Goal: Entertainment & Leisure: Consume media (video, audio)

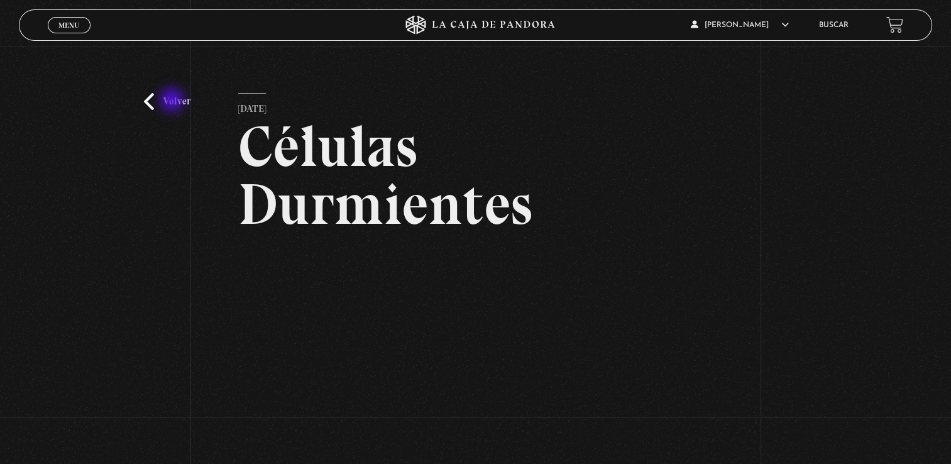
click at [173, 101] on link "Volver" at bounding box center [167, 101] width 46 height 17
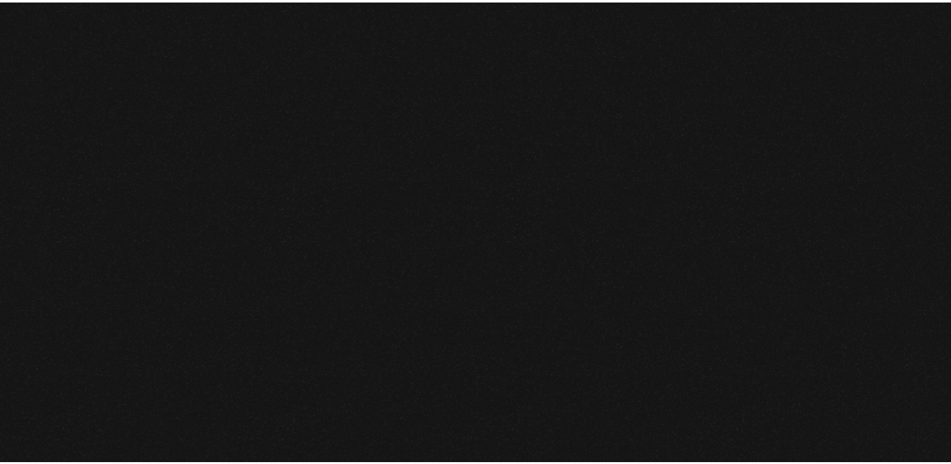
scroll to position [877, 0]
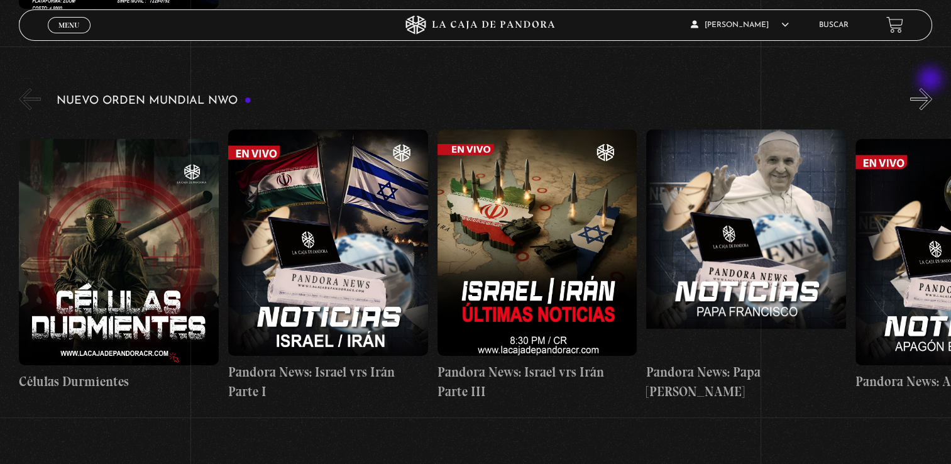
click at [931, 88] on button "»" at bounding box center [921, 99] width 22 height 22
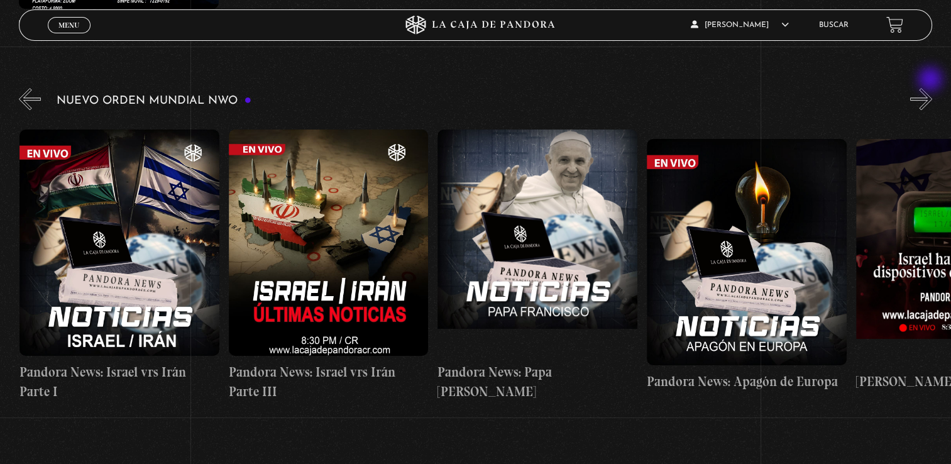
click at [931, 88] on button "»" at bounding box center [921, 99] width 22 height 22
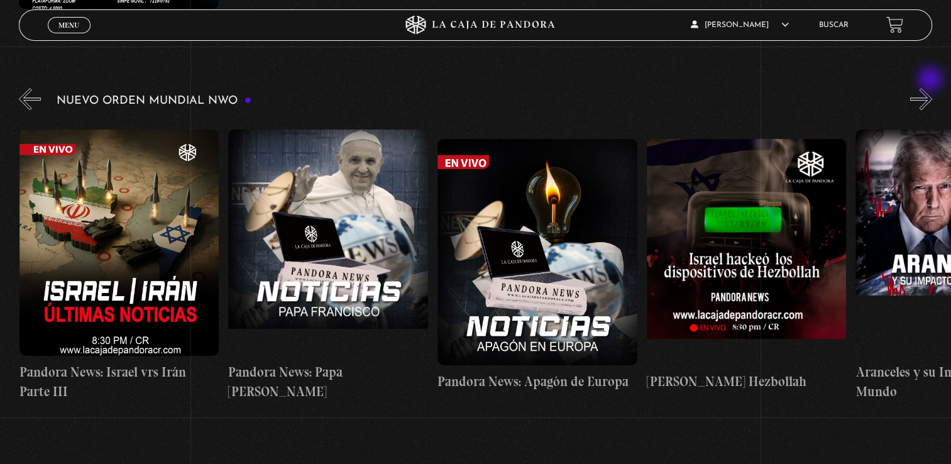
click at [931, 88] on button "»" at bounding box center [921, 99] width 22 height 22
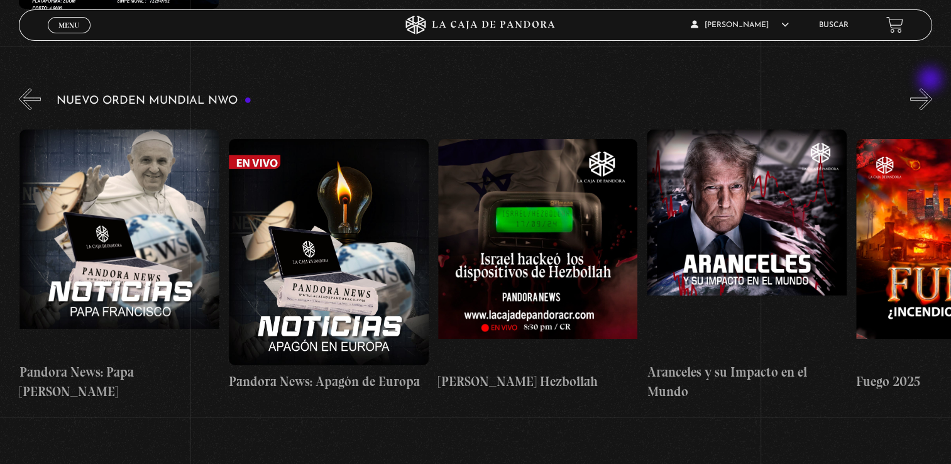
scroll to position [0, 627]
click at [931, 88] on button "»" at bounding box center [921, 99] width 22 height 22
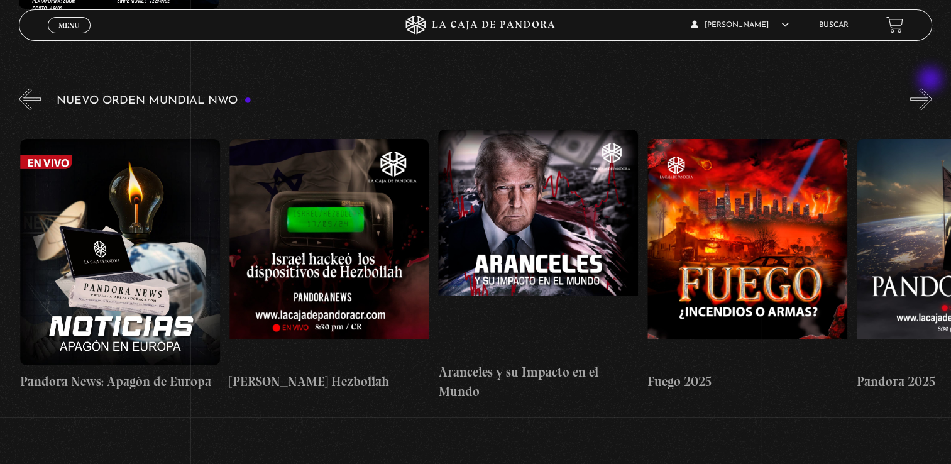
scroll to position [0, 836]
click at [931, 88] on button "»" at bounding box center [921, 99] width 22 height 22
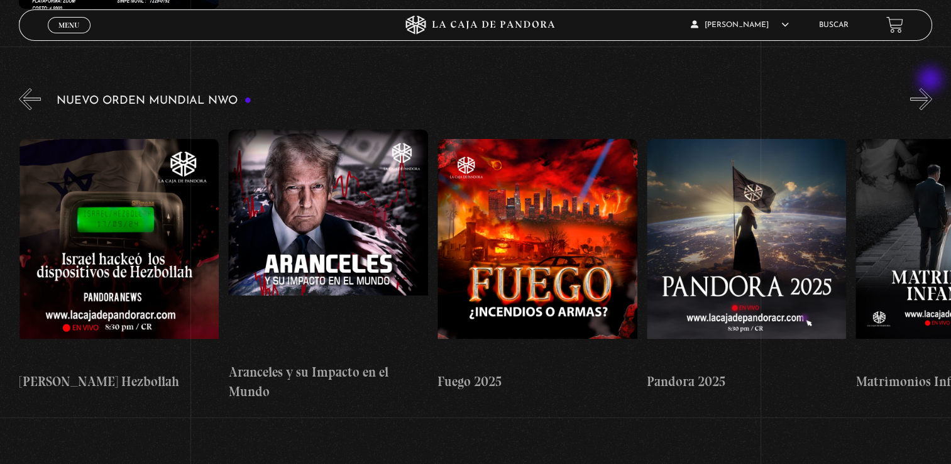
click at [931, 88] on button "»" at bounding box center [921, 99] width 22 height 22
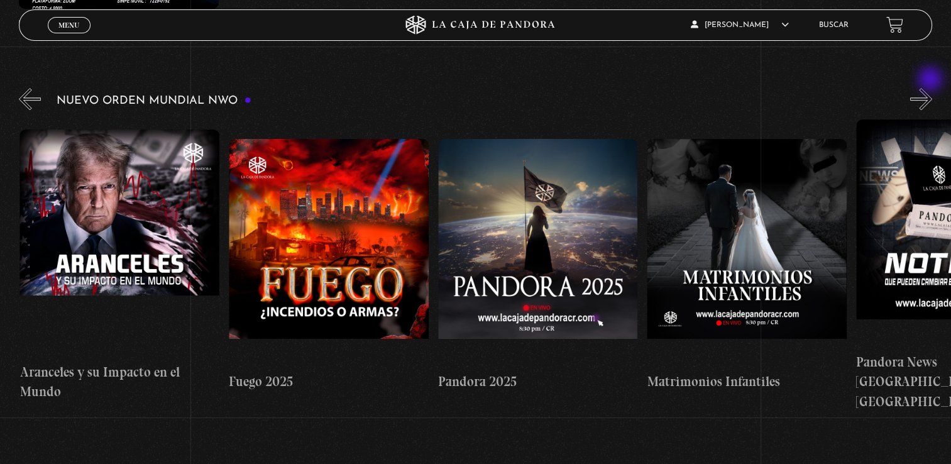
scroll to position [0, 1254]
click at [931, 88] on button "»" at bounding box center [921, 99] width 22 height 22
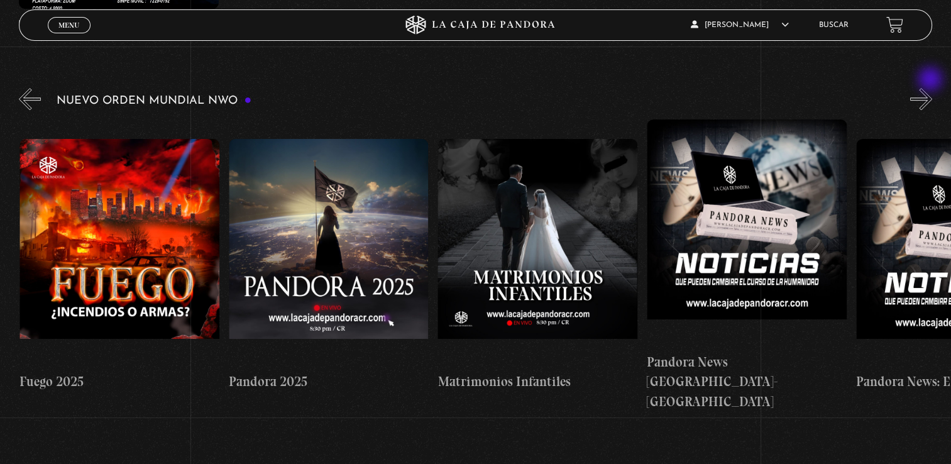
click at [931, 88] on button "»" at bounding box center [921, 99] width 22 height 22
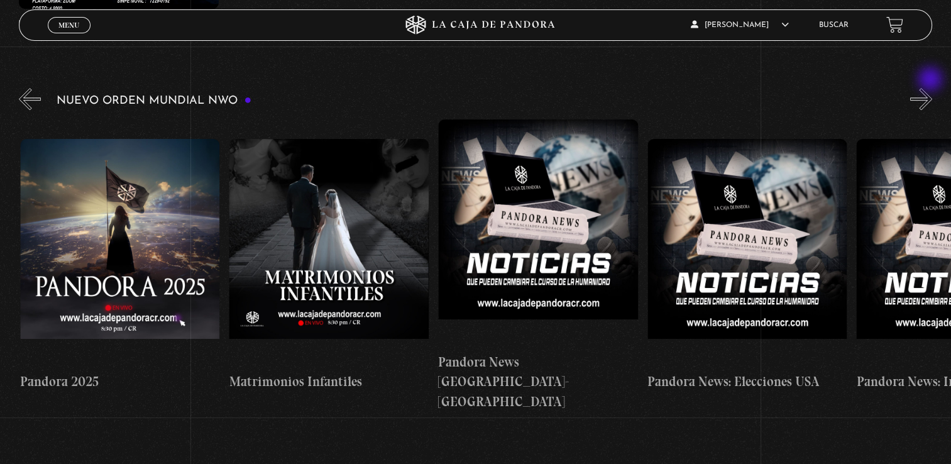
click at [931, 88] on button "»" at bounding box center [921, 99] width 22 height 22
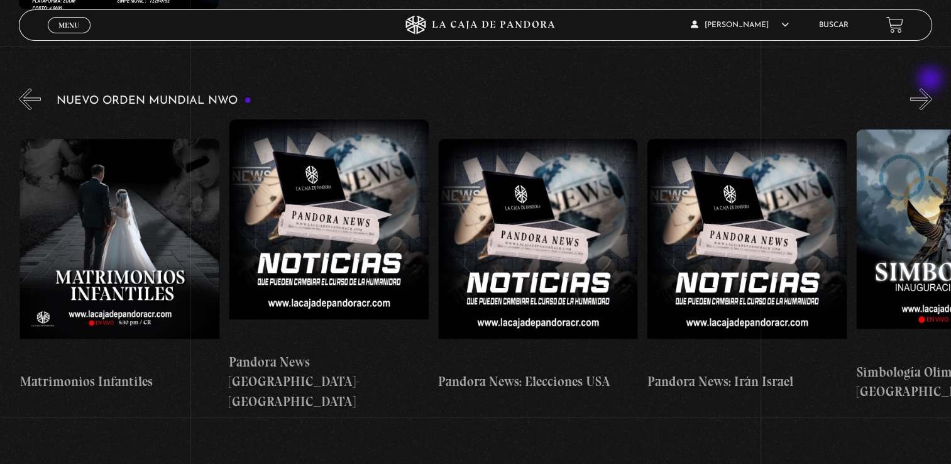
scroll to position [0, 1881]
click at [931, 88] on button "»" at bounding box center [921, 99] width 22 height 22
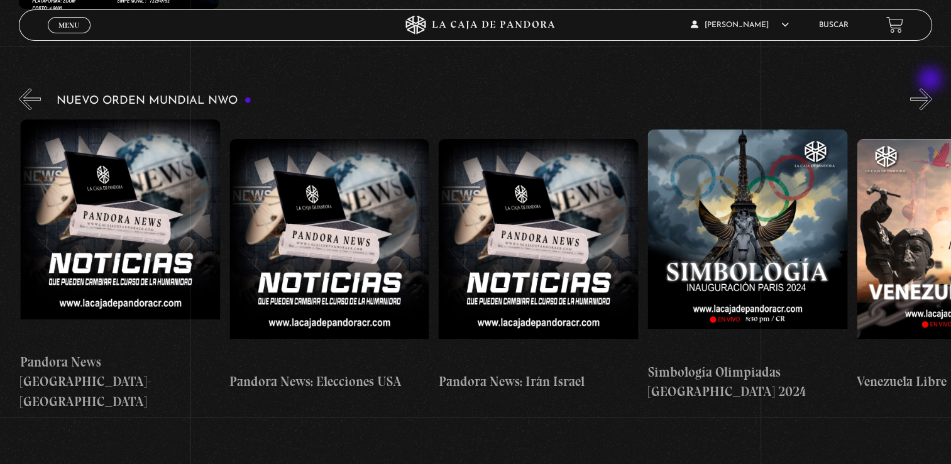
scroll to position [0, 2090]
click at [931, 88] on button "»" at bounding box center [921, 99] width 22 height 22
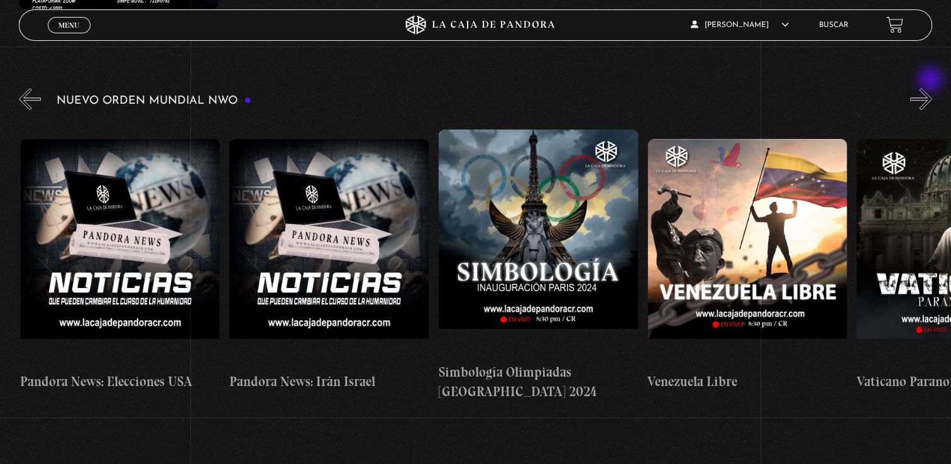
scroll to position [0, 2299]
click at [931, 88] on button "»" at bounding box center [921, 99] width 22 height 22
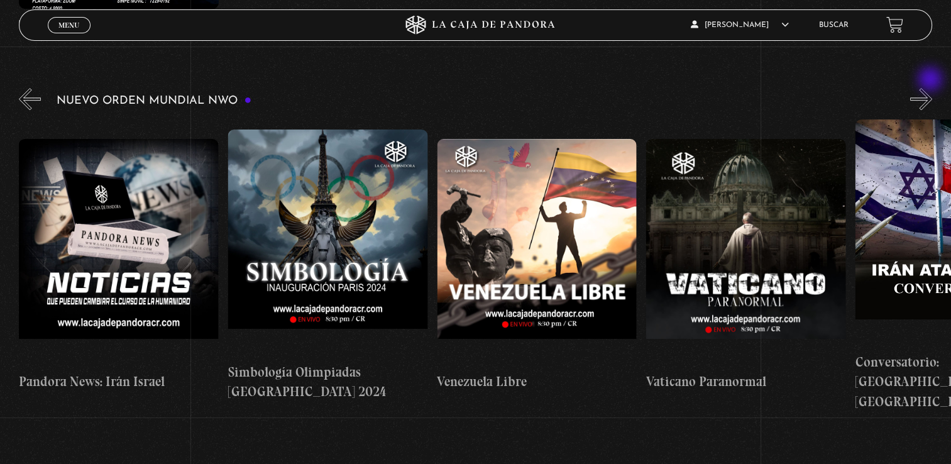
click at [931, 88] on button "»" at bounding box center [921, 99] width 22 height 22
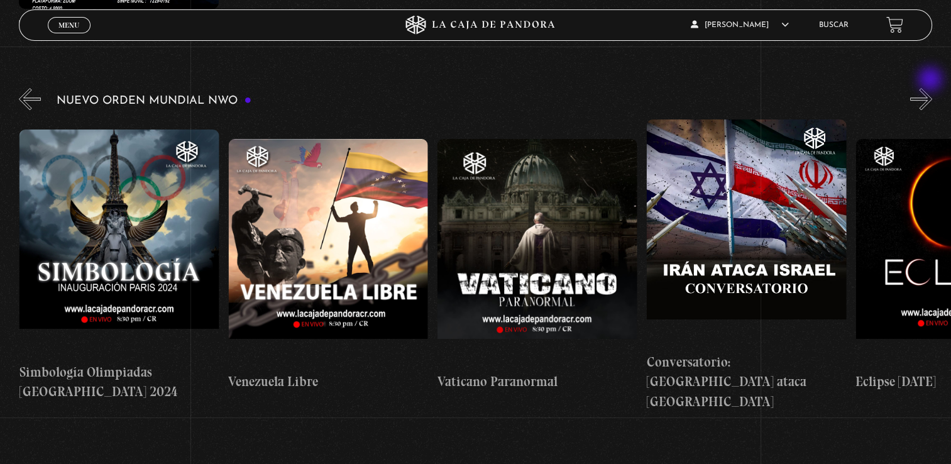
scroll to position [0, 2717]
click at [931, 88] on button "»" at bounding box center [921, 99] width 22 height 22
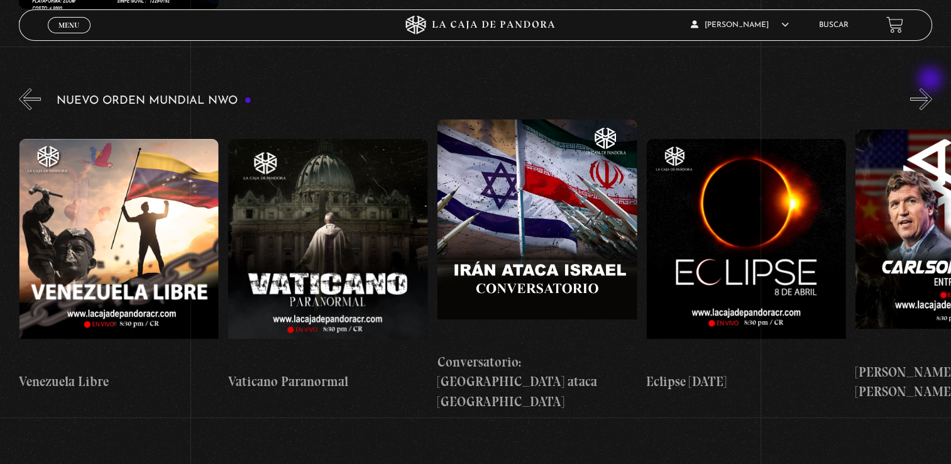
click at [931, 88] on button "»" at bounding box center [921, 99] width 22 height 22
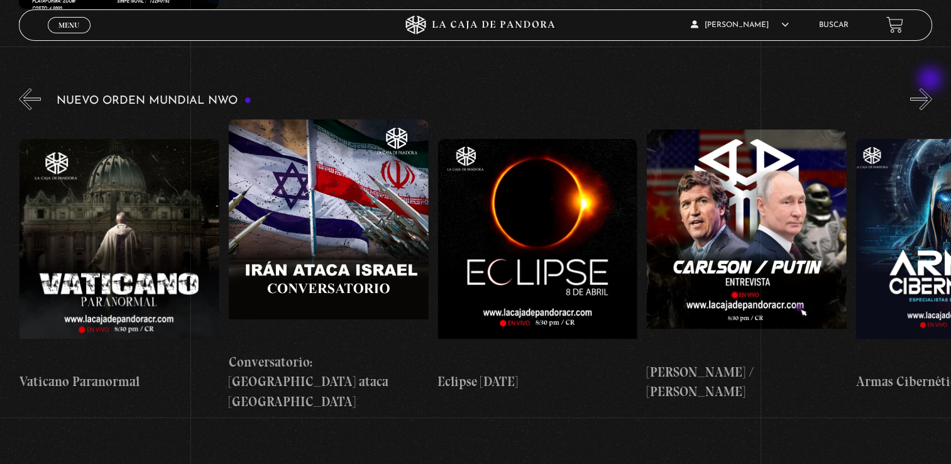
click at [931, 88] on button "»" at bounding box center [921, 99] width 22 height 22
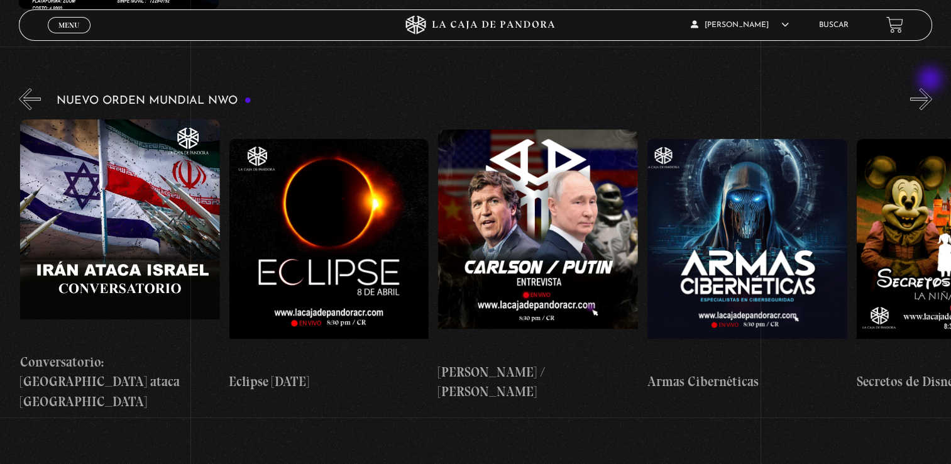
scroll to position [0, 3344]
click at [931, 88] on button "»" at bounding box center [921, 99] width 22 height 22
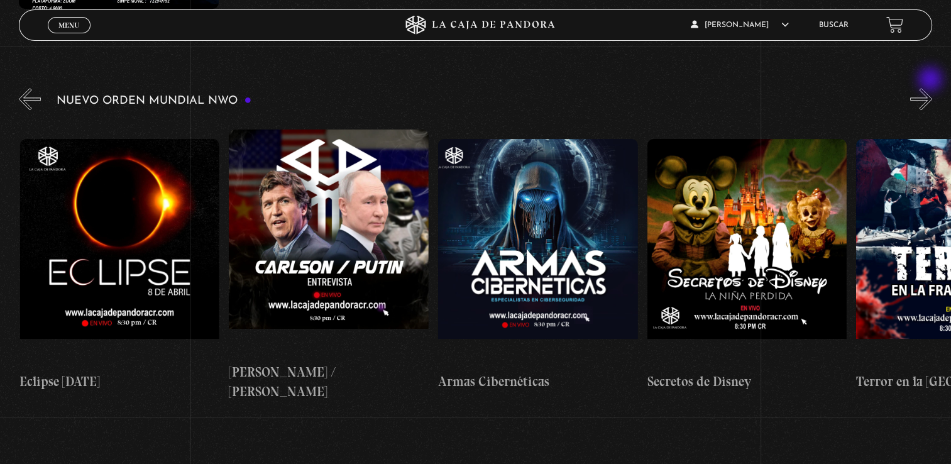
scroll to position [0, 3553]
click at [931, 88] on button "»" at bounding box center [921, 99] width 22 height 22
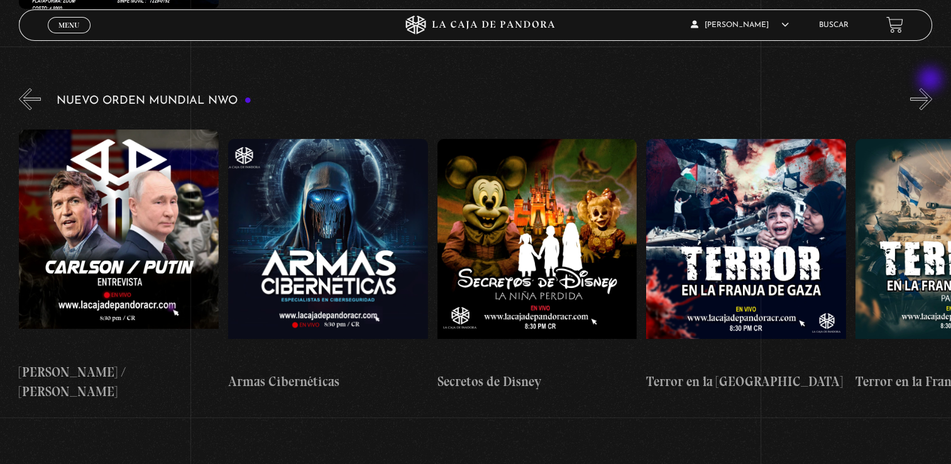
click at [931, 88] on button "»" at bounding box center [921, 99] width 22 height 22
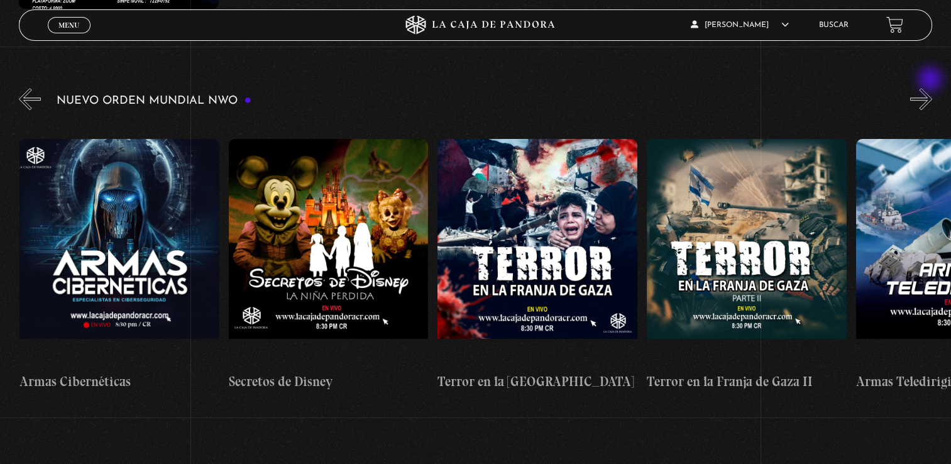
click at [931, 88] on button "»" at bounding box center [921, 99] width 22 height 22
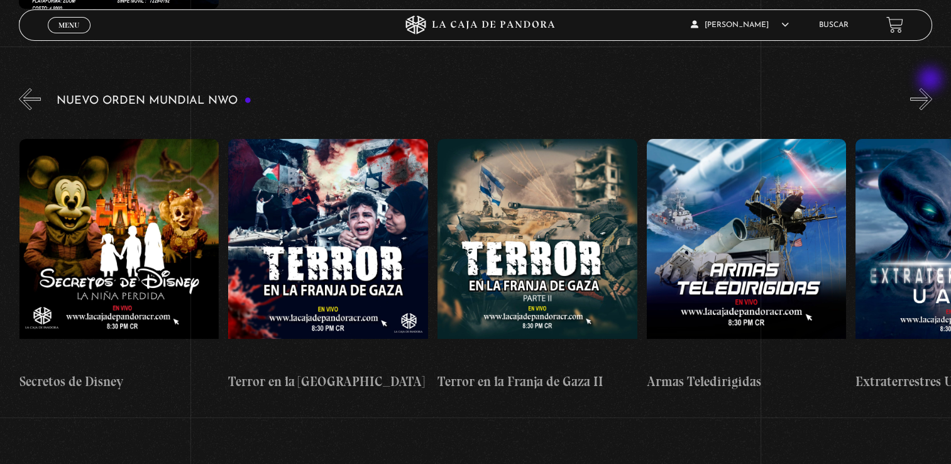
click at [931, 88] on button "»" at bounding box center [921, 99] width 22 height 22
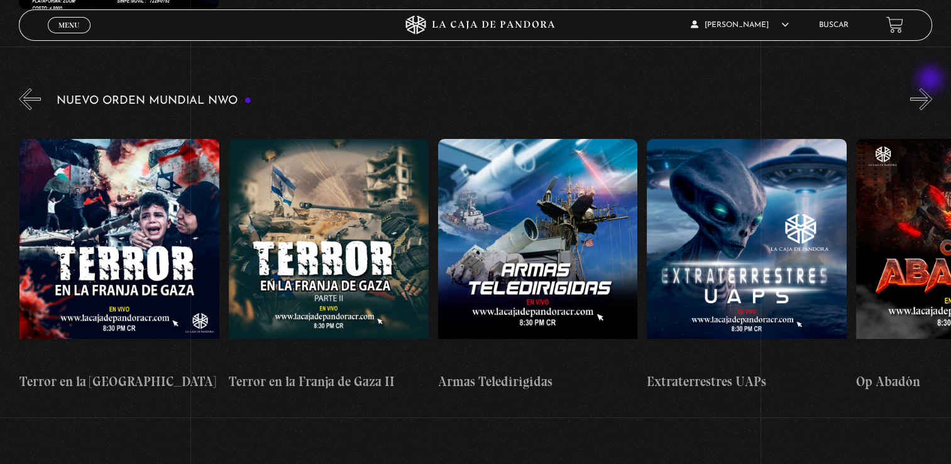
scroll to position [0, 4390]
click at [931, 88] on button "»" at bounding box center [921, 99] width 22 height 22
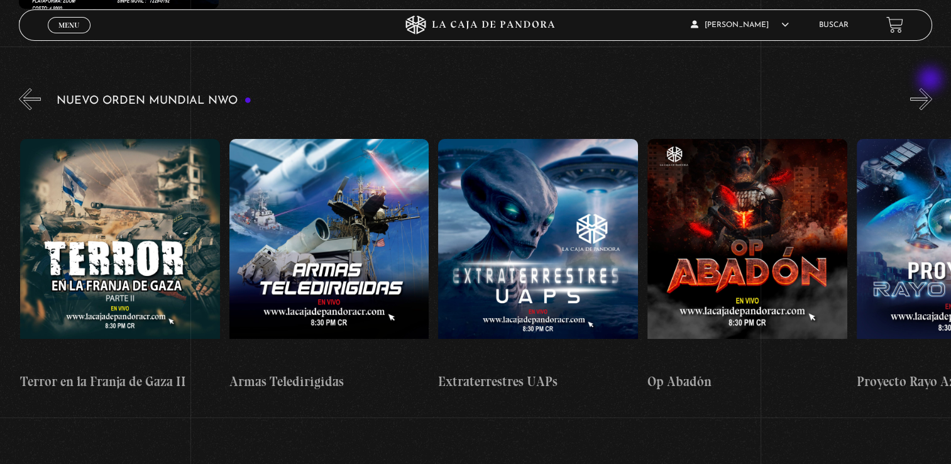
scroll to position [0, 4598]
click at [931, 88] on button "»" at bounding box center [921, 99] width 22 height 22
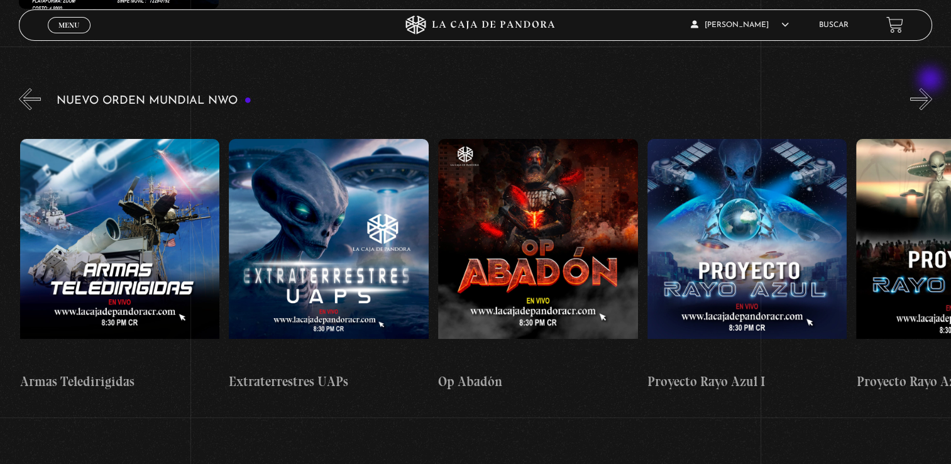
scroll to position [0, 4808]
click at [931, 88] on button "»" at bounding box center [921, 99] width 22 height 22
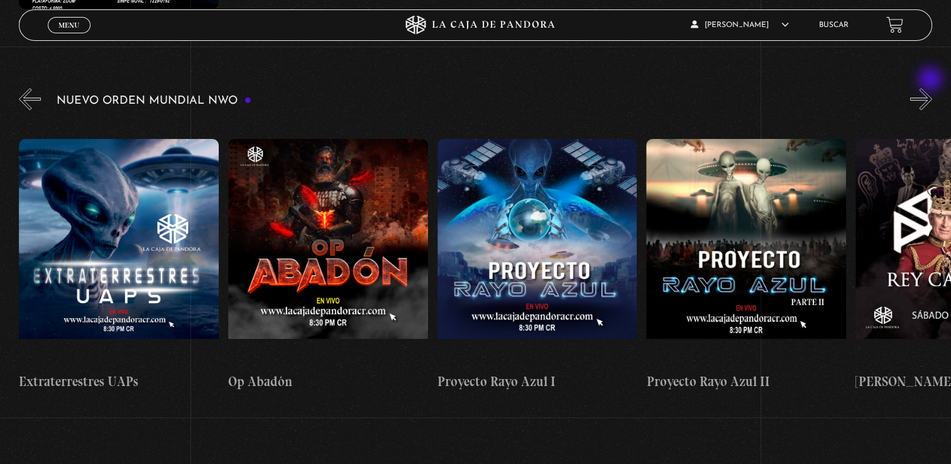
click at [931, 88] on button "»" at bounding box center [921, 99] width 22 height 22
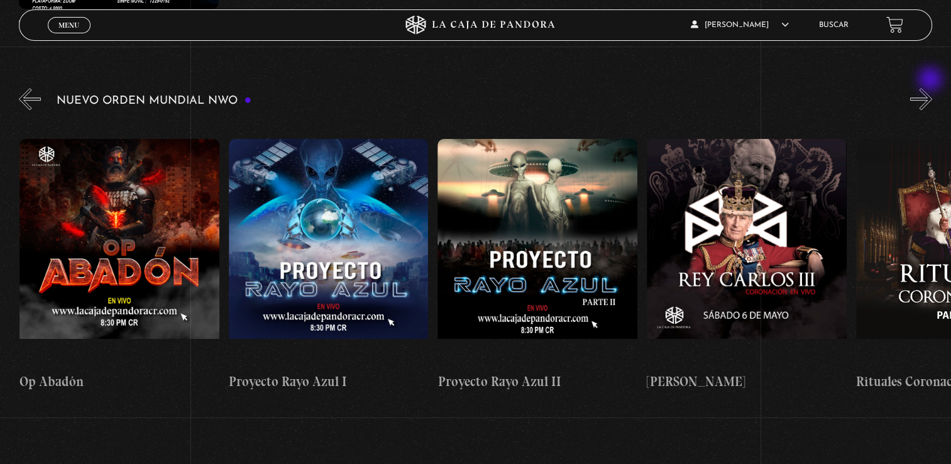
scroll to position [0, 5226]
click at [931, 88] on button "»" at bounding box center [921, 99] width 22 height 22
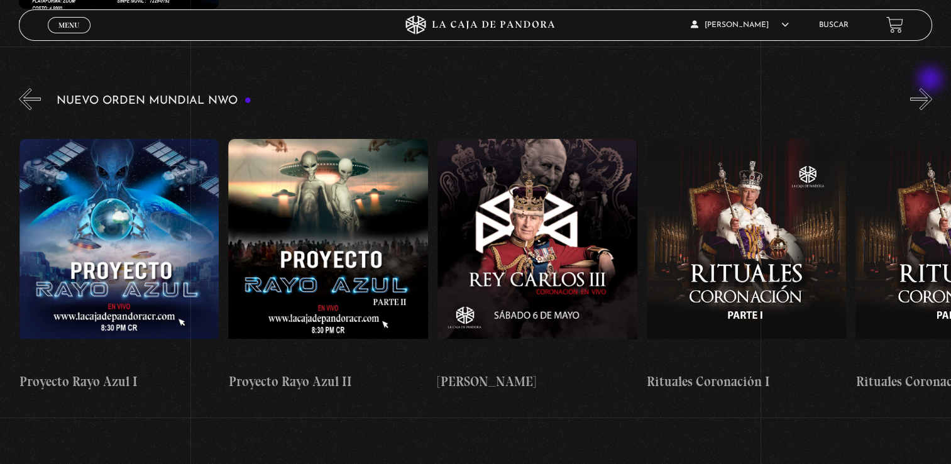
click at [931, 88] on button "»" at bounding box center [921, 99] width 22 height 22
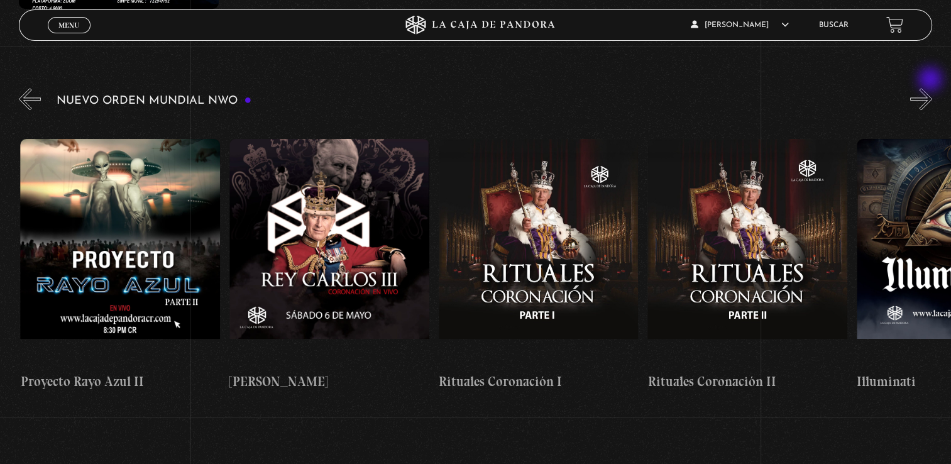
click at [931, 88] on button "»" at bounding box center [921, 99] width 22 height 22
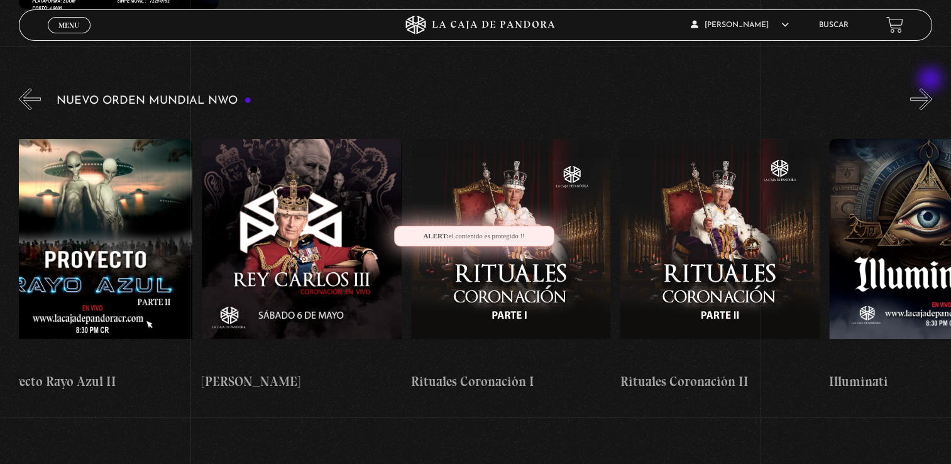
click at [931, 88] on button "»" at bounding box center [921, 99] width 22 height 22
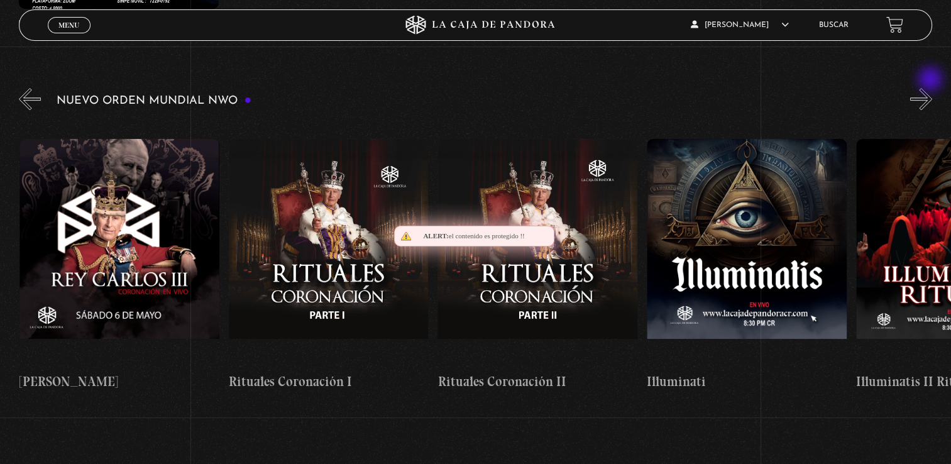
click at [931, 88] on button "»" at bounding box center [921, 99] width 22 height 22
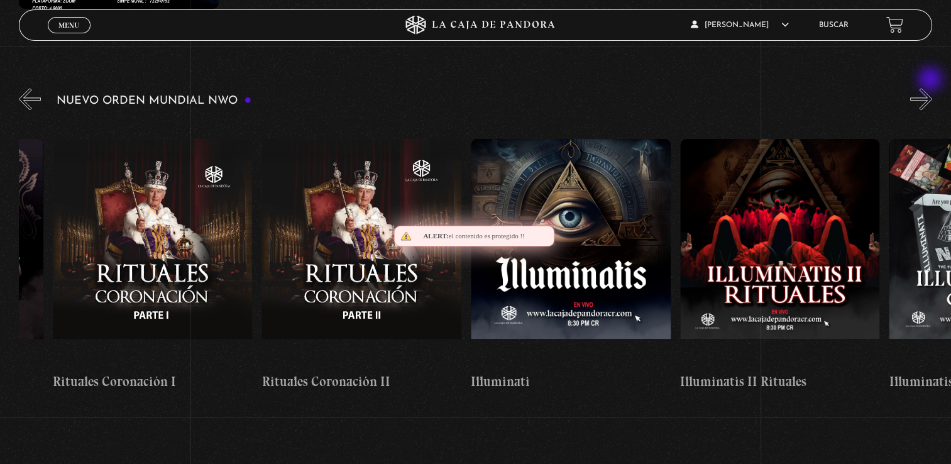
click at [931, 88] on button "»" at bounding box center [921, 99] width 22 height 22
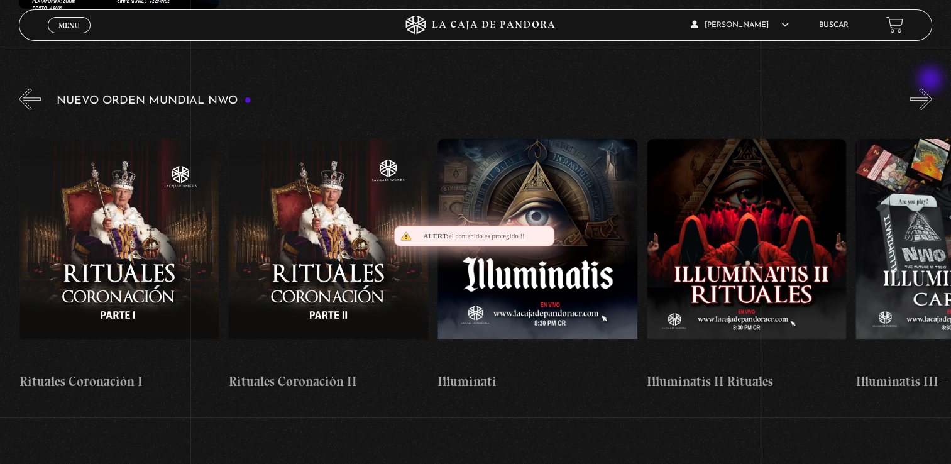
scroll to position [0, 6062]
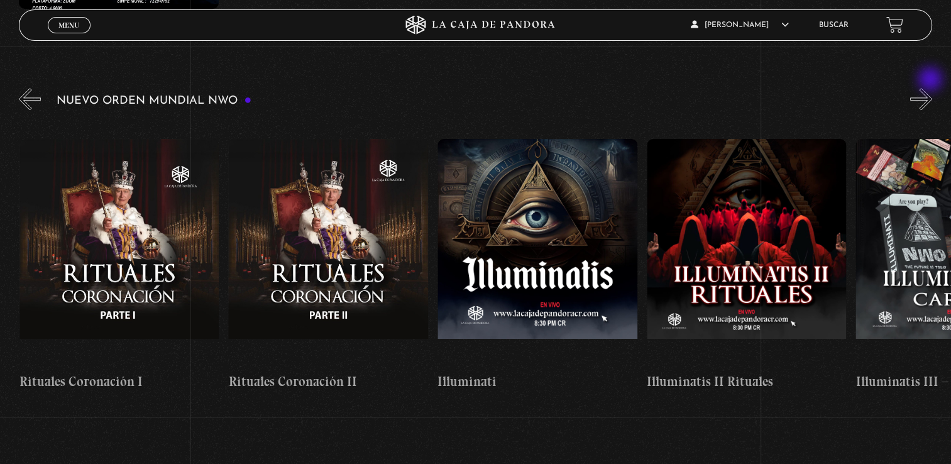
click at [931, 88] on button "»" at bounding box center [921, 99] width 22 height 22
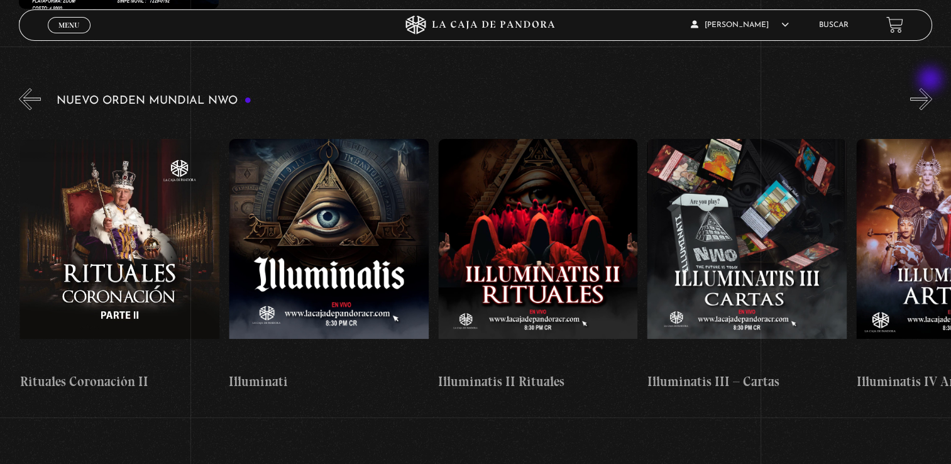
click at [931, 88] on button "»" at bounding box center [921, 99] width 22 height 22
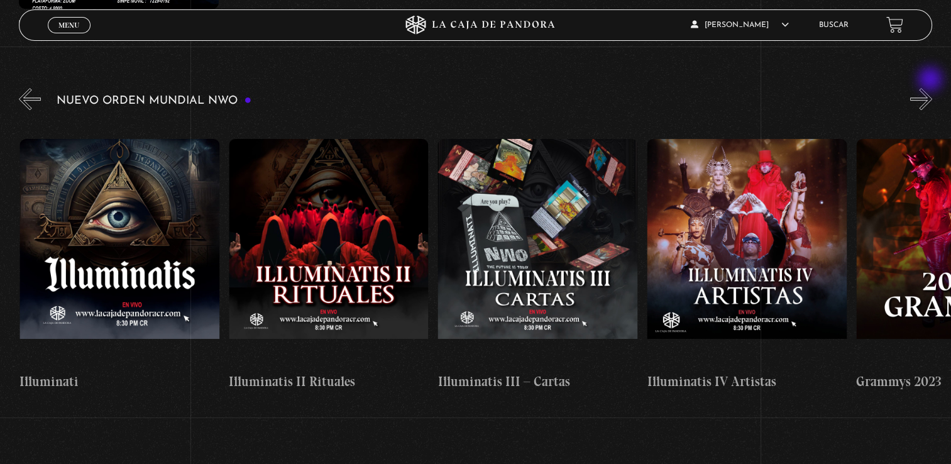
click at [931, 88] on button "»" at bounding box center [921, 99] width 22 height 22
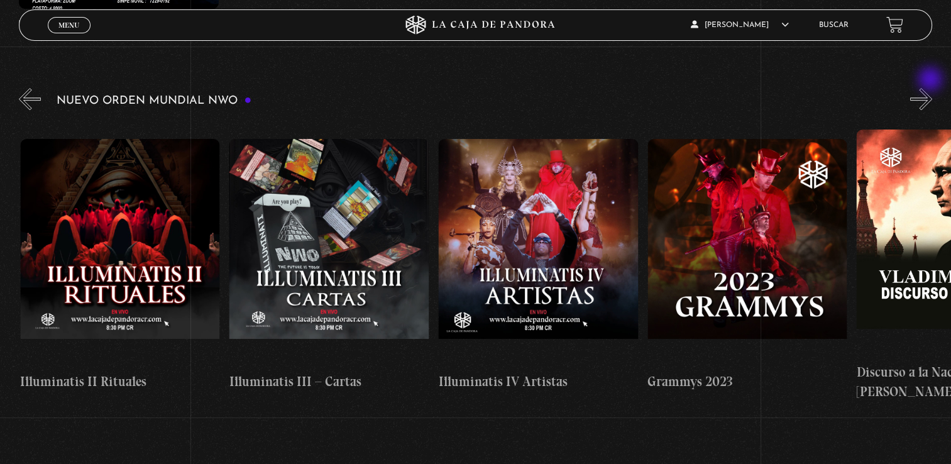
scroll to position [0, 6689]
click at [931, 88] on button "»" at bounding box center [921, 99] width 22 height 22
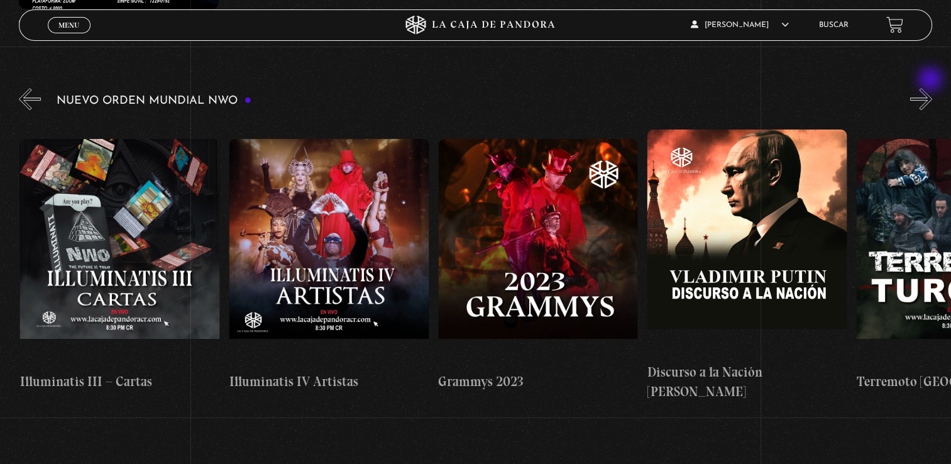
scroll to position [0, 6898]
click at [931, 88] on button "»" at bounding box center [921, 99] width 22 height 22
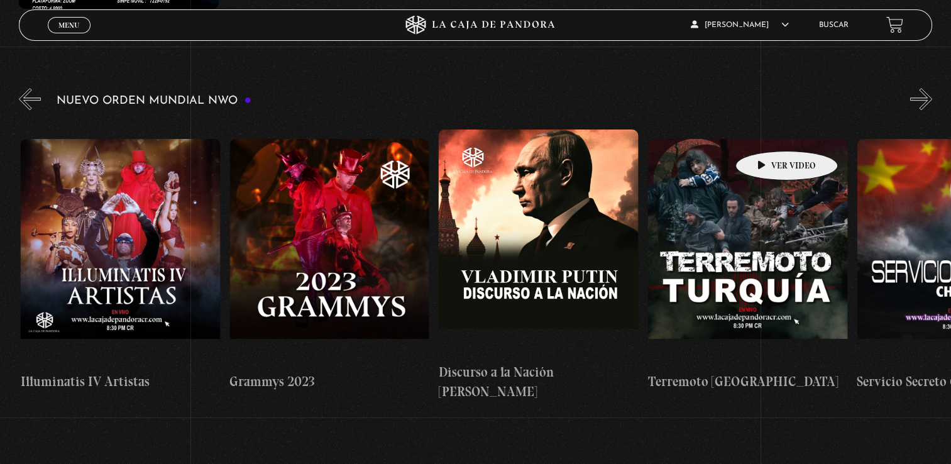
scroll to position [0, 7107]
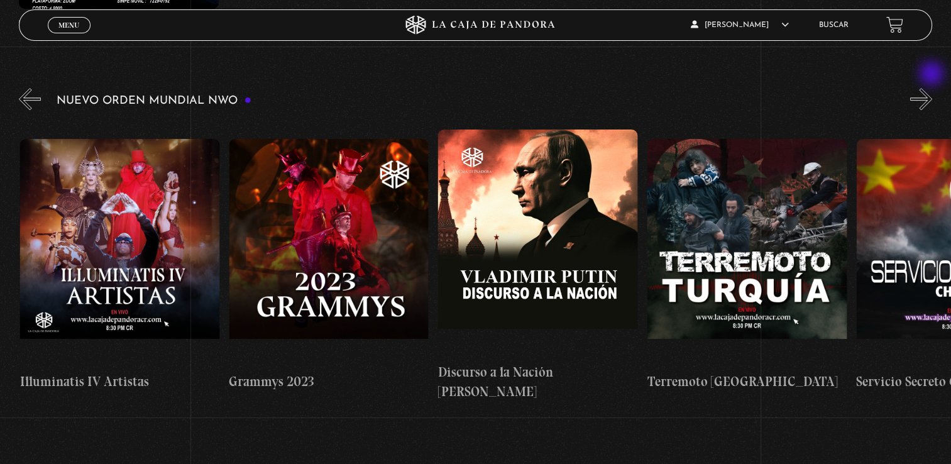
click at [932, 88] on button "»" at bounding box center [921, 99] width 22 height 22
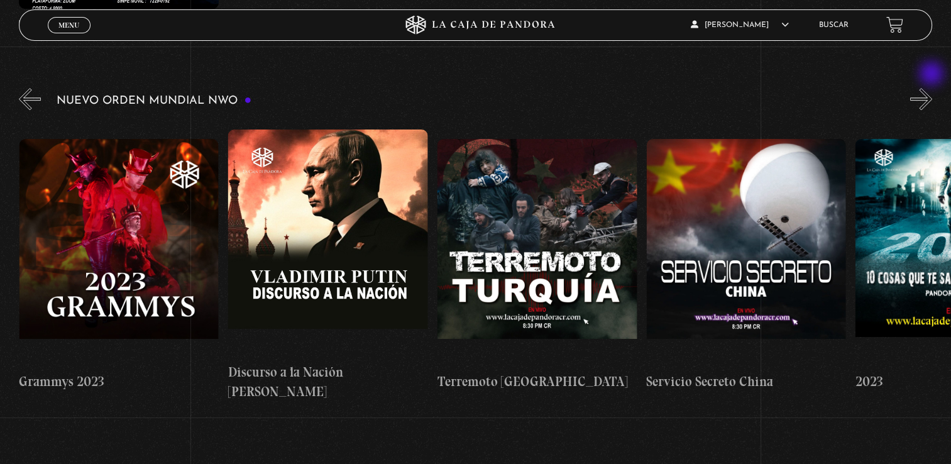
click at [932, 88] on button "»" at bounding box center [921, 99] width 22 height 22
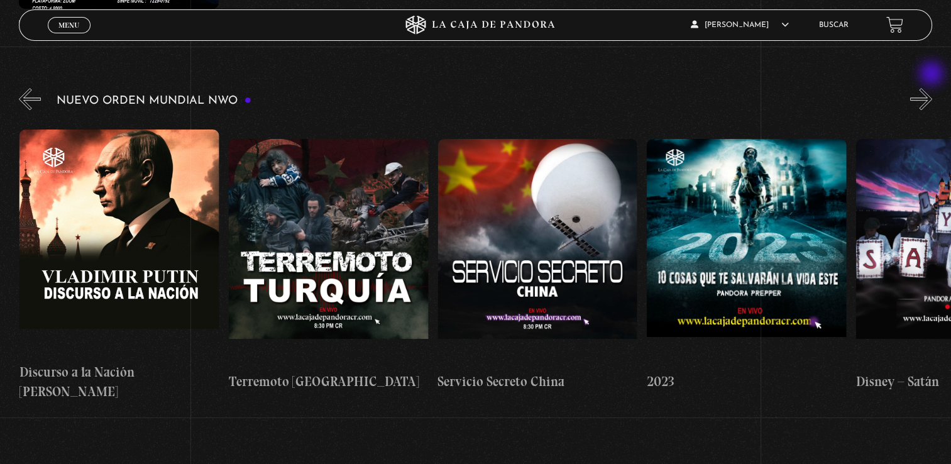
scroll to position [0, 7525]
click at [932, 88] on button "»" at bounding box center [921, 99] width 22 height 22
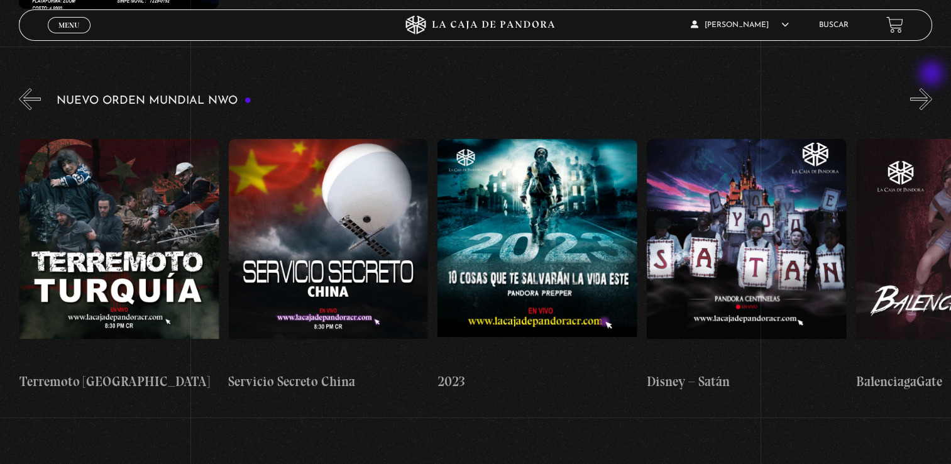
click at [932, 88] on button "»" at bounding box center [921, 99] width 22 height 22
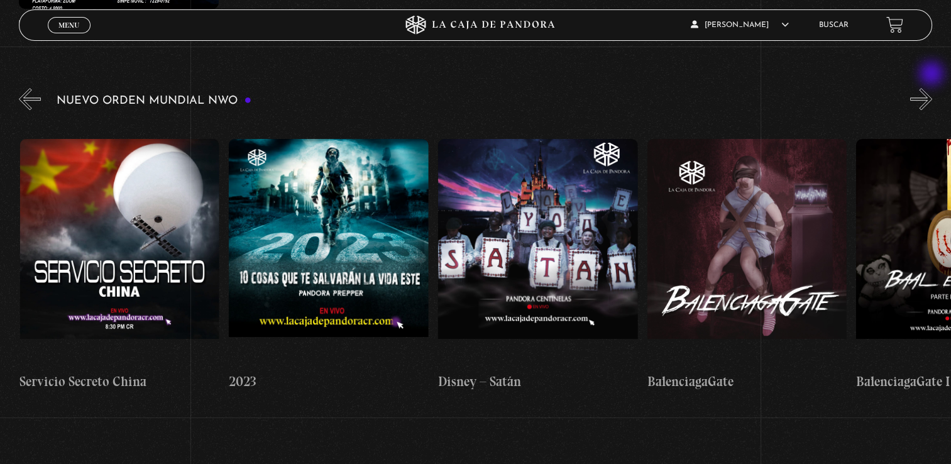
scroll to position [0, 7943]
click at [932, 88] on button "»" at bounding box center [921, 99] width 22 height 22
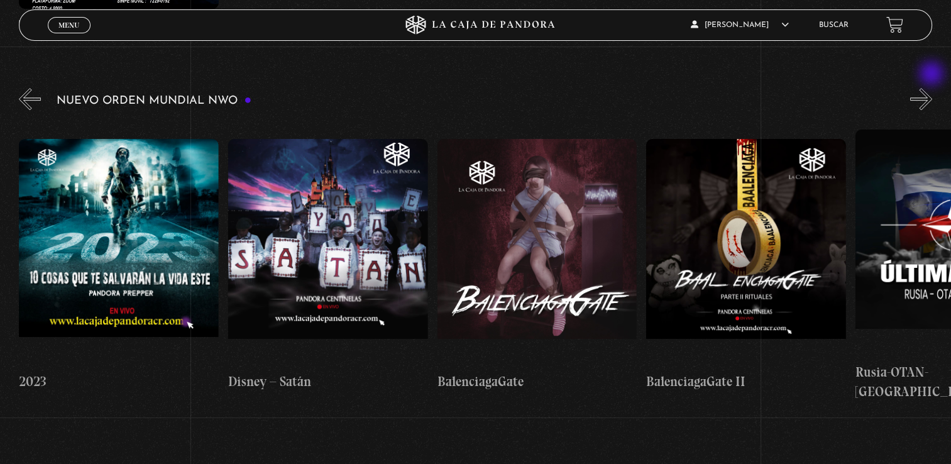
click at [932, 88] on button "»" at bounding box center [921, 99] width 22 height 22
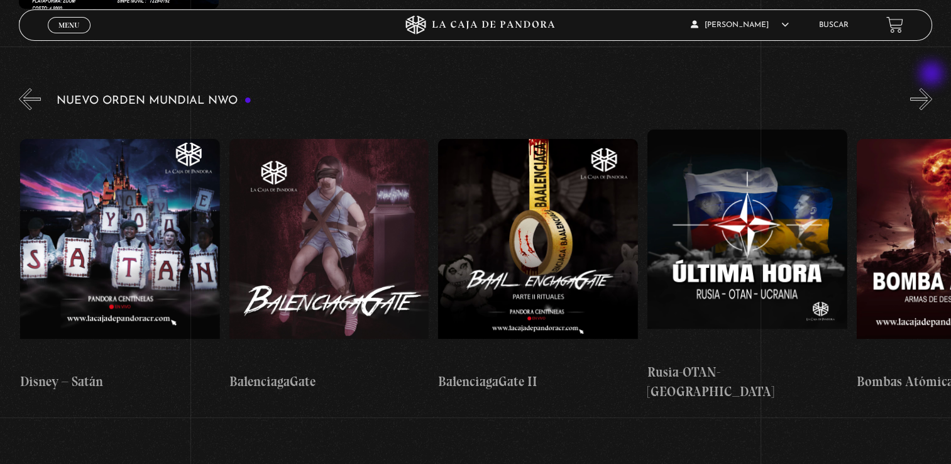
scroll to position [0, 8361]
click at [932, 88] on button "»" at bounding box center [921, 99] width 22 height 22
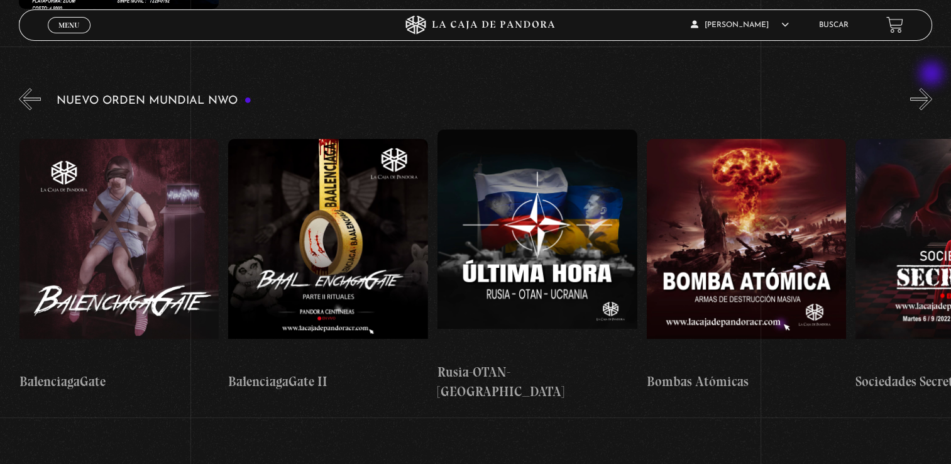
click at [932, 88] on button "»" at bounding box center [921, 99] width 22 height 22
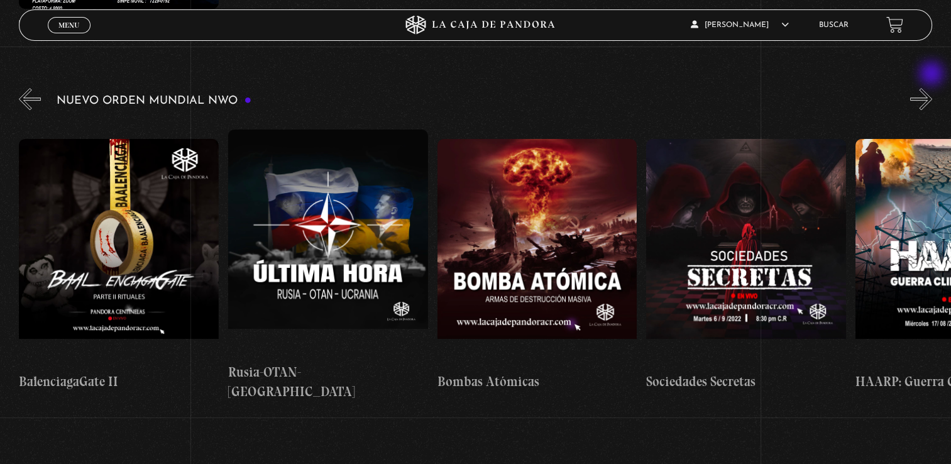
click at [932, 88] on button "»" at bounding box center [921, 99] width 22 height 22
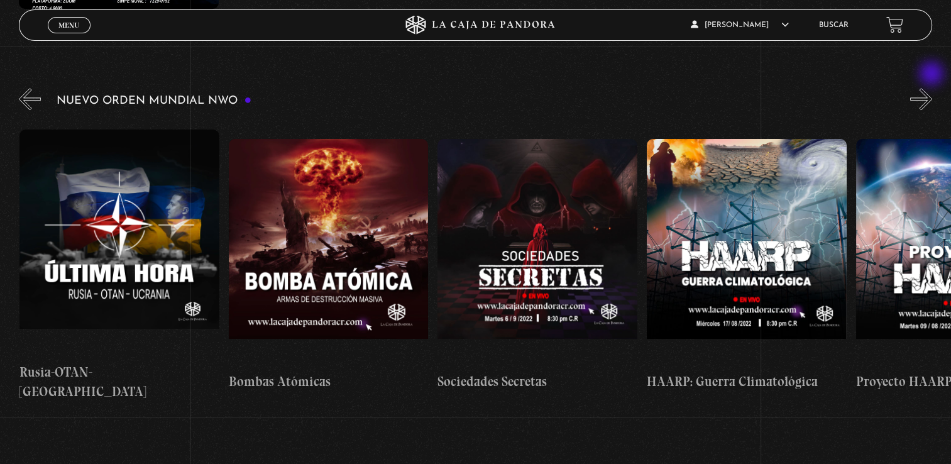
click at [932, 88] on button "»" at bounding box center [921, 99] width 22 height 22
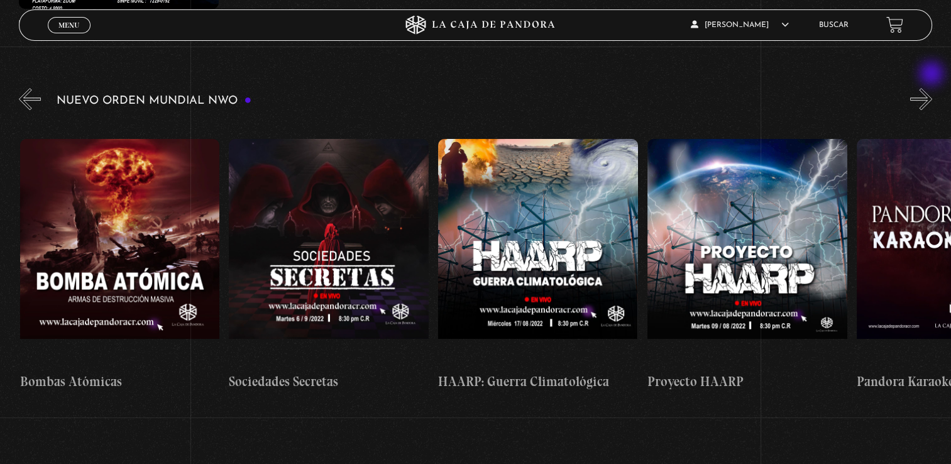
scroll to position [0, 9197]
click at [932, 88] on button "»" at bounding box center [921, 99] width 22 height 22
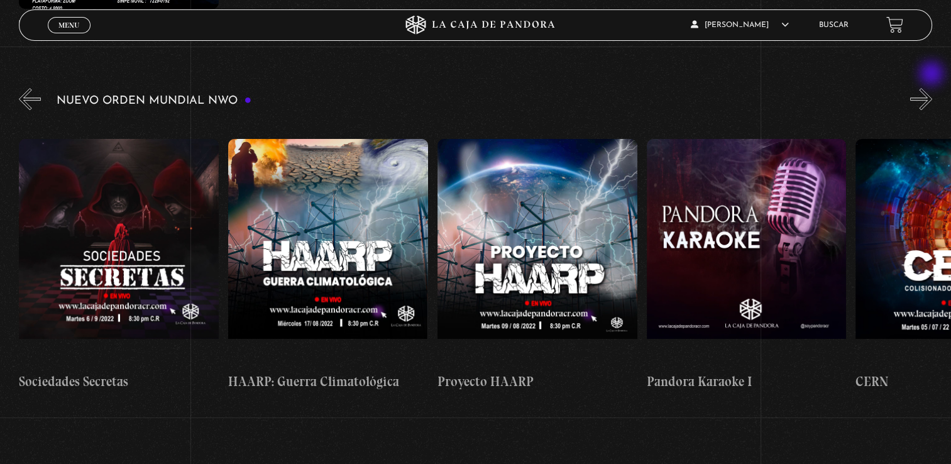
click at [932, 88] on button "»" at bounding box center [921, 99] width 22 height 22
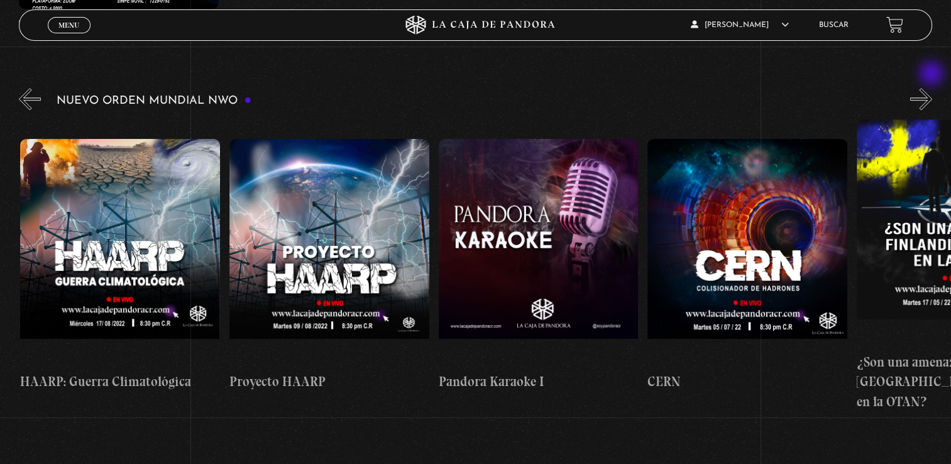
scroll to position [0, 9615]
click at [932, 88] on button "»" at bounding box center [921, 99] width 22 height 22
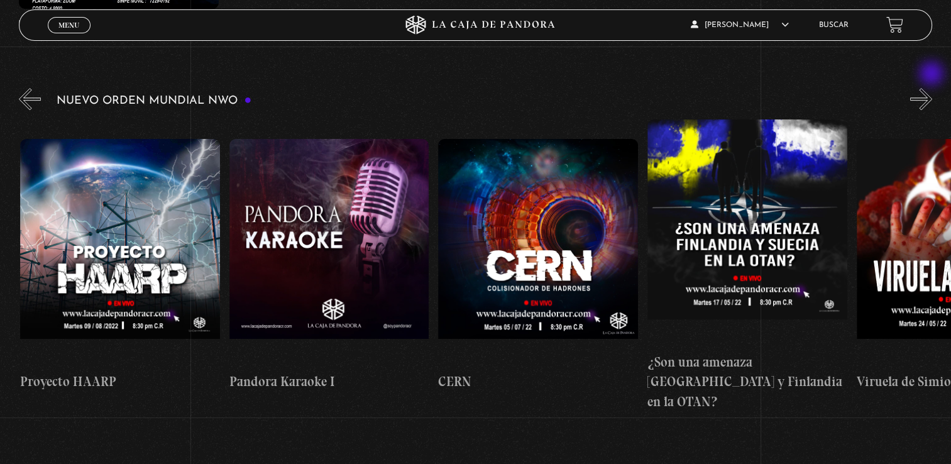
scroll to position [0, 9825]
click at [932, 88] on button "»" at bounding box center [921, 99] width 22 height 22
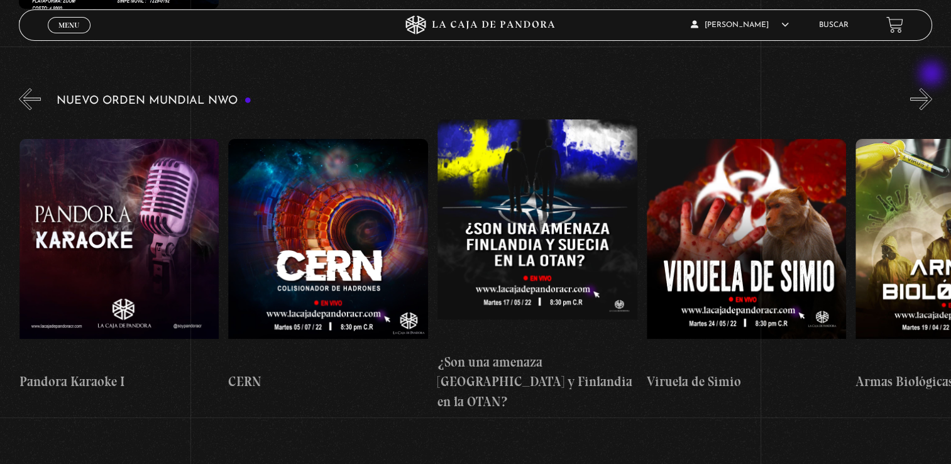
click at [932, 88] on button "»" at bounding box center [921, 99] width 22 height 22
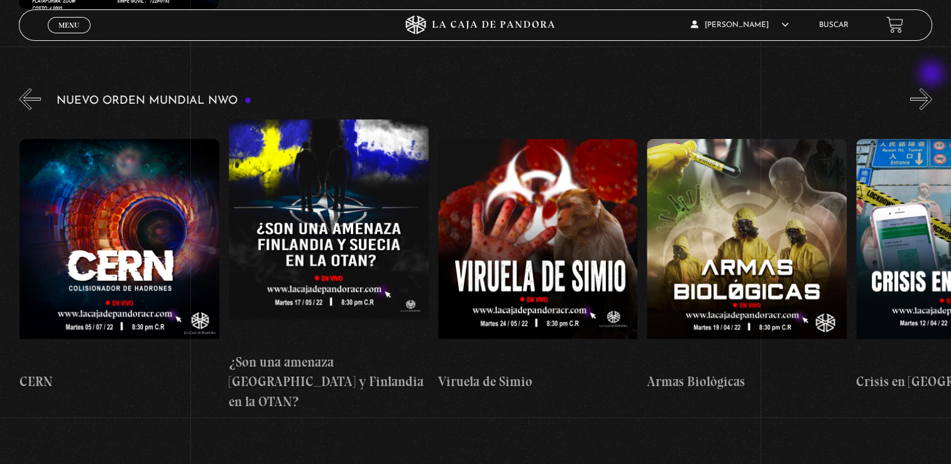
click at [932, 88] on button "»" at bounding box center [921, 99] width 22 height 22
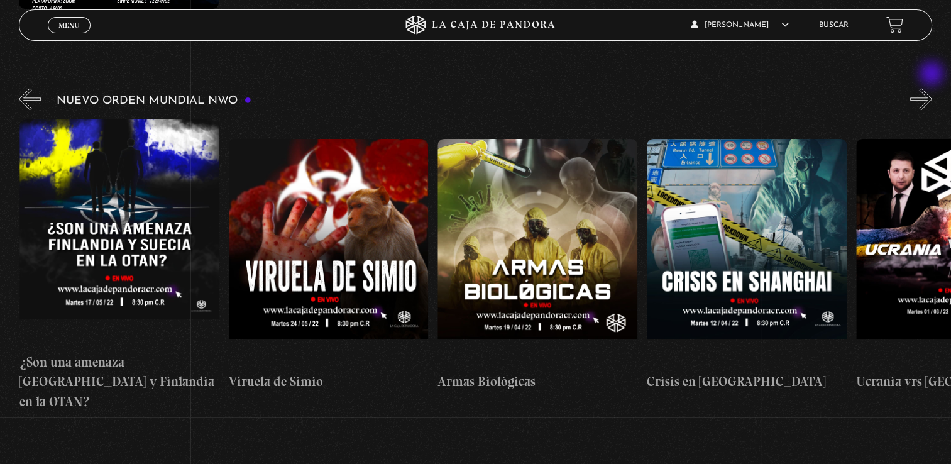
click at [932, 88] on button "»" at bounding box center [921, 99] width 22 height 22
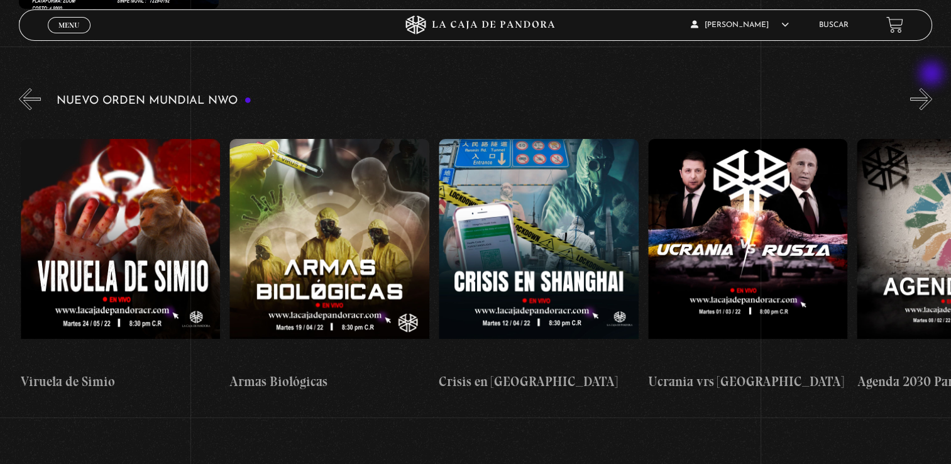
click at [932, 88] on button "»" at bounding box center [921, 99] width 22 height 22
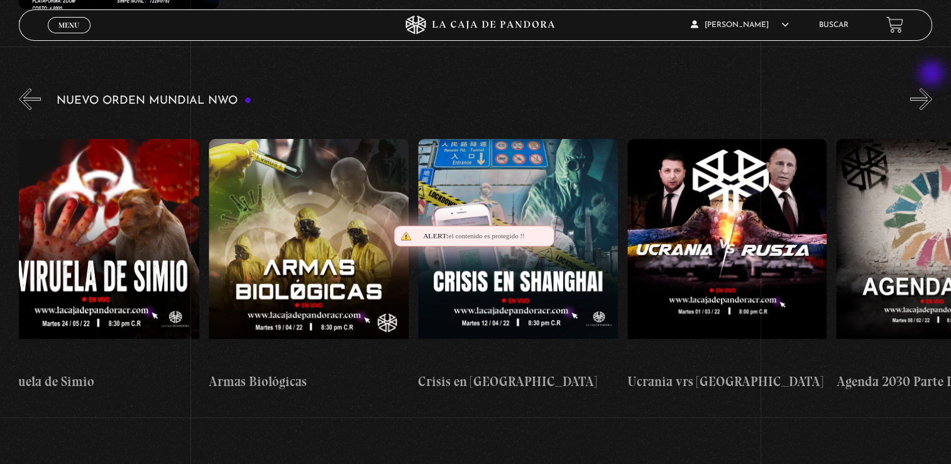
click at [932, 88] on button "»" at bounding box center [921, 99] width 22 height 22
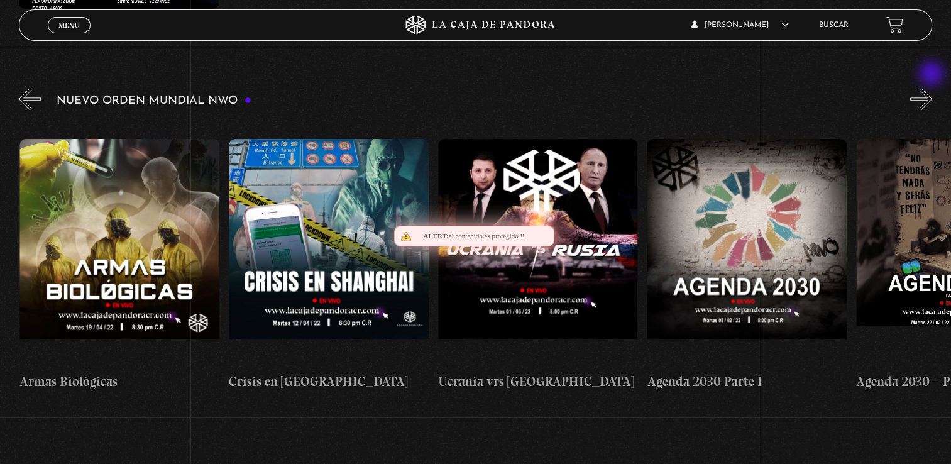
click at [932, 88] on button "»" at bounding box center [921, 99] width 22 height 22
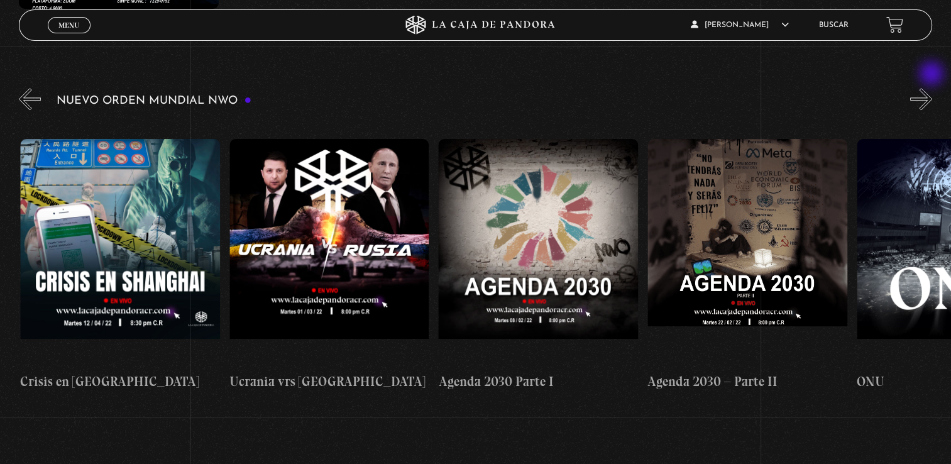
scroll to position [0, 11079]
click at [547, 196] on figure at bounding box center [537, 252] width 200 height 226
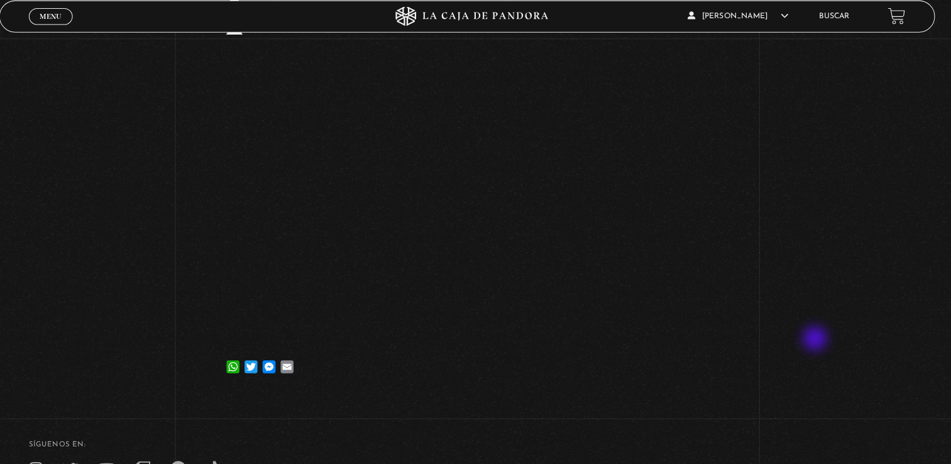
scroll to position [182, 0]
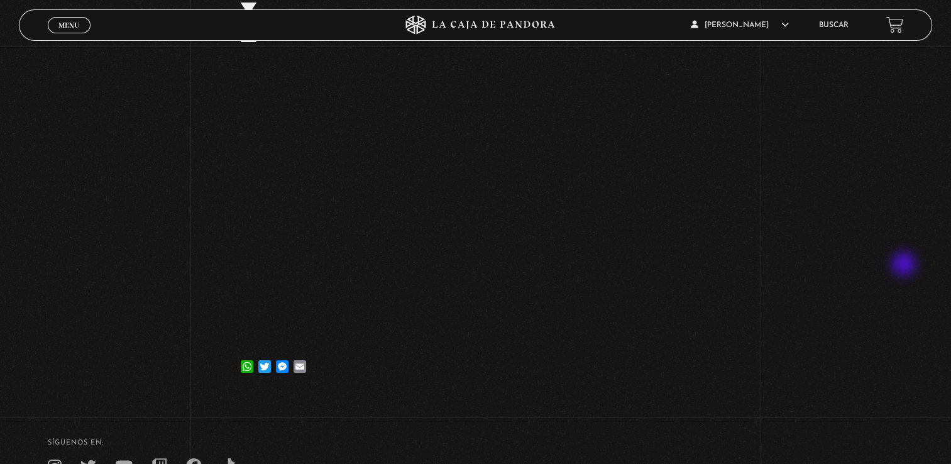
click at [905, 265] on div "Volver 10 febrero, 2022 Agenda 2030 Parte I WhatsApp Twitter Messenger Email" at bounding box center [475, 130] width 951 height 530
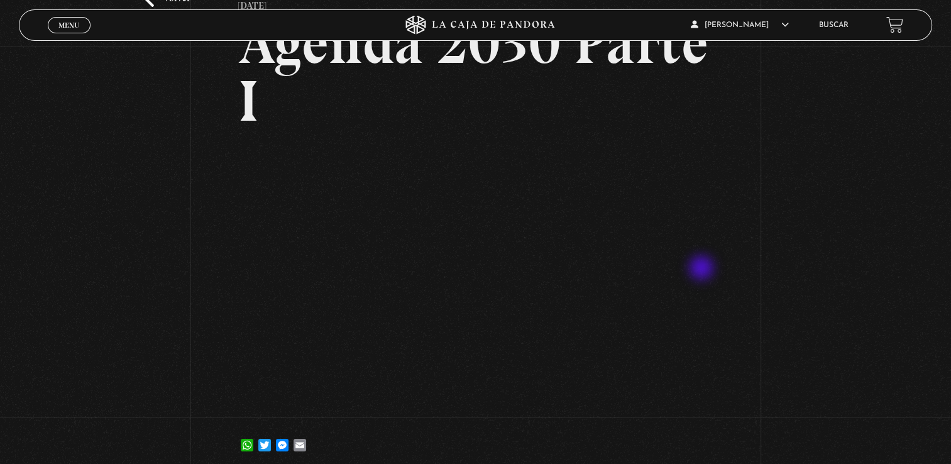
scroll to position [102, 0]
click at [768, 109] on div "Volver 10 febrero, 2022 Agenda 2030 Parte I WhatsApp Twitter Messenger Email" at bounding box center [475, 209] width 951 height 530
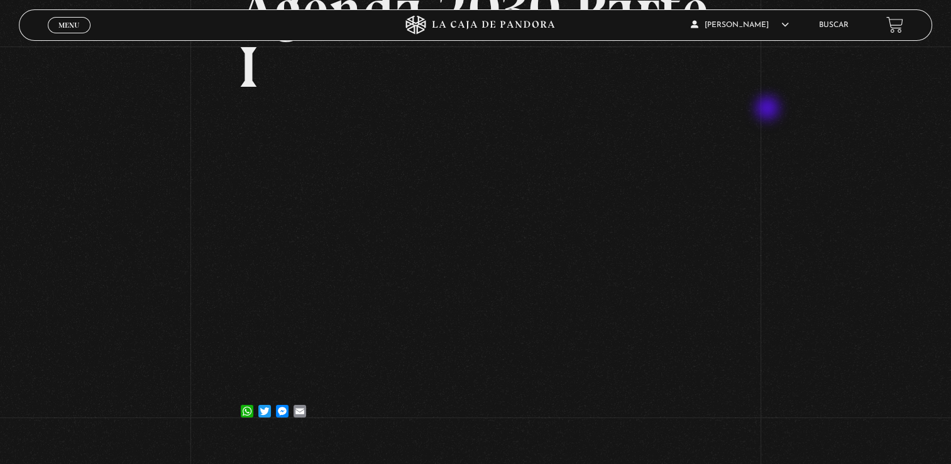
scroll to position [138, 0]
click at [782, 341] on div "Volver 10 febrero, 2022 Agenda 2030 Parte I WhatsApp Twitter Messenger Email" at bounding box center [475, 173] width 951 height 530
click at [568, 95] on article "10 febrero, 2022 Agenda 2030 Parte I WhatsApp Twitter Messenger Email" at bounding box center [475, 191] width 474 height 472
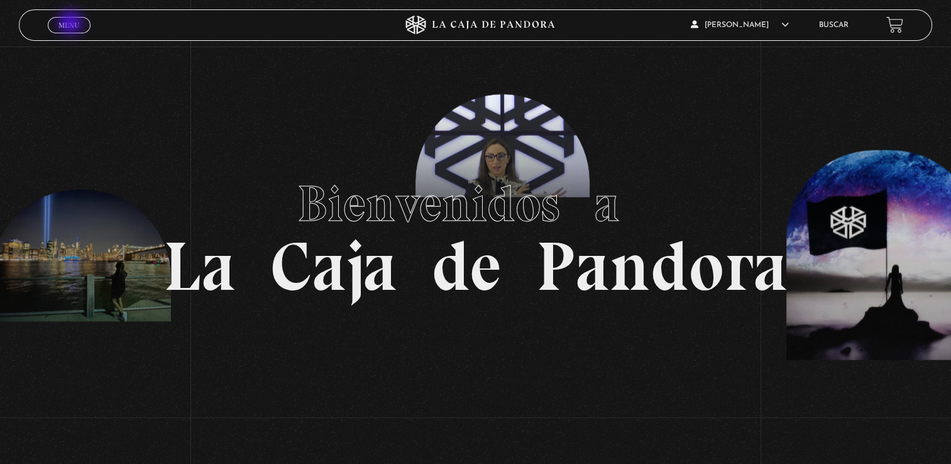
click at [72, 24] on span "Menu" at bounding box center [68, 25] width 21 height 8
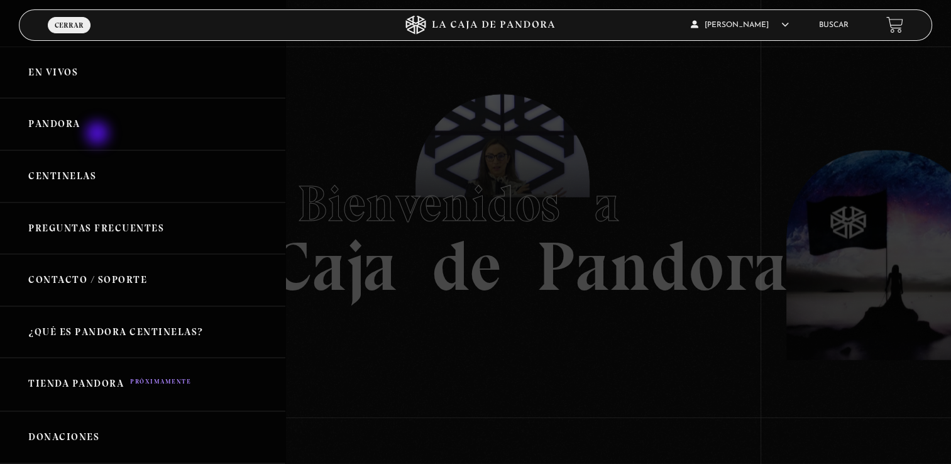
click at [99, 134] on link "Pandora" at bounding box center [142, 124] width 285 height 52
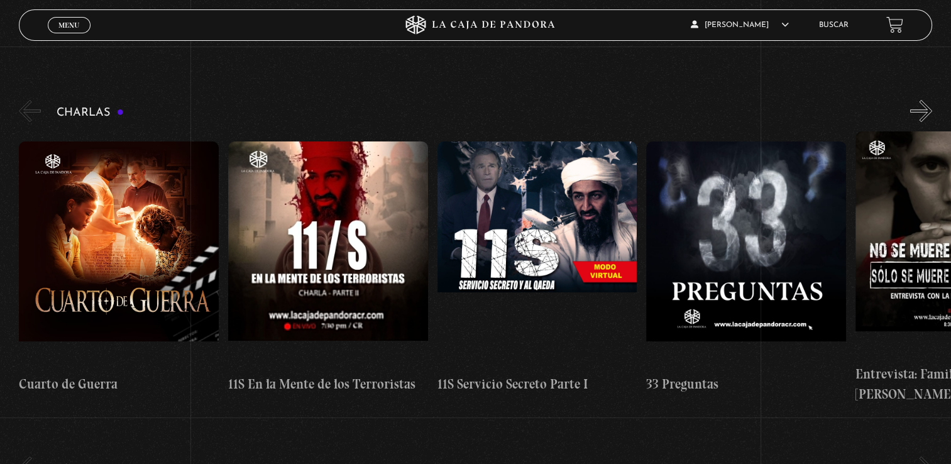
scroll to position [173, 0]
click at [932, 111] on button "»" at bounding box center [921, 110] width 22 height 22
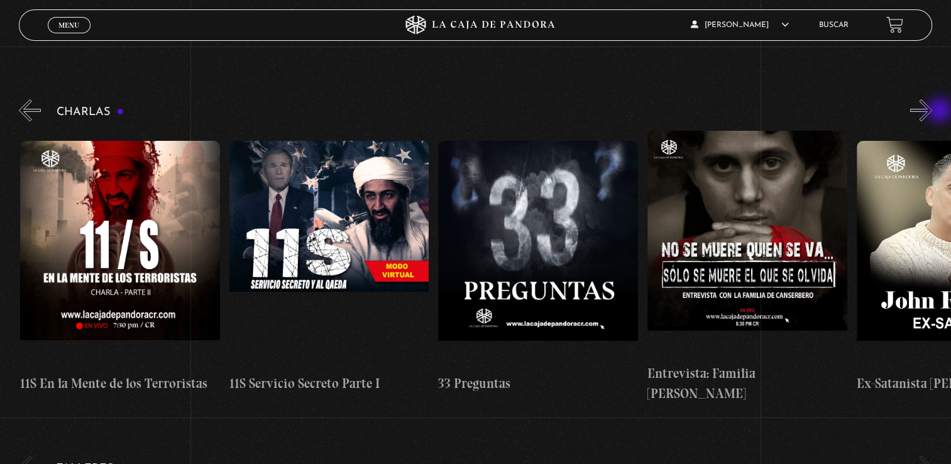
click at [932, 111] on button "»" at bounding box center [921, 110] width 22 height 22
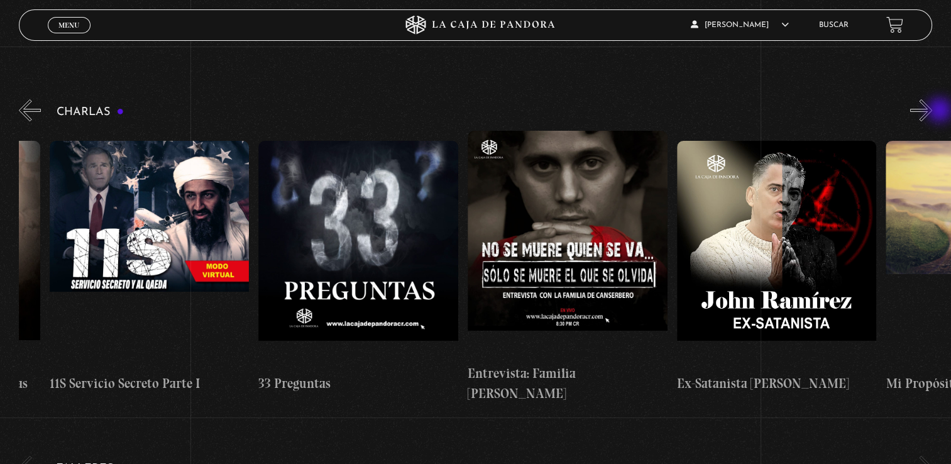
click at [932, 111] on button "»" at bounding box center [921, 110] width 22 height 22
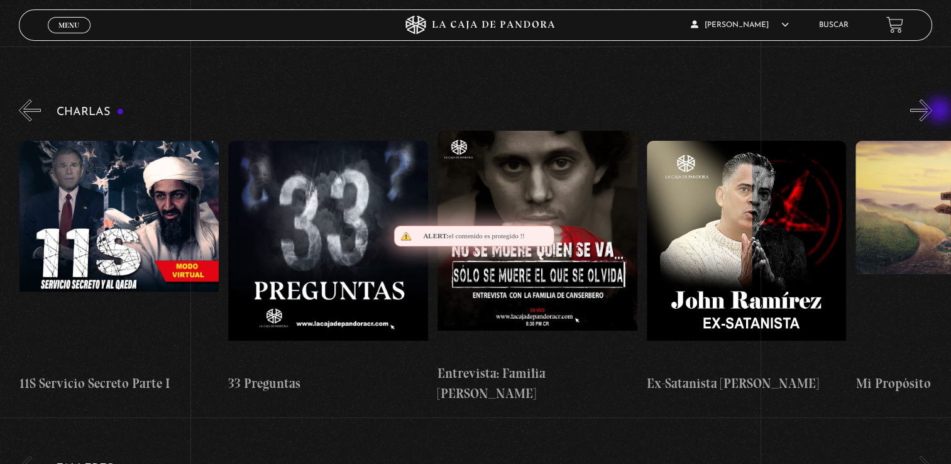
click at [932, 111] on button "»" at bounding box center [921, 110] width 22 height 22
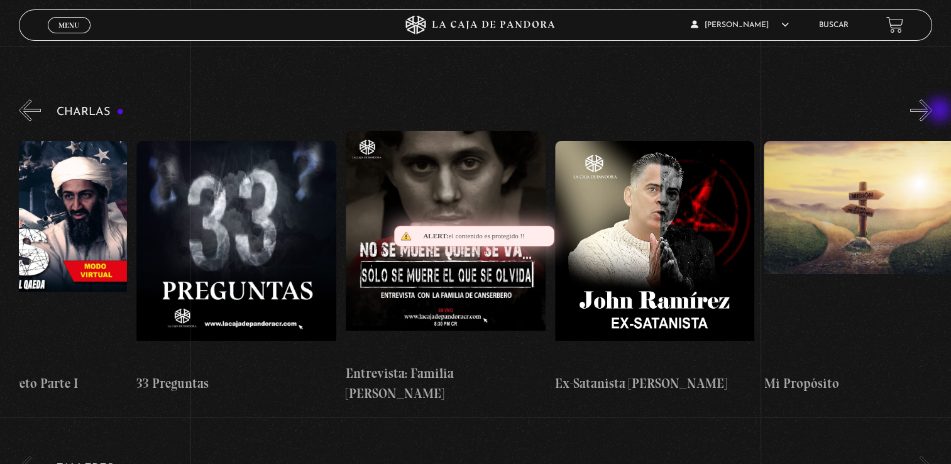
click at [932, 111] on button "»" at bounding box center [921, 110] width 22 height 22
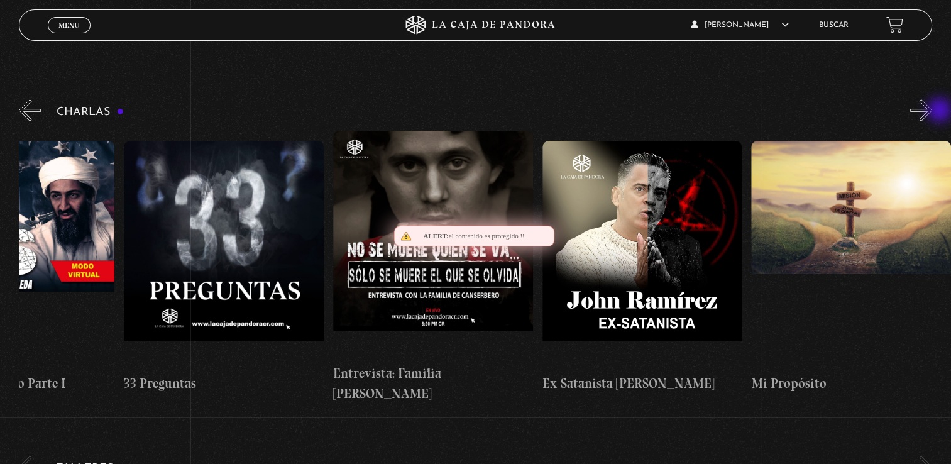
scroll to position [0, 522]
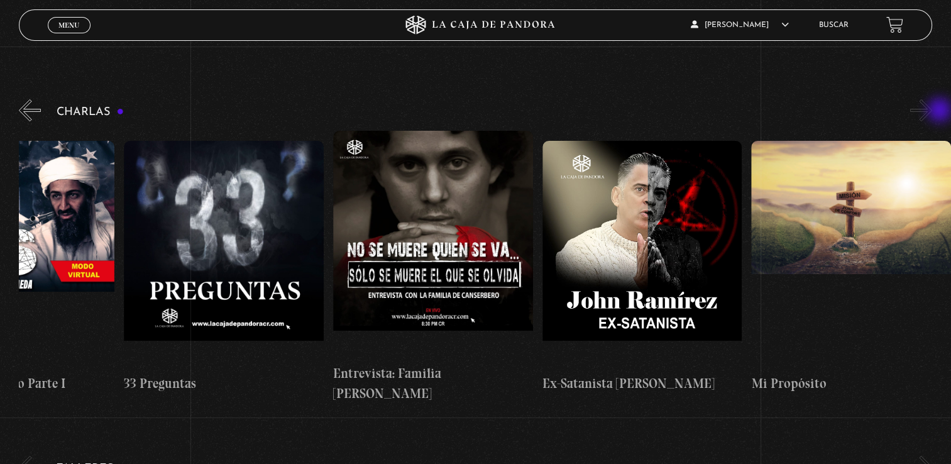
click at [932, 111] on button "»" at bounding box center [921, 110] width 22 height 22
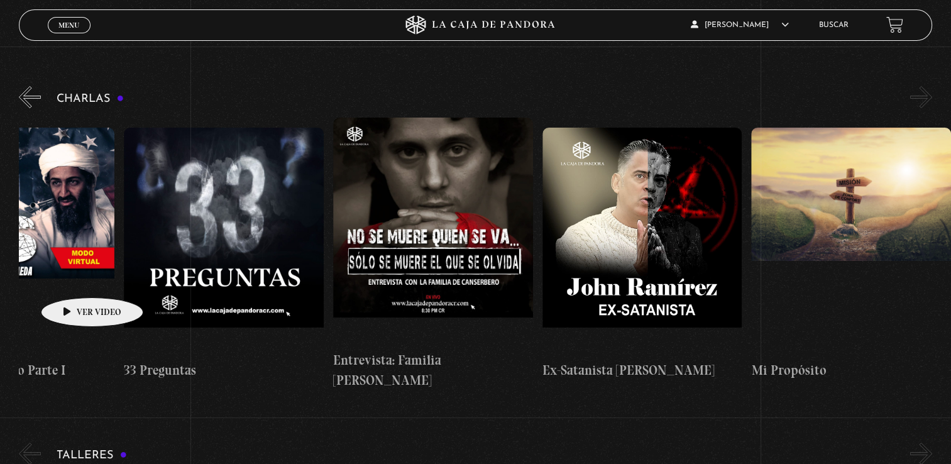
scroll to position [180, 0]
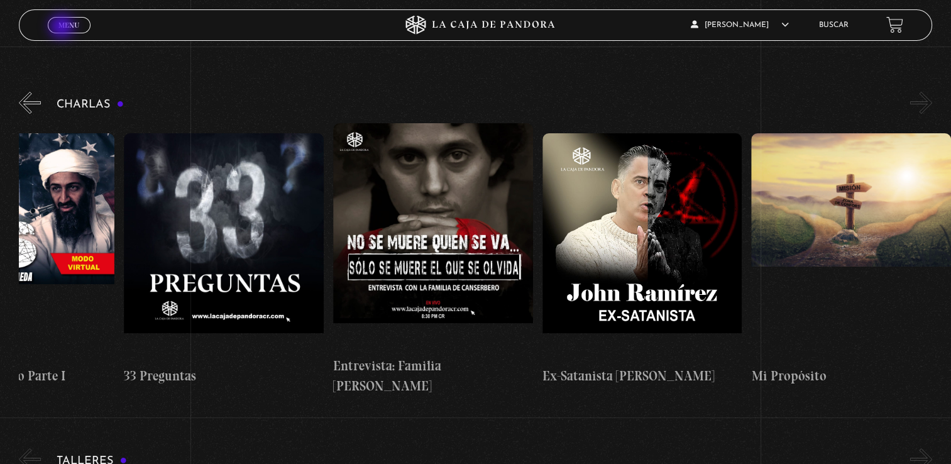
click at [63, 28] on span "Menu" at bounding box center [68, 25] width 21 height 8
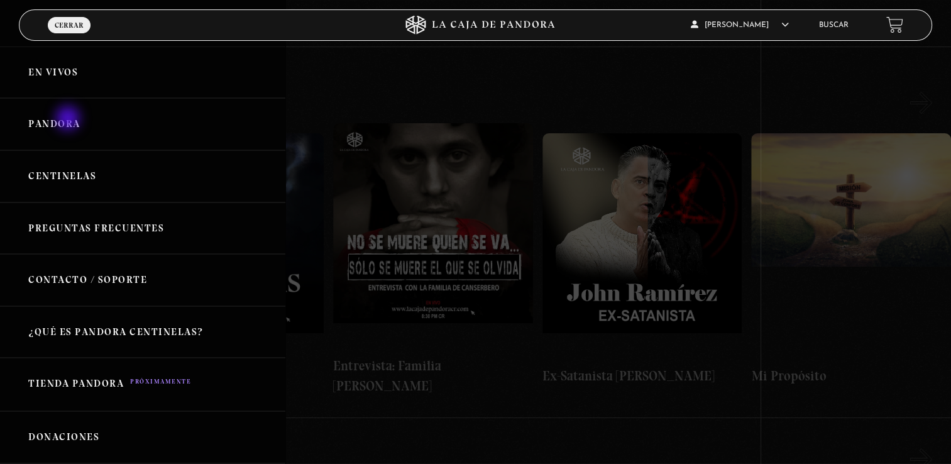
click at [69, 119] on link "Pandora" at bounding box center [142, 124] width 285 height 52
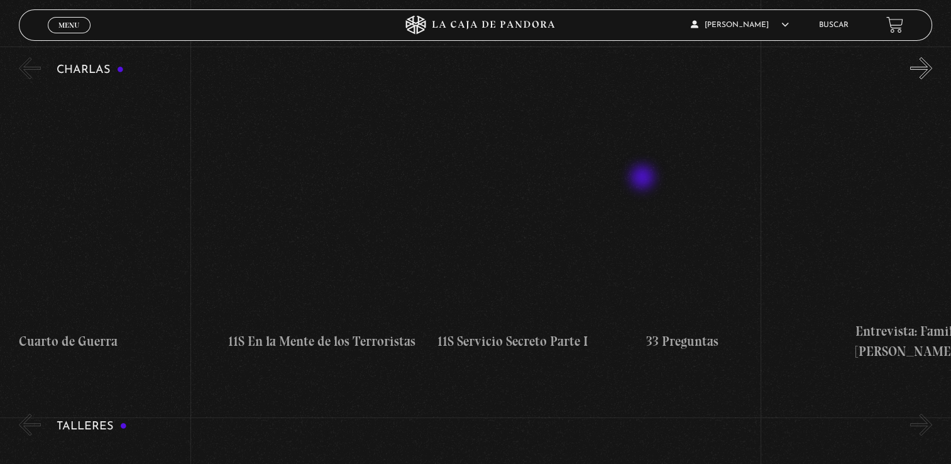
scroll to position [216, 0]
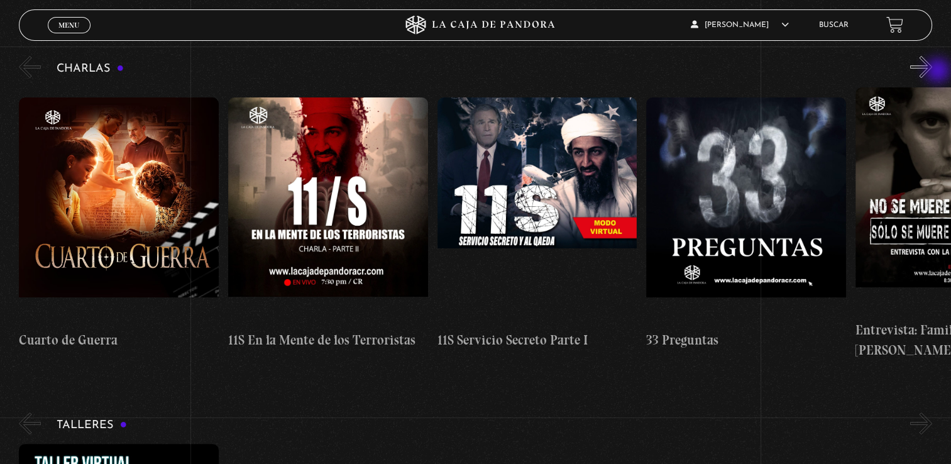
click at [932, 72] on button "»" at bounding box center [921, 67] width 22 height 22
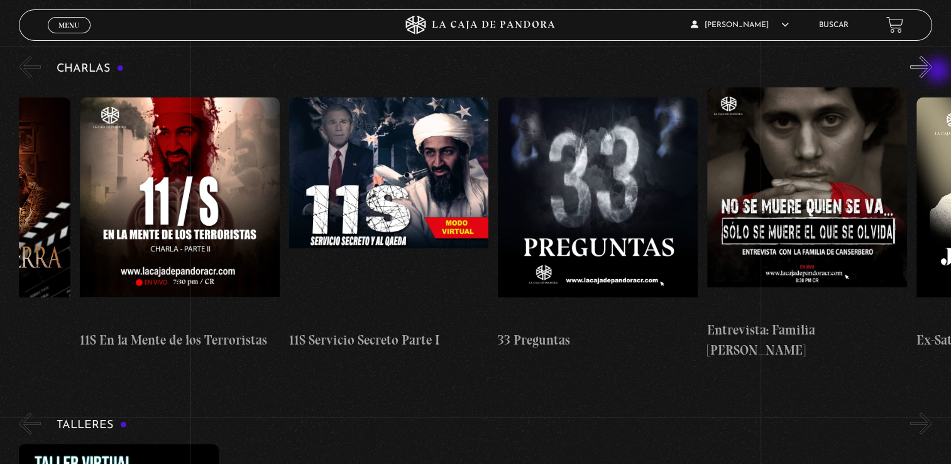
click at [932, 72] on button "»" at bounding box center [921, 67] width 22 height 22
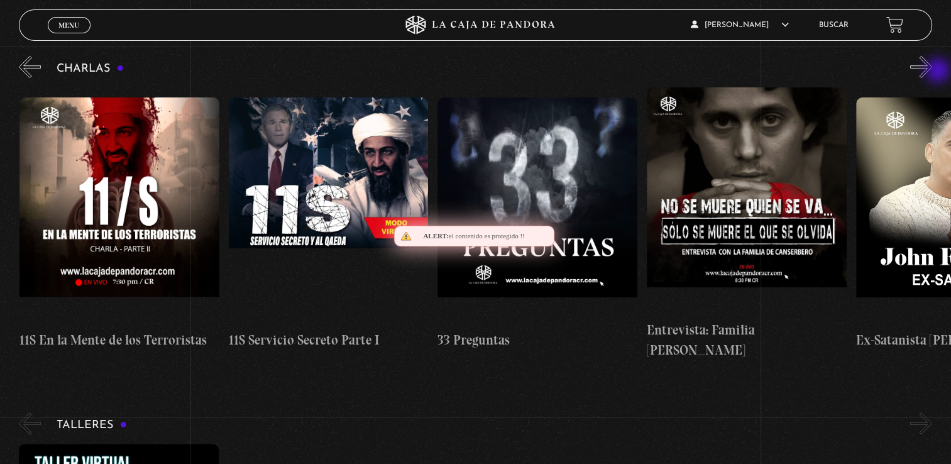
click at [932, 72] on button "»" at bounding box center [921, 67] width 22 height 22
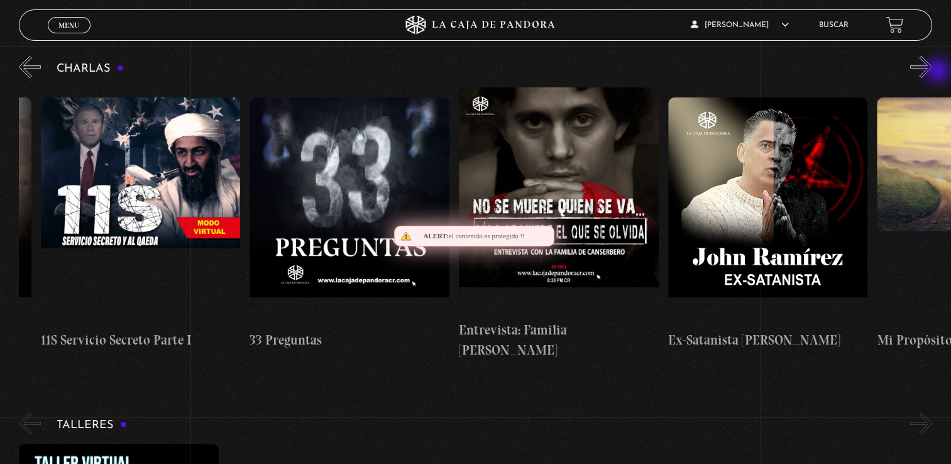
click at [932, 72] on button "»" at bounding box center [921, 67] width 22 height 22
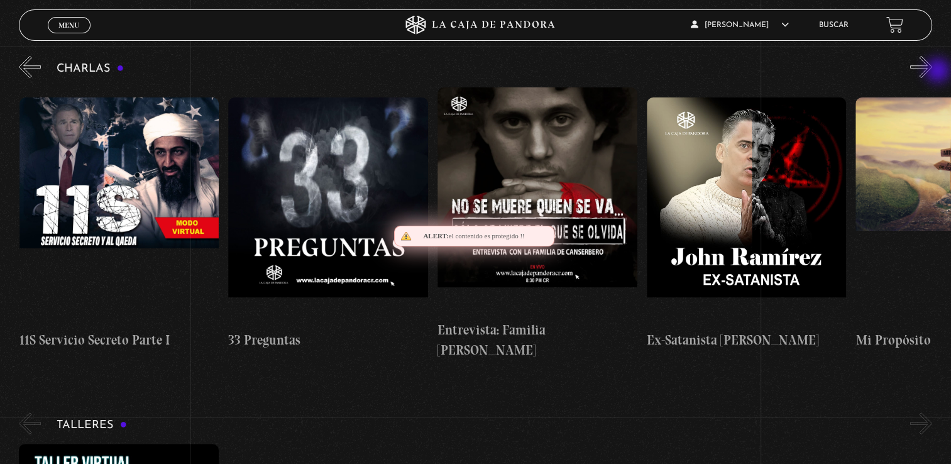
click at [932, 72] on button "»" at bounding box center [921, 67] width 22 height 22
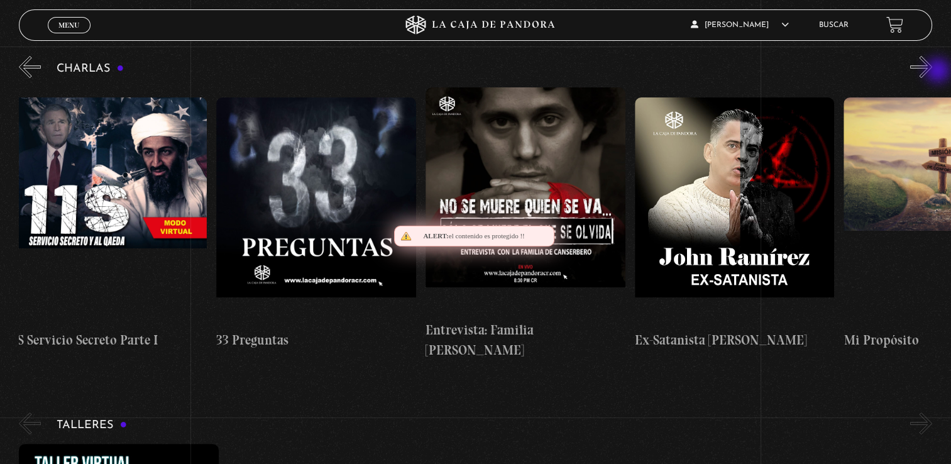
click at [932, 72] on button "»" at bounding box center [921, 67] width 22 height 22
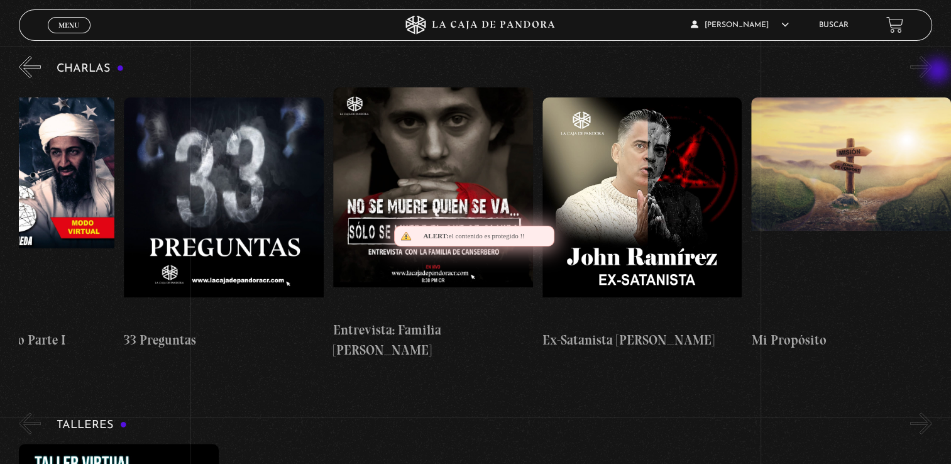
click at [932, 72] on button "»" at bounding box center [921, 67] width 22 height 22
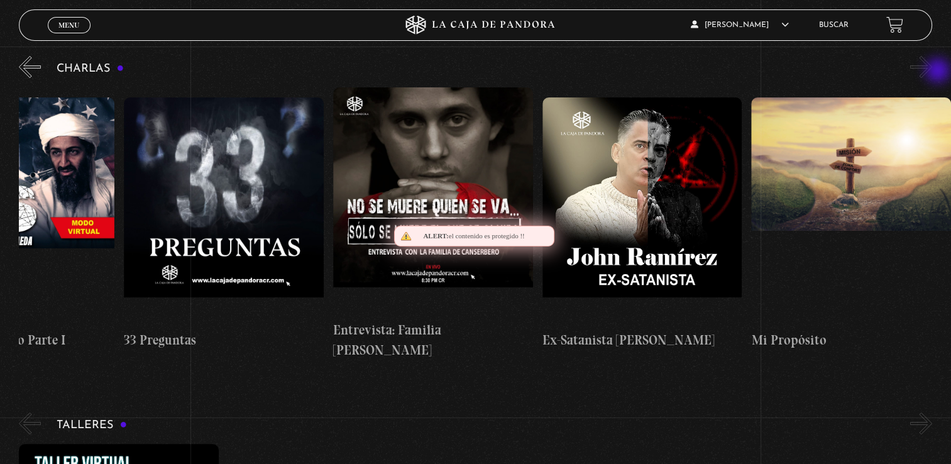
click at [932, 72] on button "»" at bounding box center [921, 67] width 22 height 22
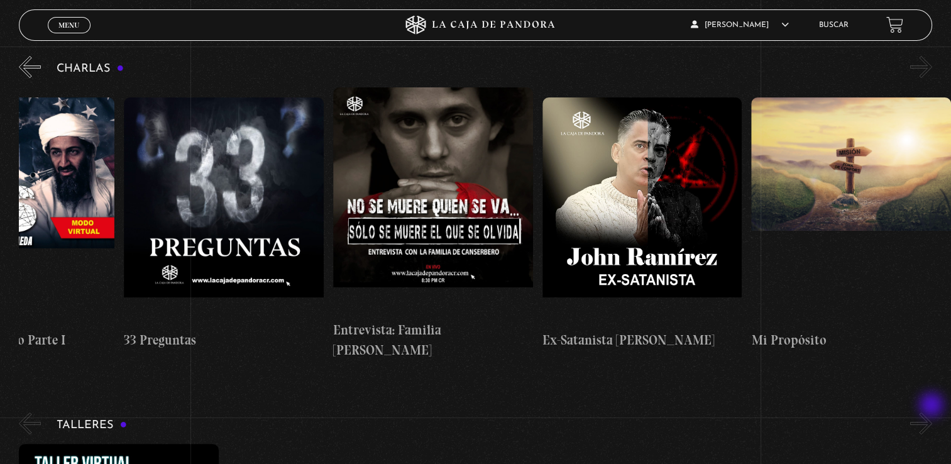
drag, startPoint x: 939, startPoint y: 72, endPoint x: 927, endPoint y: 403, distance: 332.0
click at [927, 412] on button "»" at bounding box center [921, 423] width 22 height 22
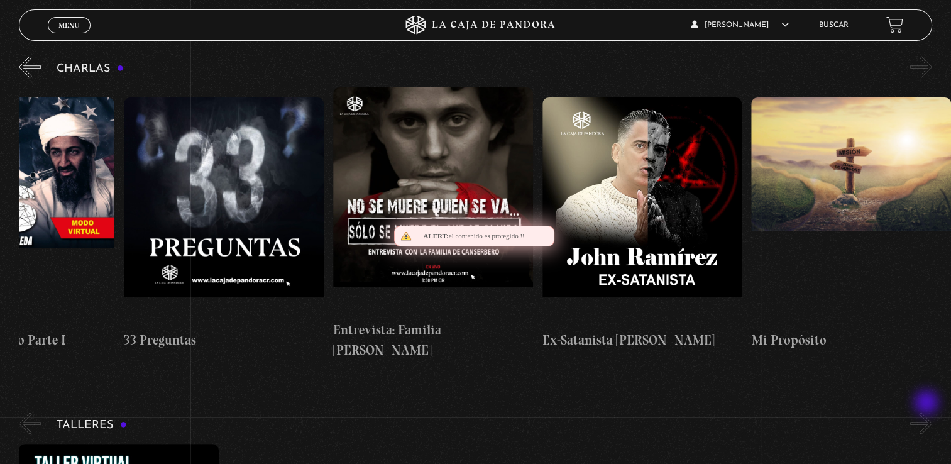
click at [927, 412] on button "»" at bounding box center [921, 423] width 22 height 22
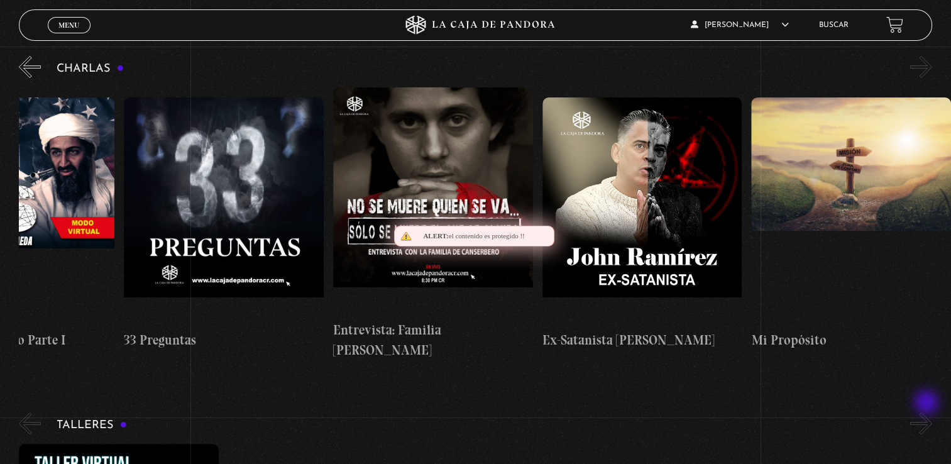
click at [927, 412] on button "»" at bounding box center [921, 423] width 22 height 22
click at [78, 26] on span "Menu" at bounding box center [68, 25] width 21 height 8
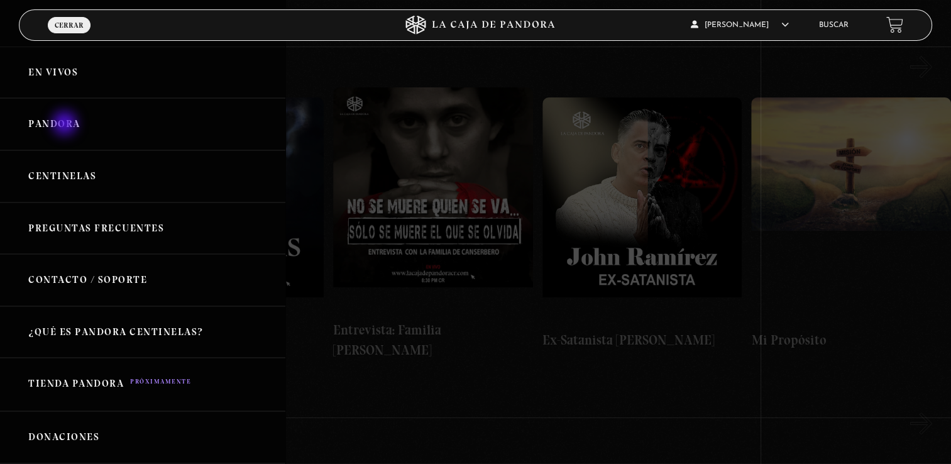
click at [66, 124] on link "Pandora" at bounding box center [142, 124] width 285 height 52
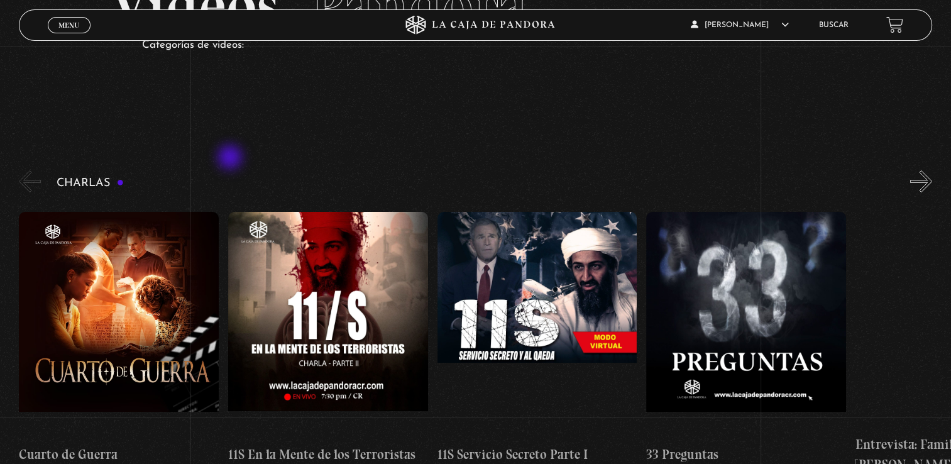
scroll to position [103, 0]
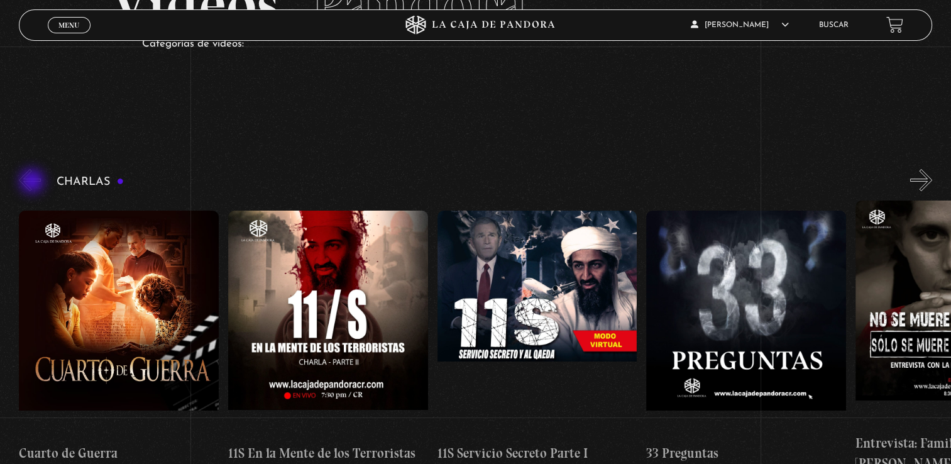
click at [33, 182] on button "«" at bounding box center [30, 180] width 22 height 22
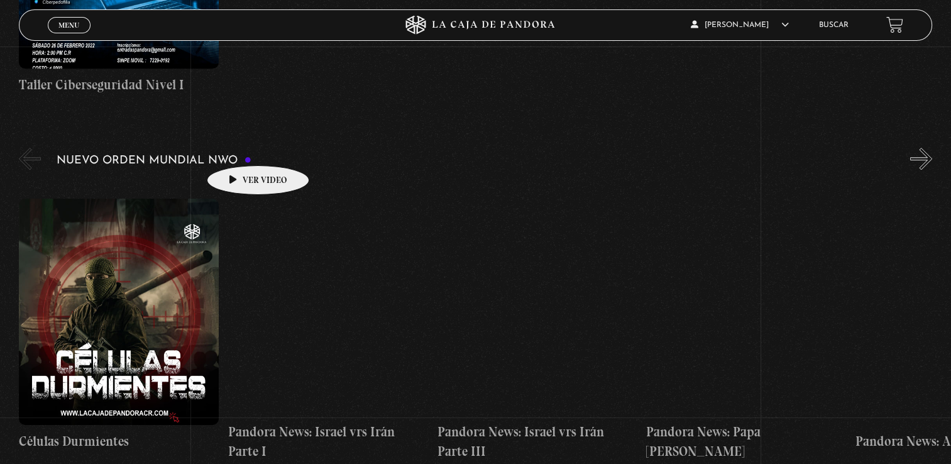
scroll to position [820, 0]
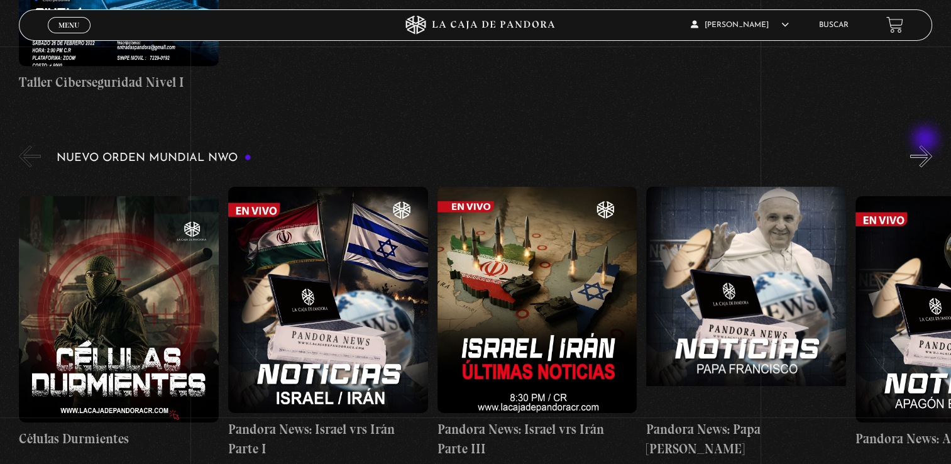
click at [926, 145] on button "»" at bounding box center [921, 156] width 22 height 22
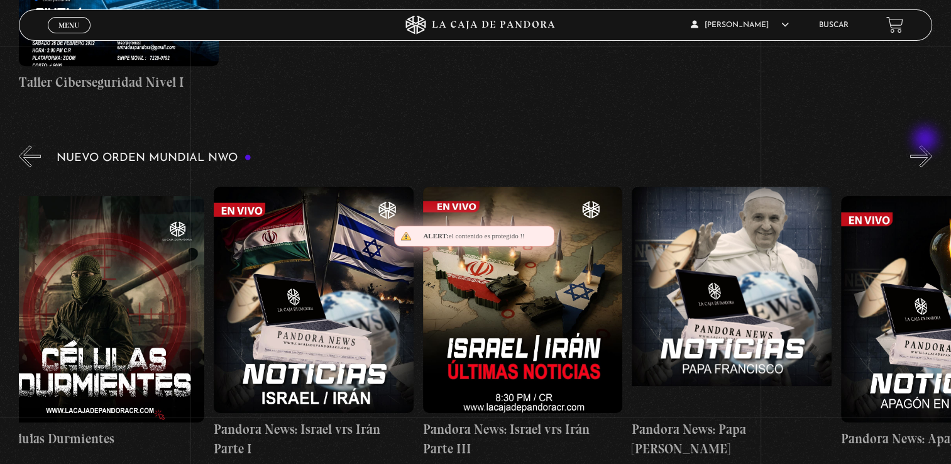
click at [926, 145] on button "»" at bounding box center [921, 156] width 22 height 22
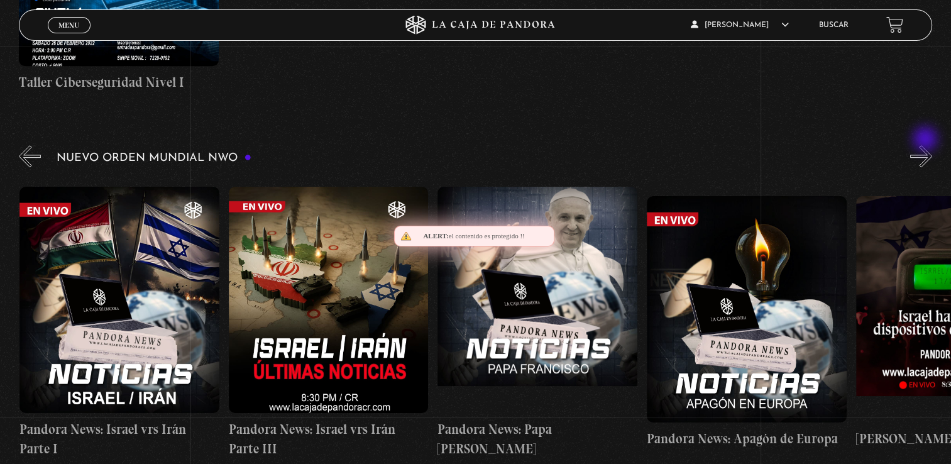
click at [926, 145] on button "»" at bounding box center [921, 156] width 22 height 22
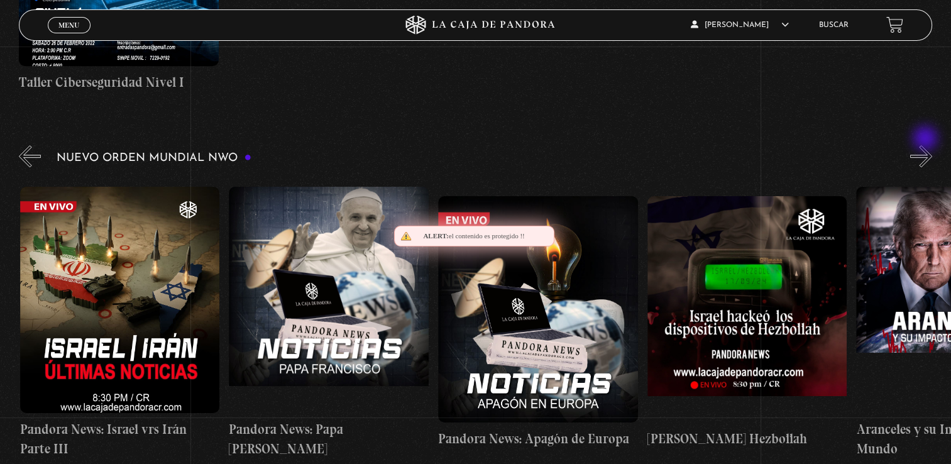
click at [926, 145] on button "»" at bounding box center [921, 156] width 22 height 22
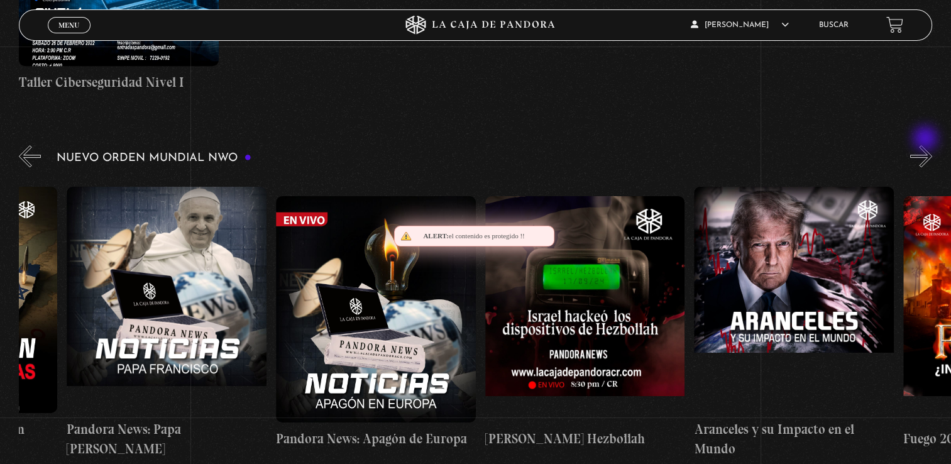
click at [926, 145] on button "»" at bounding box center [921, 156] width 22 height 22
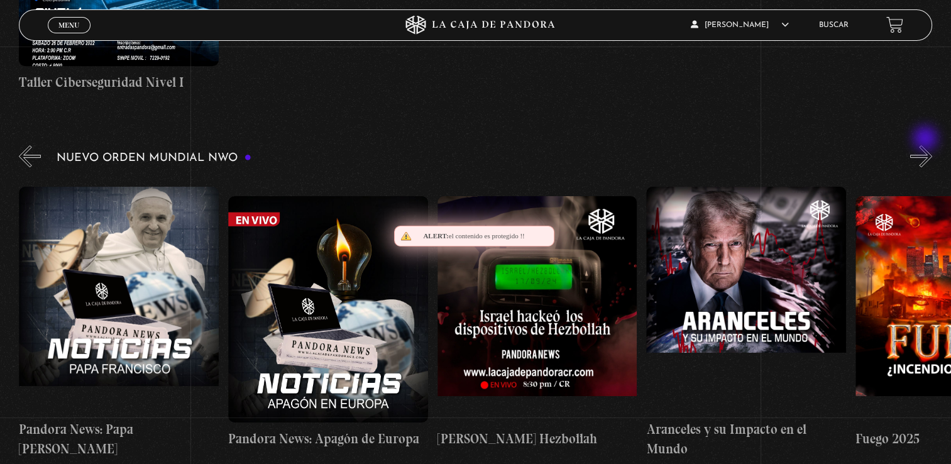
click at [926, 145] on button "»" at bounding box center [921, 156] width 22 height 22
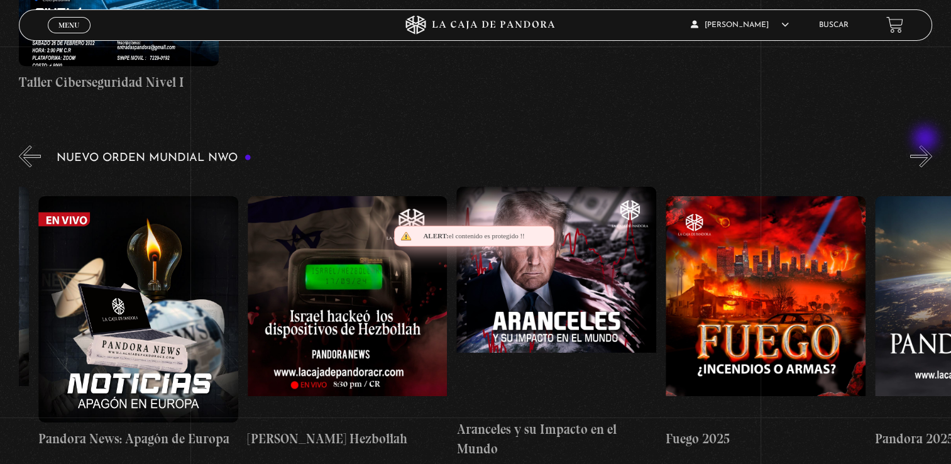
click at [926, 145] on button "»" at bounding box center [921, 156] width 22 height 22
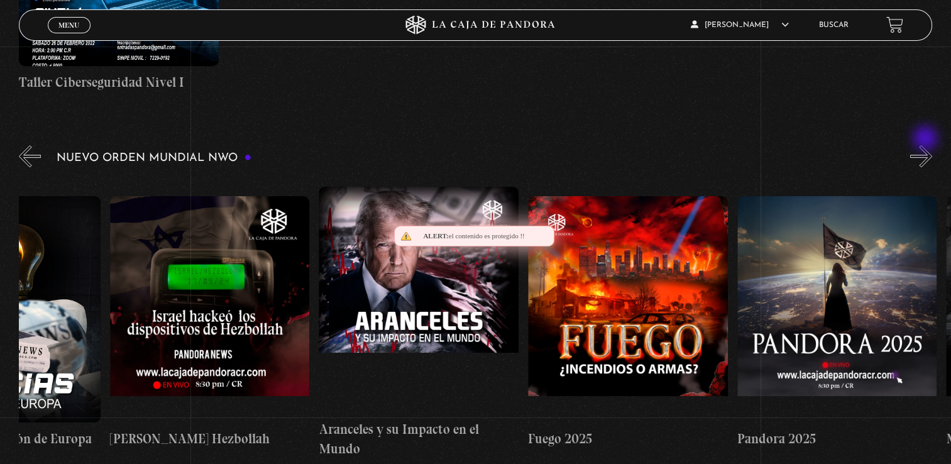
click at [926, 145] on button "»" at bounding box center [921, 156] width 22 height 22
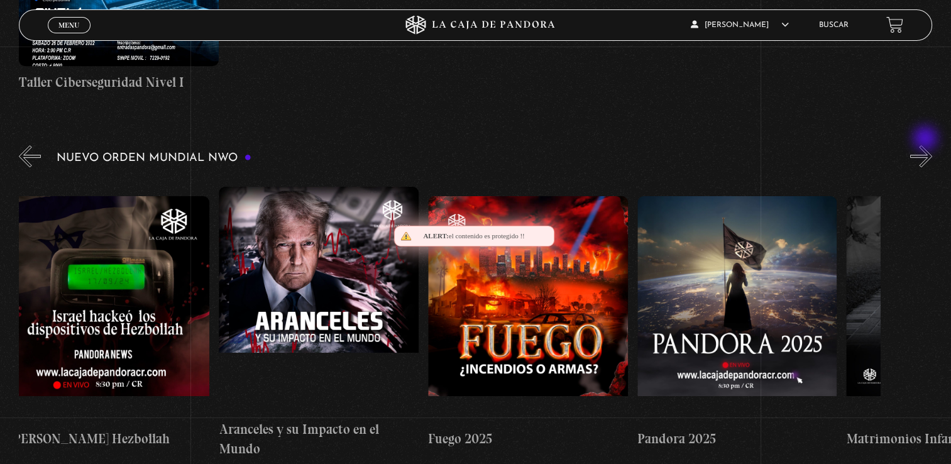
click at [926, 145] on button "»" at bounding box center [921, 156] width 22 height 22
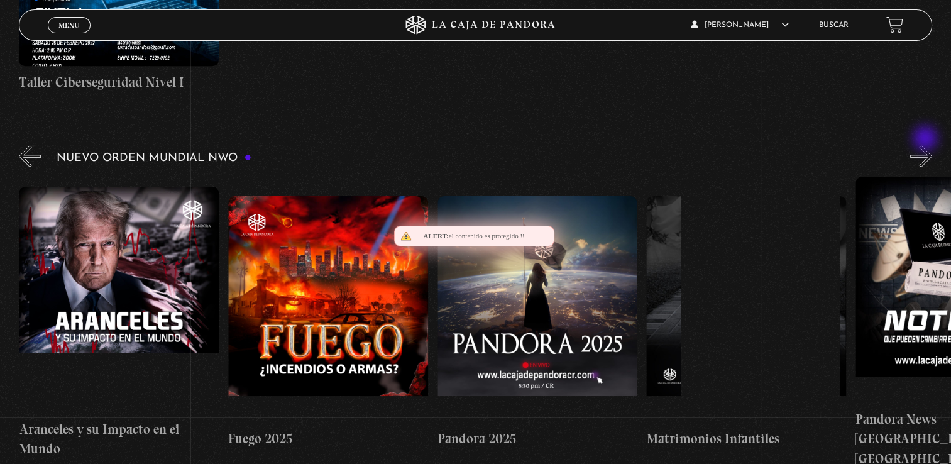
click at [926, 145] on button "»" at bounding box center [921, 156] width 22 height 22
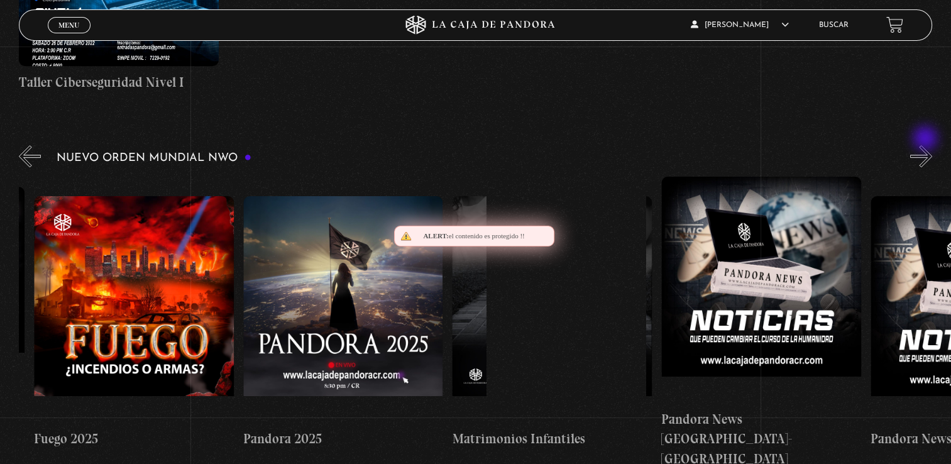
click at [926, 145] on button "»" at bounding box center [921, 156] width 22 height 22
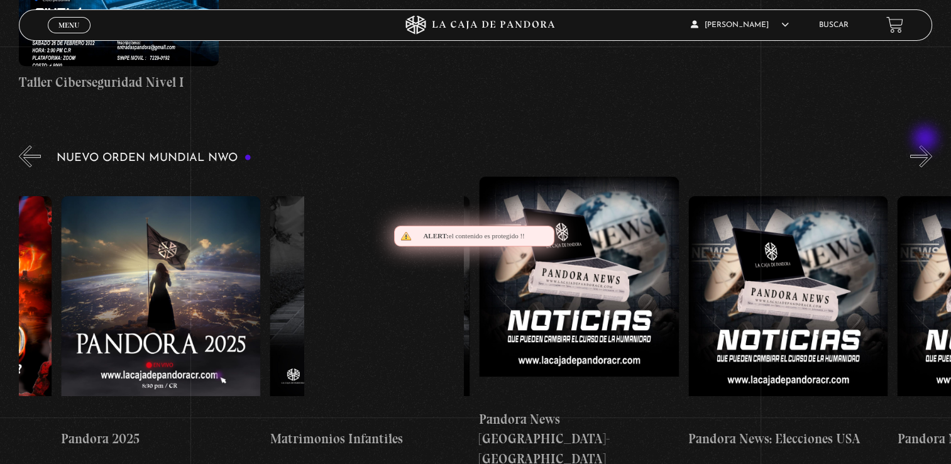
click at [926, 145] on button "»" at bounding box center [921, 156] width 22 height 22
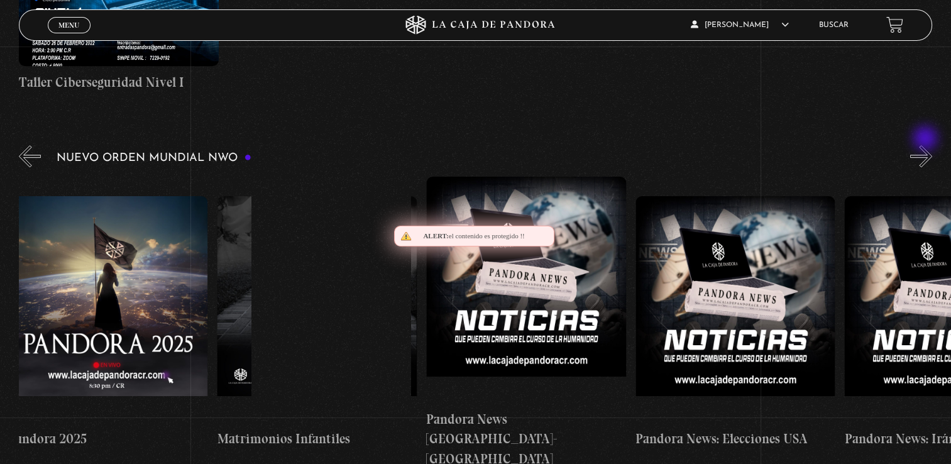
click at [926, 145] on button "»" at bounding box center [921, 156] width 22 height 22
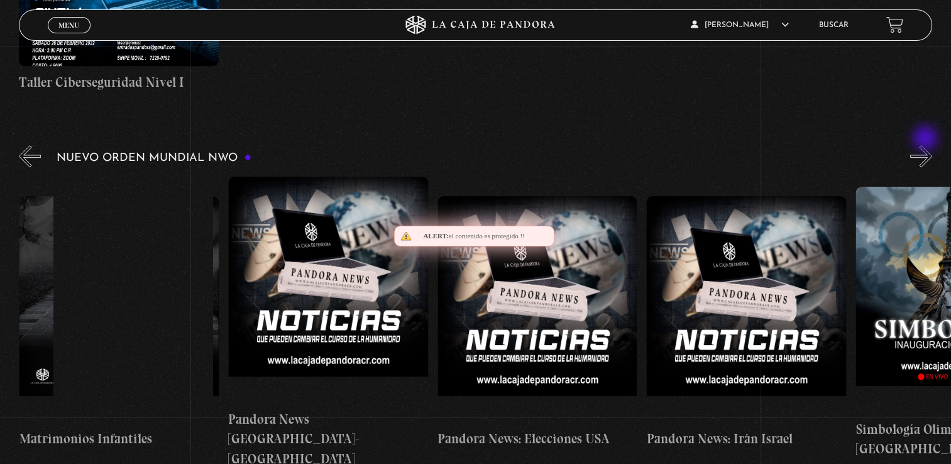
click at [926, 145] on button "»" at bounding box center [921, 156] width 22 height 22
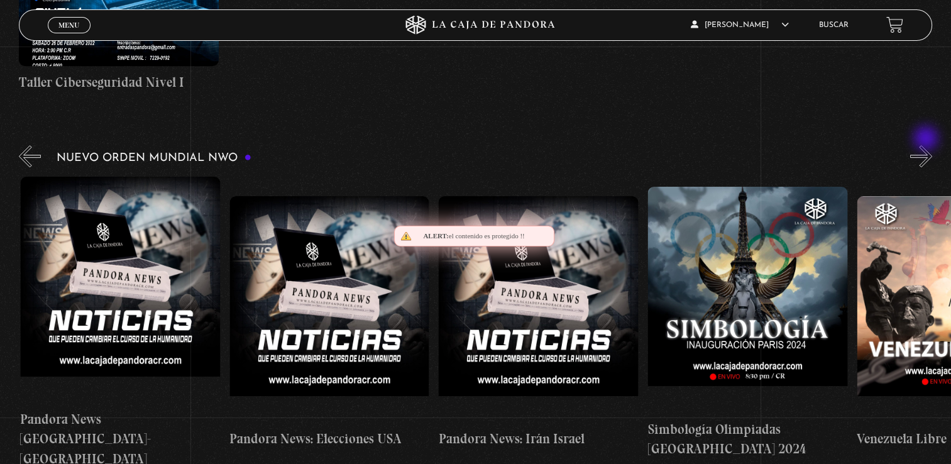
click at [928, 145] on button "»" at bounding box center [921, 156] width 22 height 22
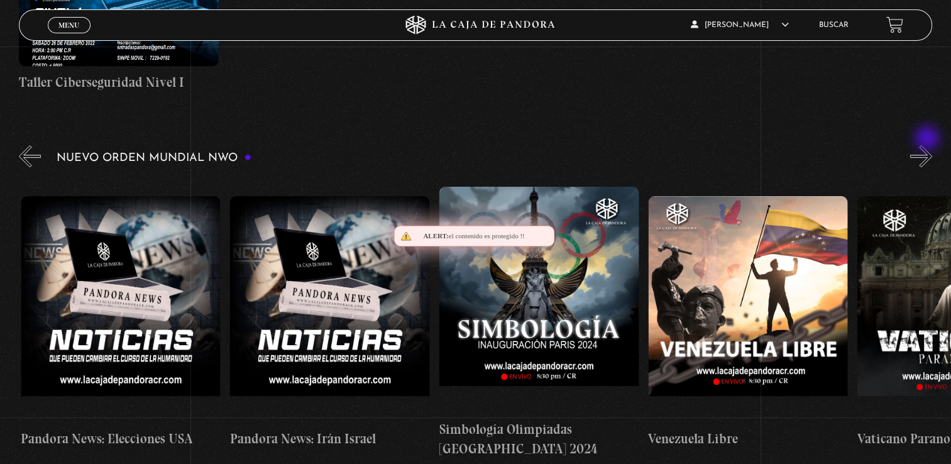
click at [928, 145] on button "»" at bounding box center [921, 156] width 22 height 22
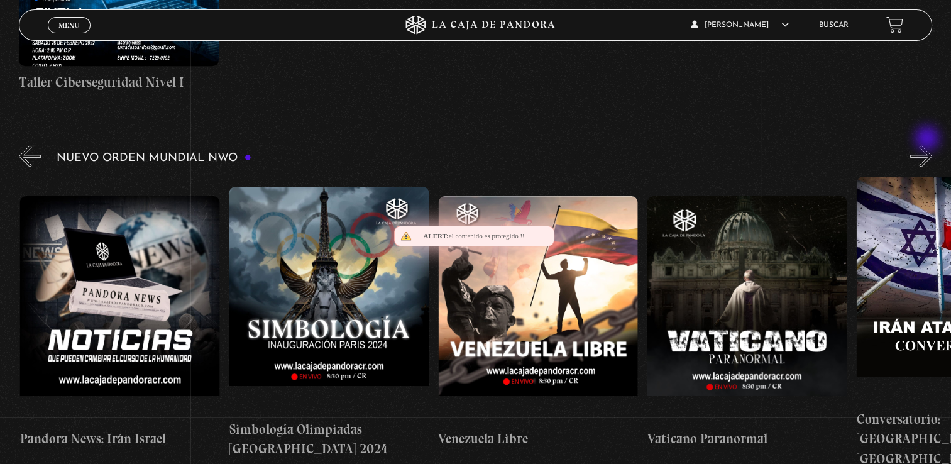
click at [928, 145] on button "»" at bounding box center [921, 156] width 22 height 22
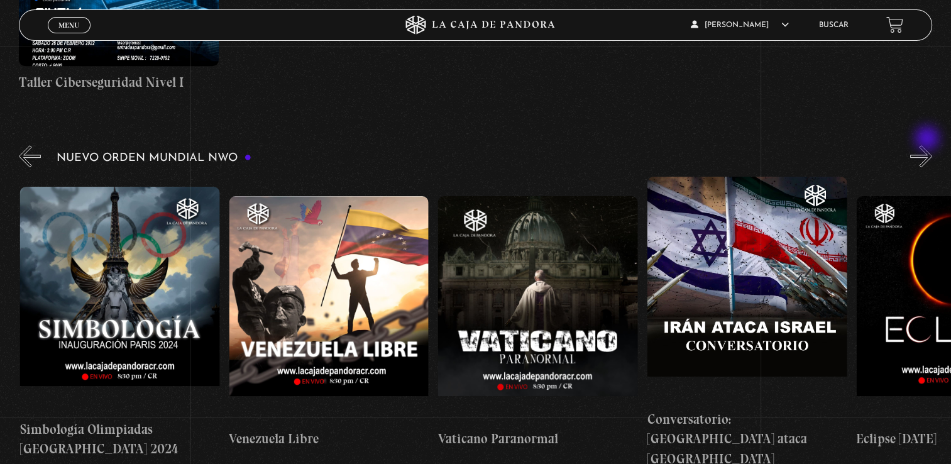
click at [928, 145] on button "»" at bounding box center [921, 156] width 22 height 22
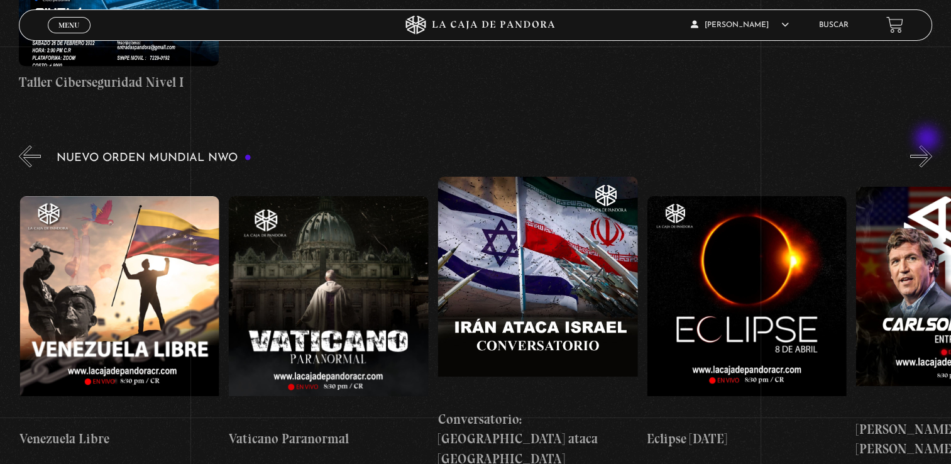
scroll to position [0, 2926]
click at [928, 145] on button "»" at bounding box center [921, 156] width 22 height 22
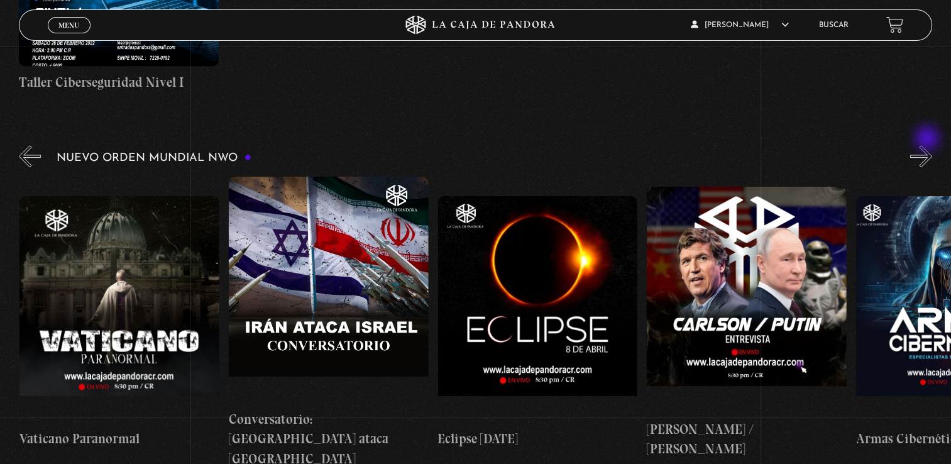
click at [928, 145] on button "»" at bounding box center [921, 156] width 22 height 22
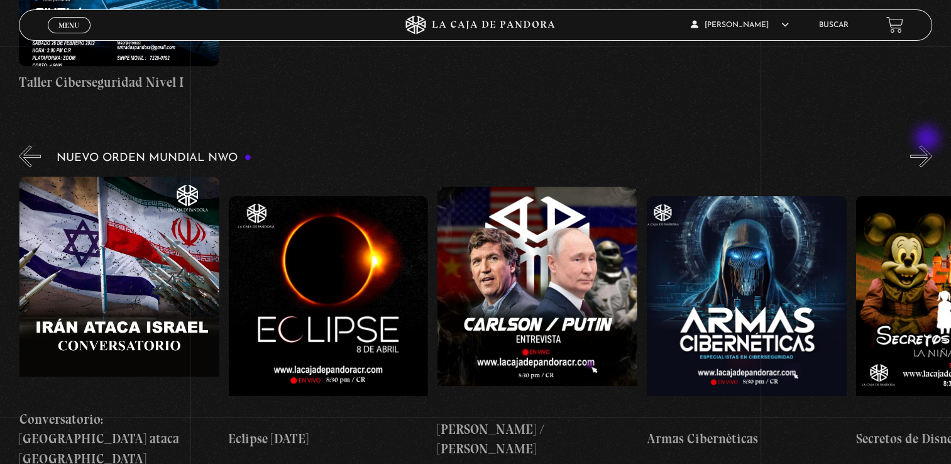
click at [928, 145] on button "»" at bounding box center [921, 156] width 22 height 22
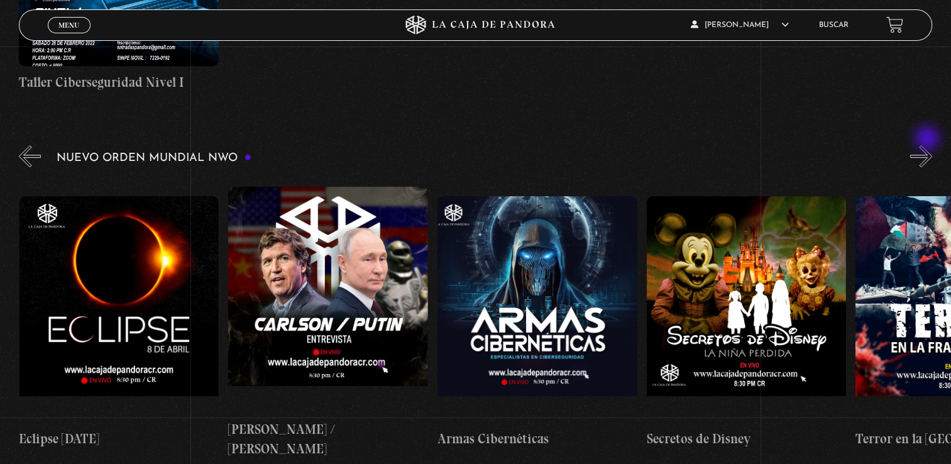
click at [928, 145] on button "»" at bounding box center [921, 156] width 22 height 22
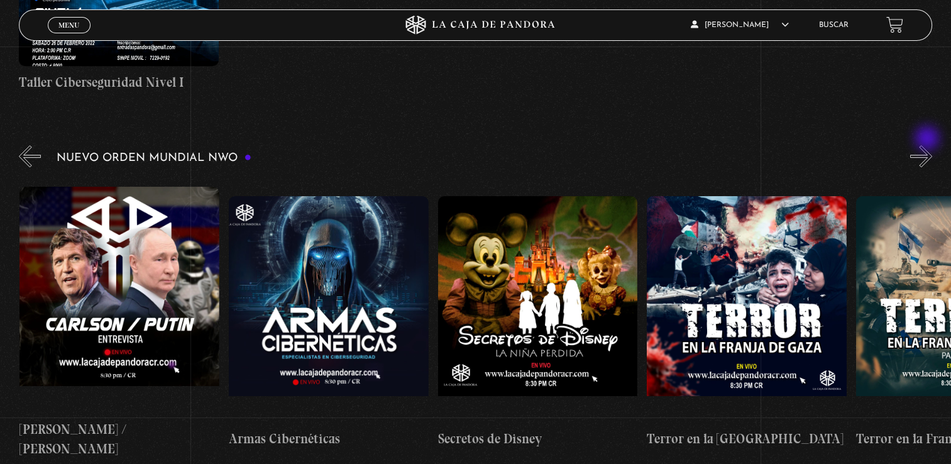
click at [928, 145] on button "»" at bounding box center [921, 156] width 22 height 22
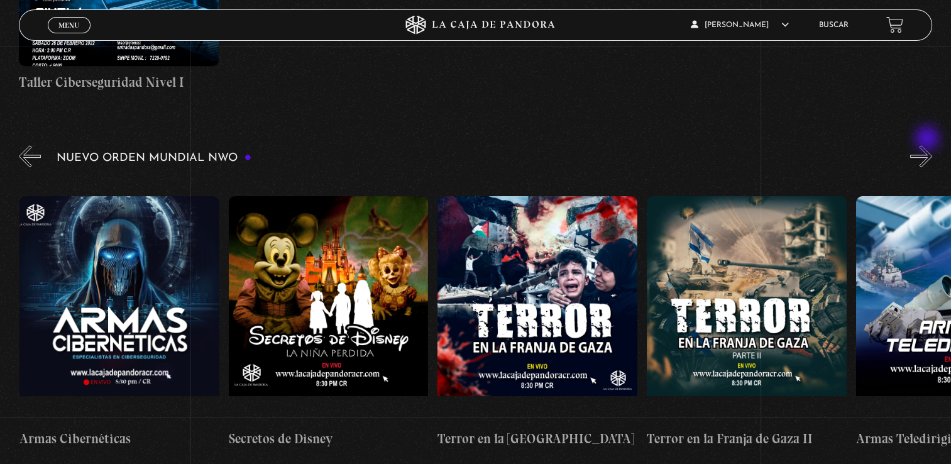
click at [928, 145] on button "»" at bounding box center [921, 156] width 22 height 22
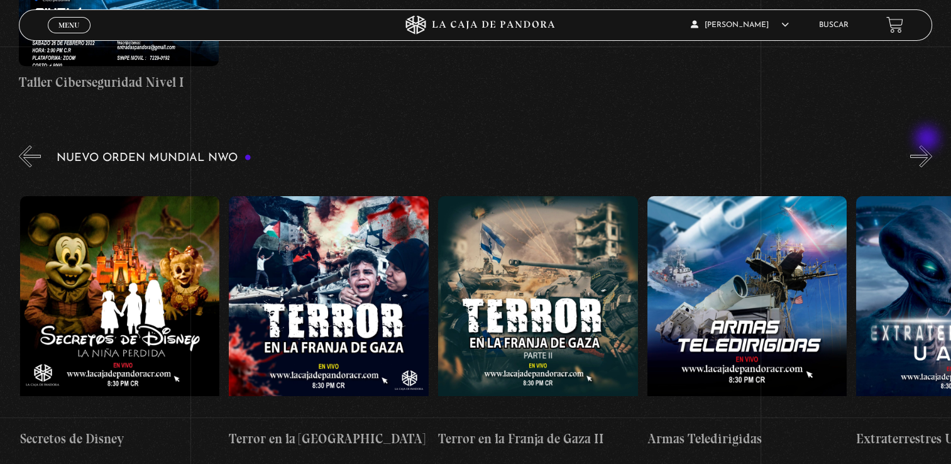
click at [928, 145] on button "»" at bounding box center [921, 156] width 22 height 22
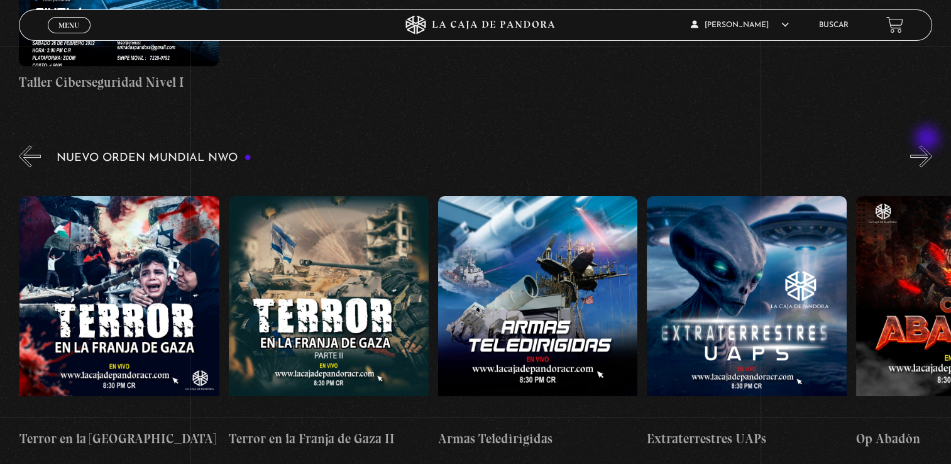
click at [928, 145] on button "»" at bounding box center [921, 156] width 22 height 22
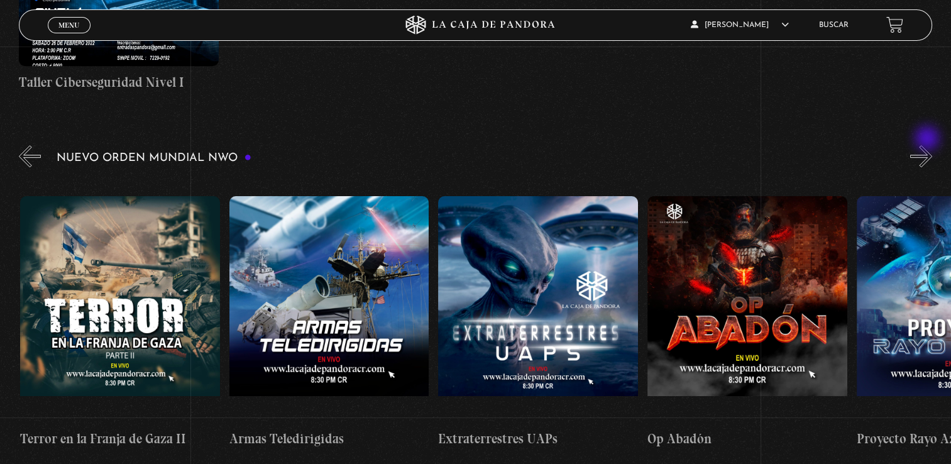
scroll to position [0, 4598]
click at [928, 145] on button "»" at bounding box center [921, 156] width 22 height 22
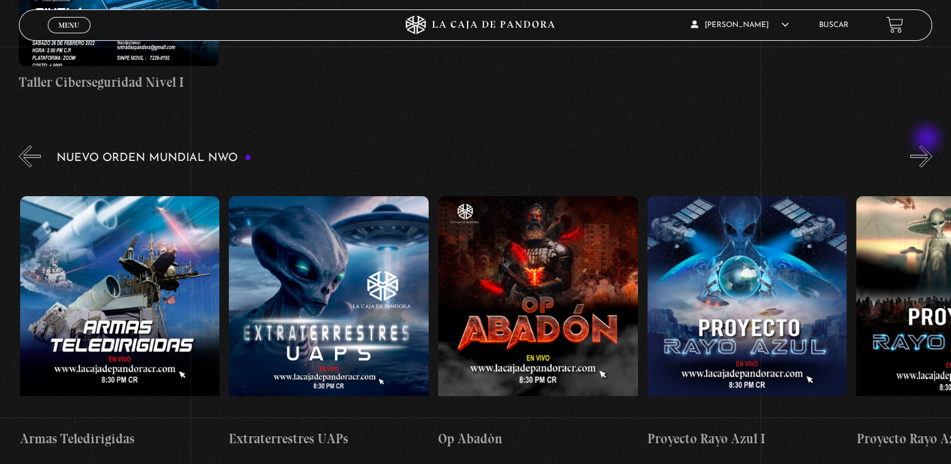
scroll to position [0, 4808]
click at [928, 145] on button "»" at bounding box center [921, 156] width 22 height 22
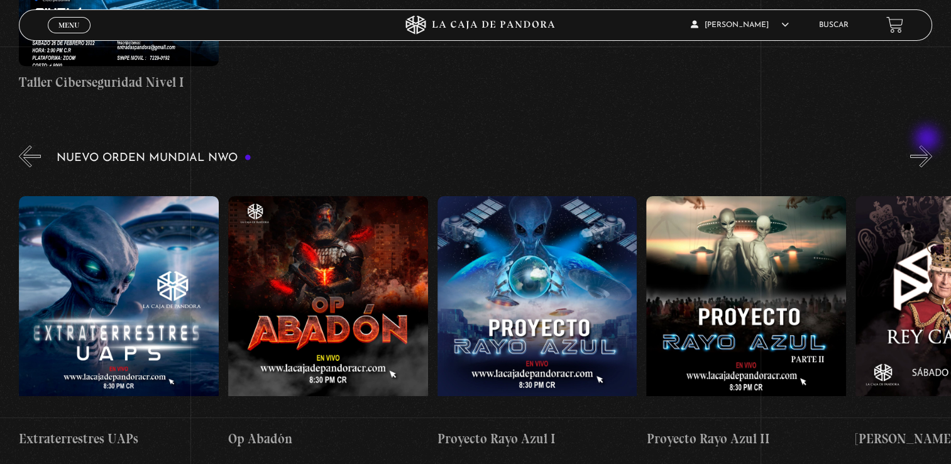
click at [928, 145] on button "»" at bounding box center [921, 156] width 22 height 22
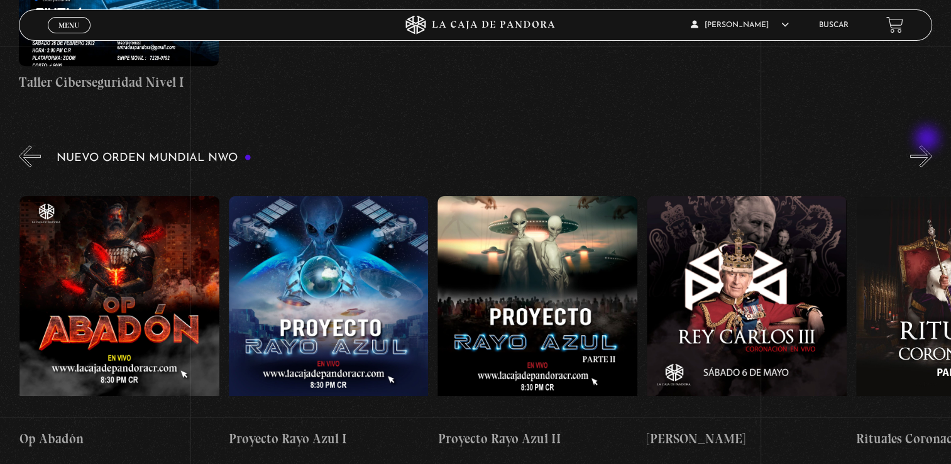
click at [928, 145] on button "»" at bounding box center [921, 156] width 22 height 22
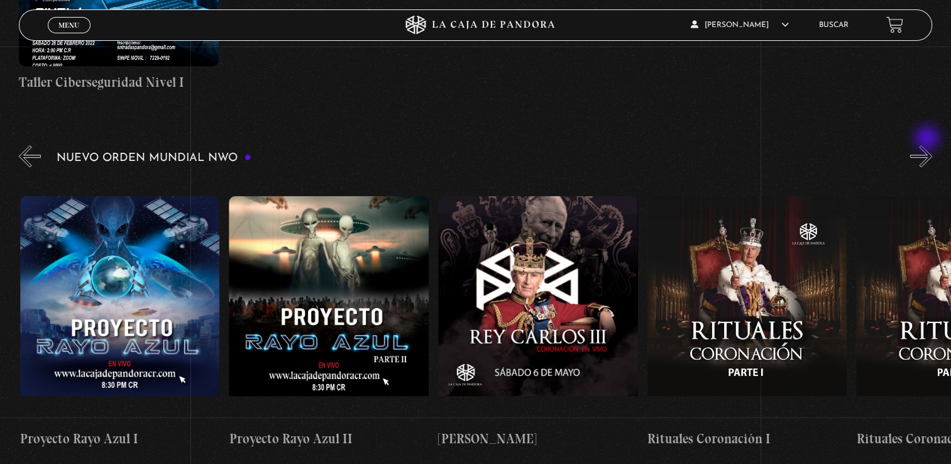
click at [928, 145] on button "»" at bounding box center [921, 156] width 22 height 22
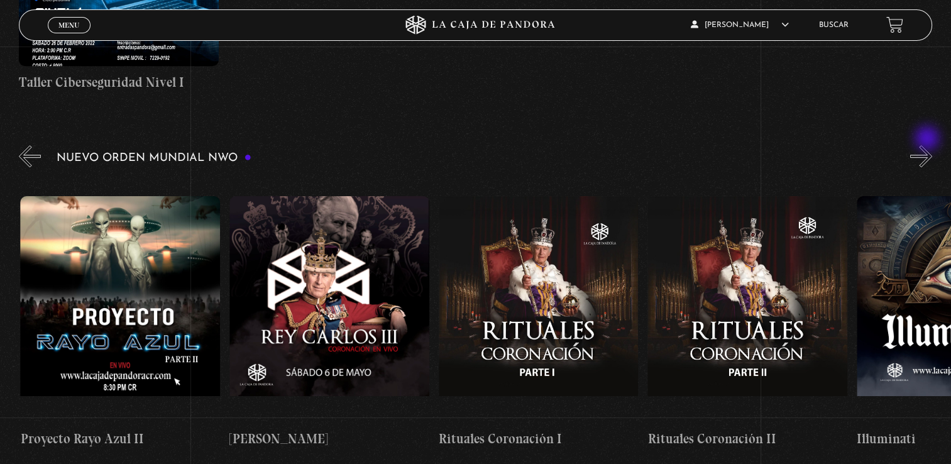
click at [928, 145] on button "»" at bounding box center [921, 156] width 22 height 22
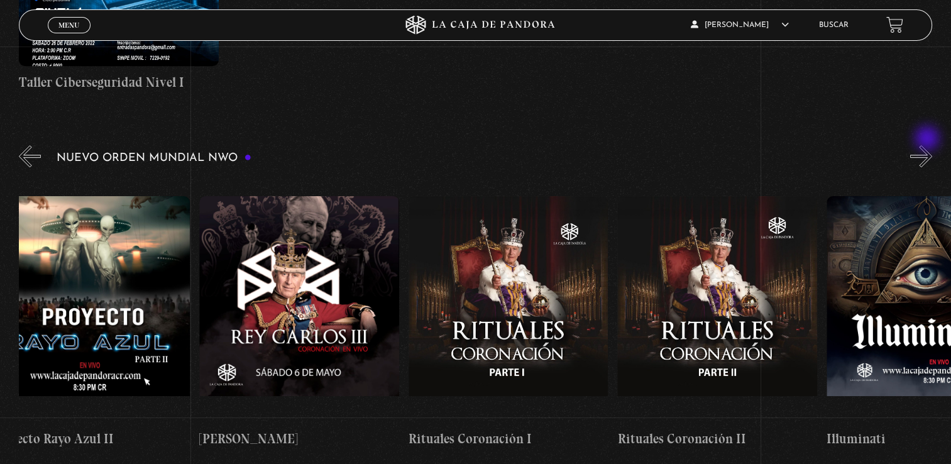
click at [928, 145] on button "»" at bounding box center [921, 156] width 22 height 22
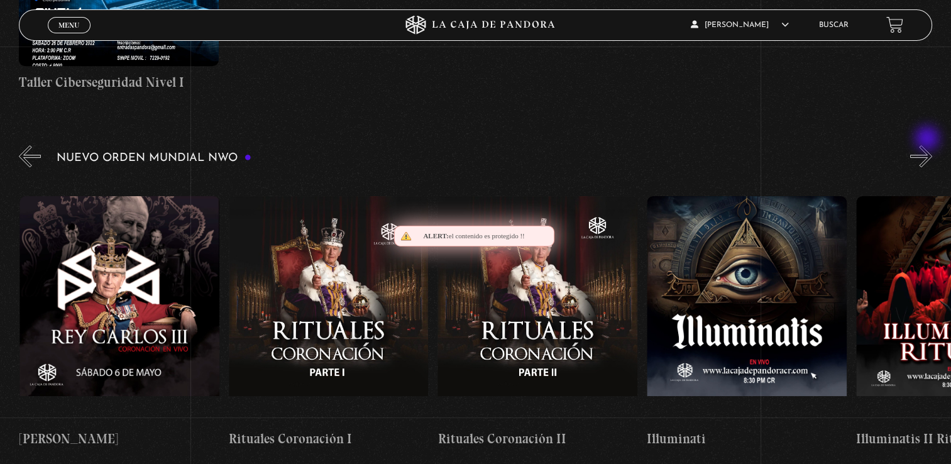
click at [928, 145] on button "»" at bounding box center [921, 156] width 22 height 22
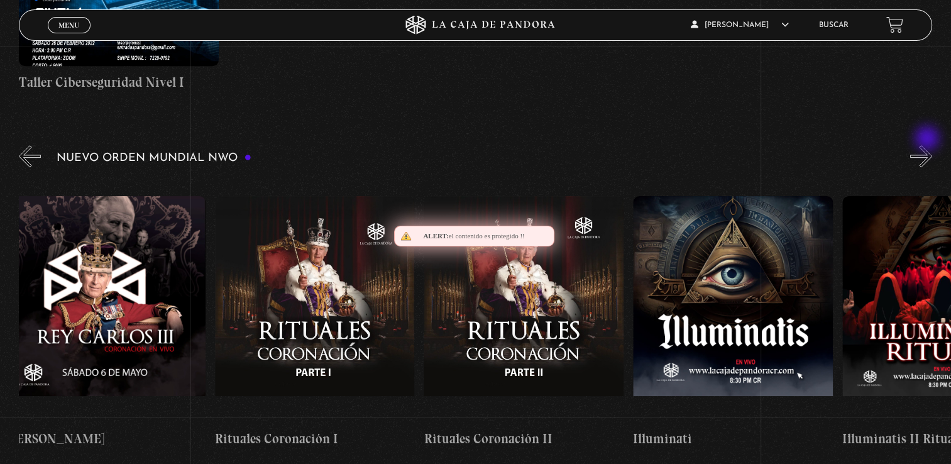
click at [928, 145] on button "»" at bounding box center [921, 156] width 22 height 22
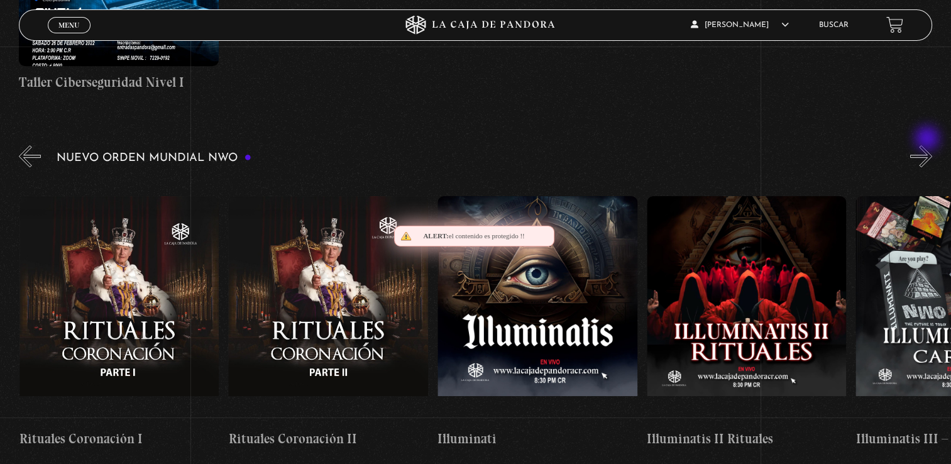
scroll to position [0, 6062]
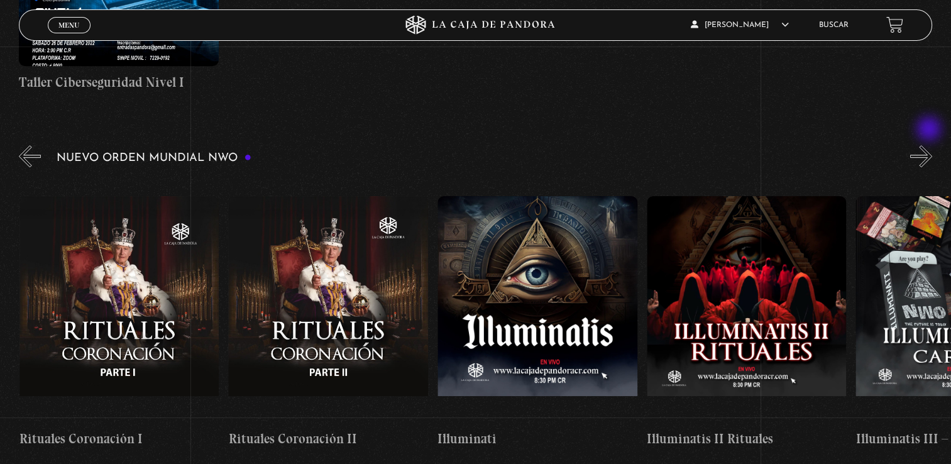
click at [930, 145] on button "»" at bounding box center [921, 156] width 22 height 22
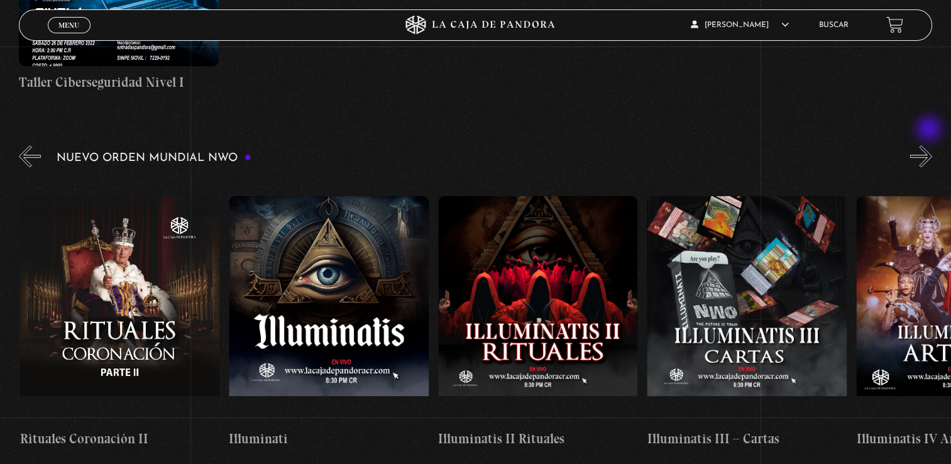
click at [930, 145] on button "»" at bounding box center [921, 156] width 22 height 22
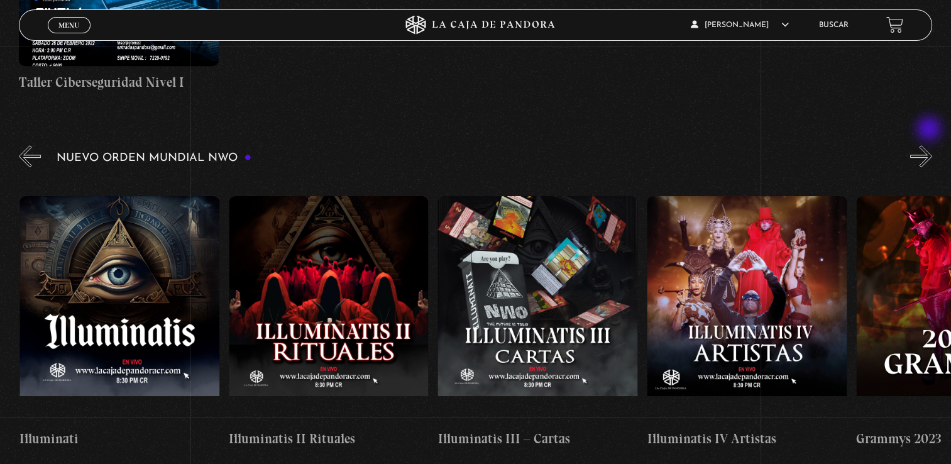
scroll to position [0, 6480]
click at [930, 145] on button "»" at bounding box center [921, 156] width 22 height 22
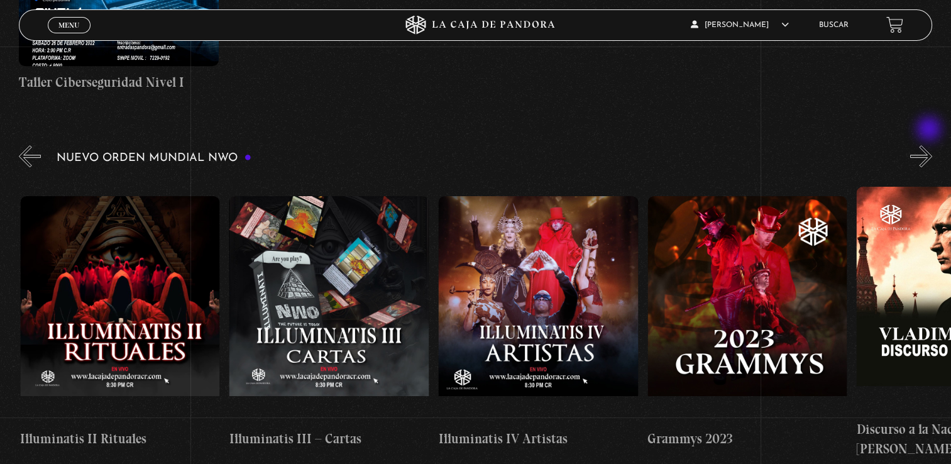
scroll to position [0, 6689]
click at [930, 145] on button "»" at bounding box center [921, 156] width 22 height 22
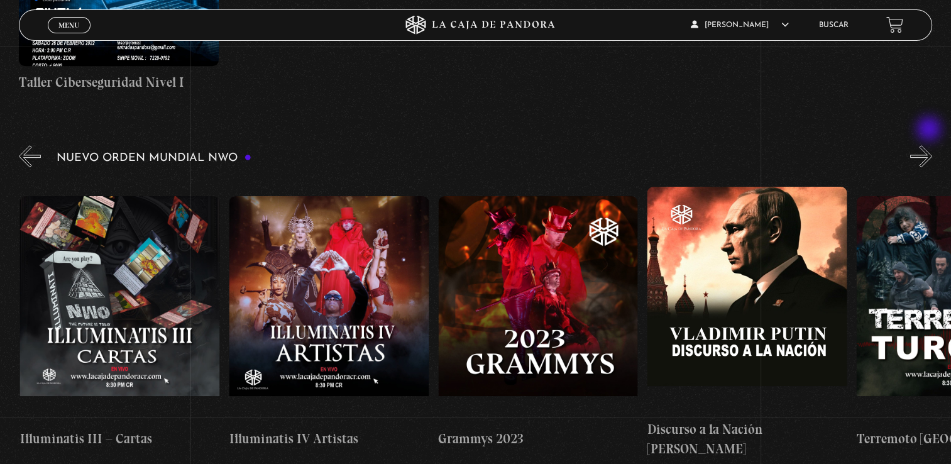
click at [930, 145] on button "»" at bounding box center [921, 156] width 22 height 22
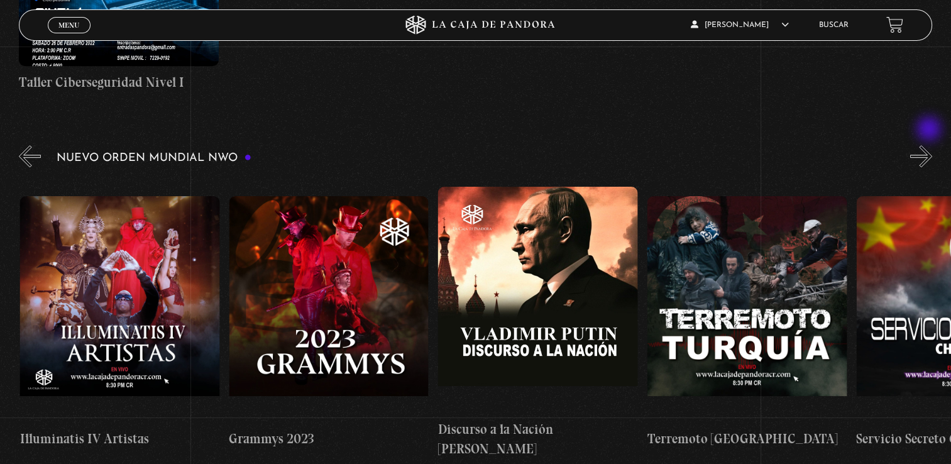
click at [930, 145] on button "»" at bounding box center [921, 156] width 22 height 22
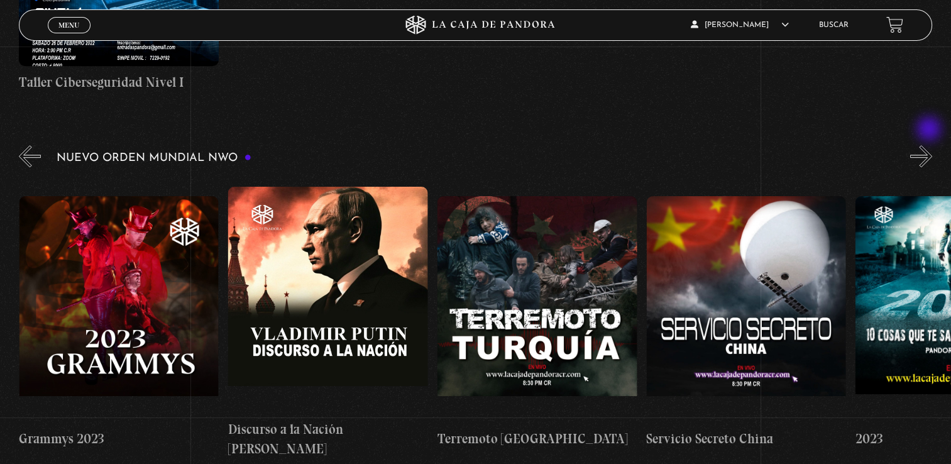
click at [930, 145] on button "»" at bounding box center [921, 156] width 22 height 22
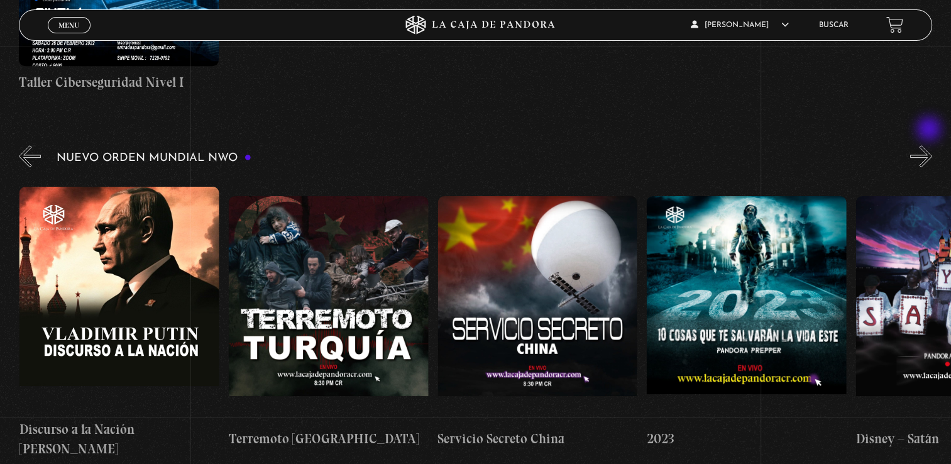
click at [930, 145] on button "»" at bounding box center [921, 156] width 22 height 22
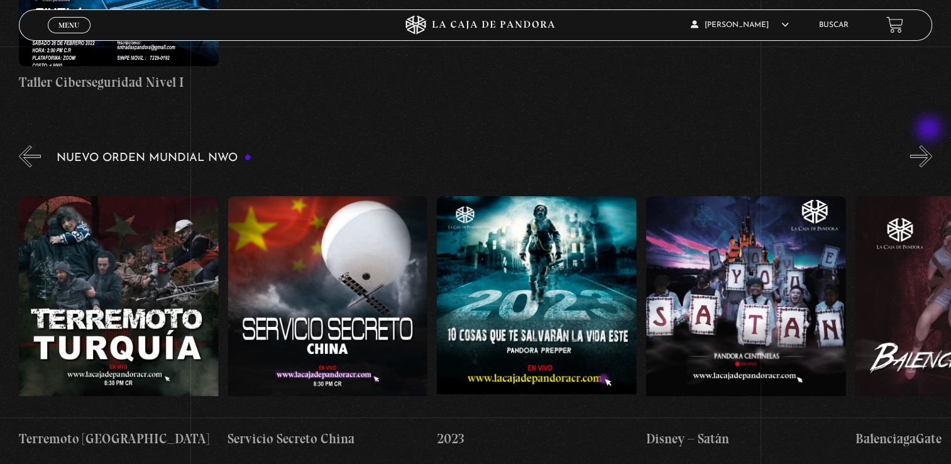
click at [930, 145] on button "»" at bounding box center [921, 156] width 22 height 22
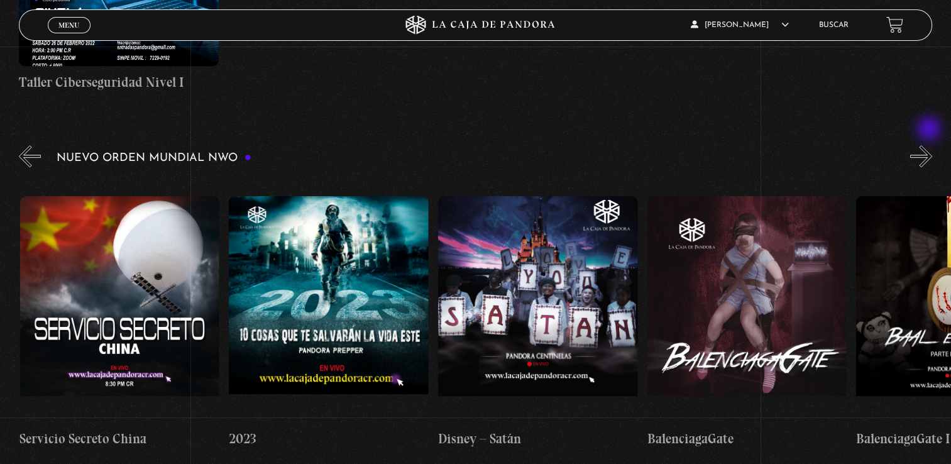
click at [930, 145] on button "»" at bounding box center [921, 156] width 22 height 22
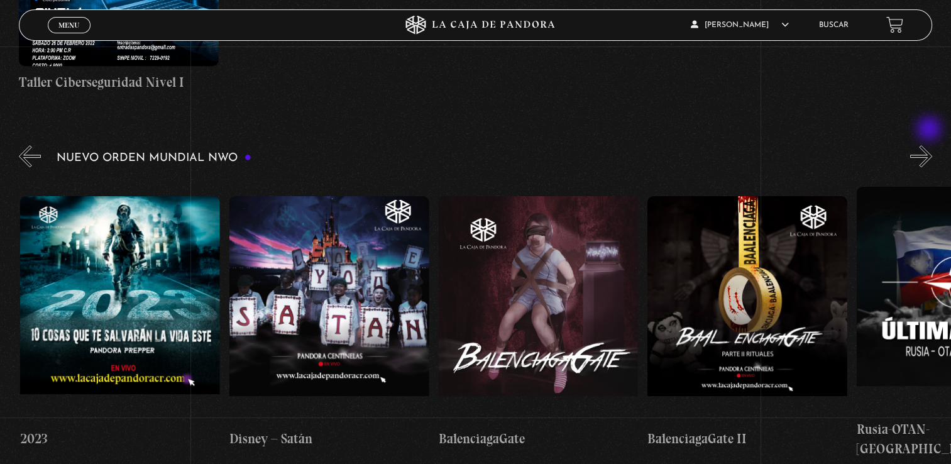
click at [930, 145] on button "»" at bounding box center [921, 156] width 22 height 22
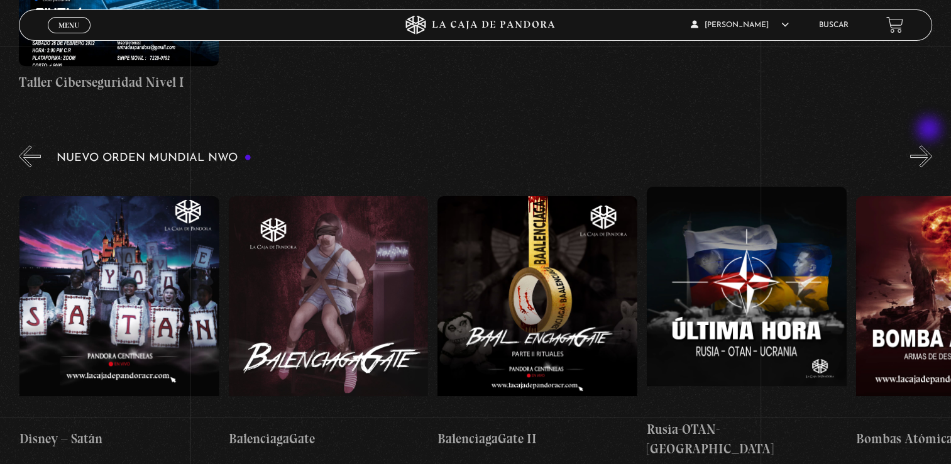
click at [930, 145] on button "»" at bounding box center [921, 156] width 22 height 22
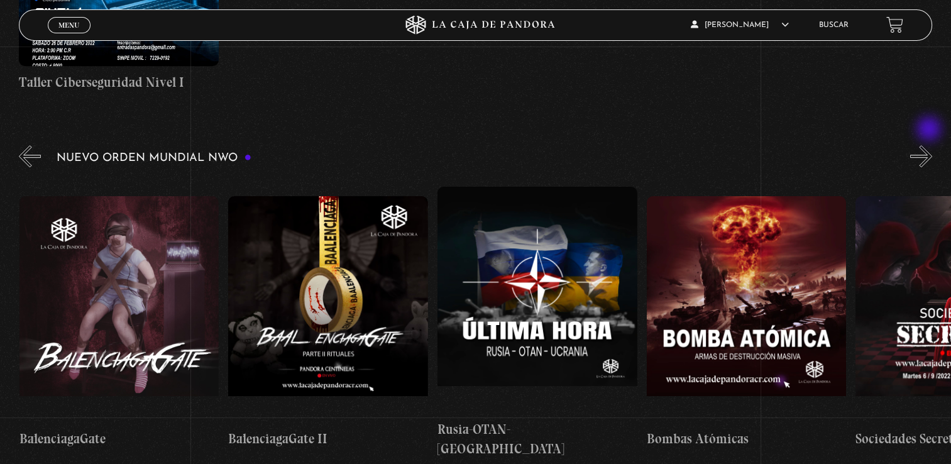
click at [930, 145] on button "»" at bounding box center [921, 156] width 22 height 22
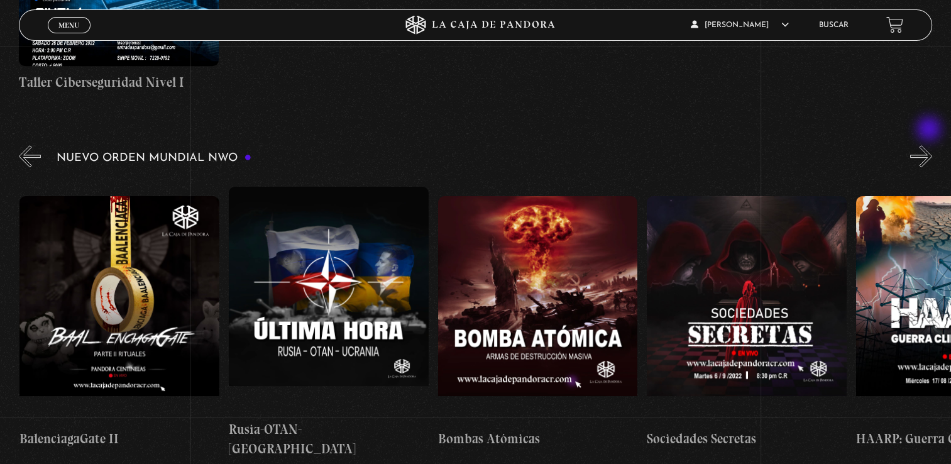
click at [930, 145] on button "»" at bounding box center [921, 156] width 22 height 22
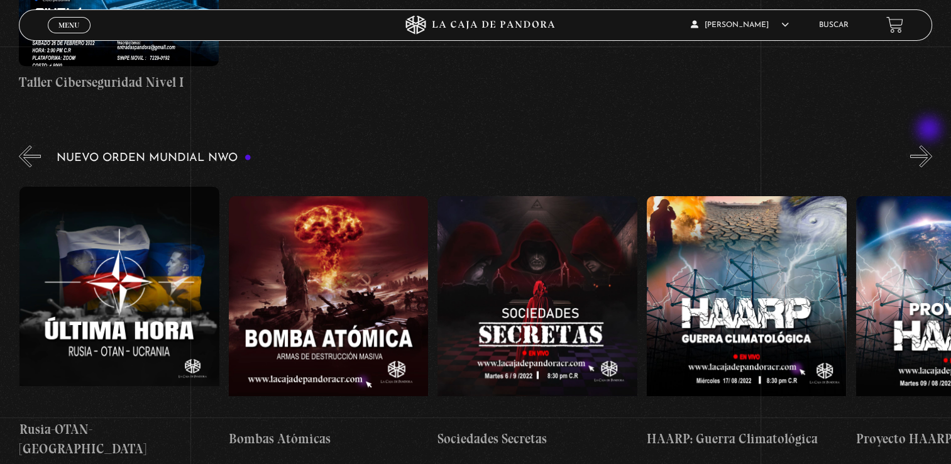
scroll to position [0, 8988]
click at [930, 145] on button "»" at bounding box center [921, 156] width 22 height 22
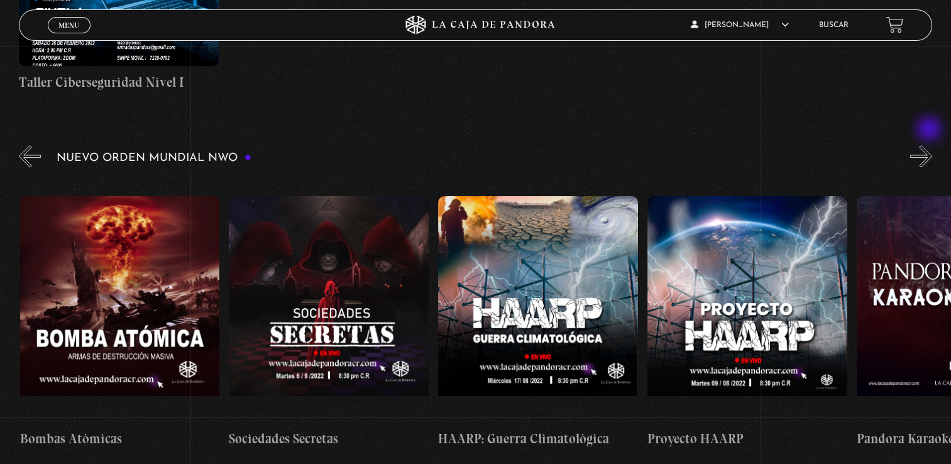
click at [930, 145] on button "»" at bounding box center [921, 156] width 22 height 22
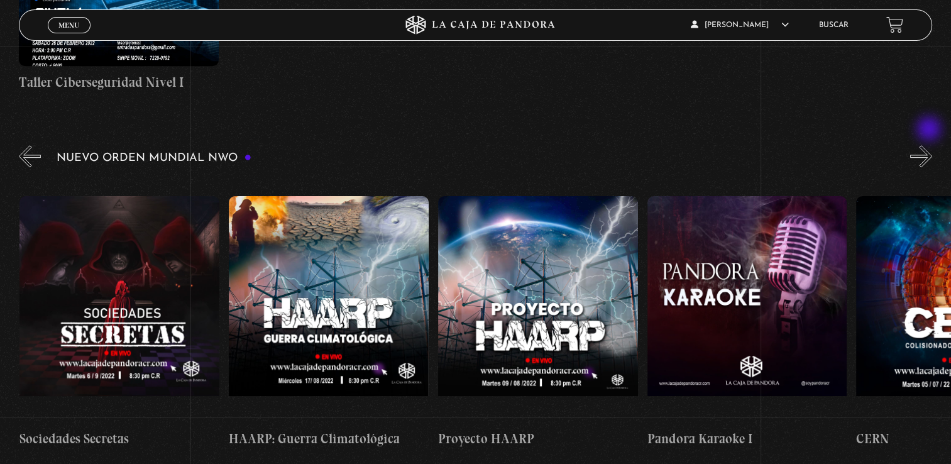
click at [930, 145] on button "»" at bounding box center [921, 156] width 22 height 22
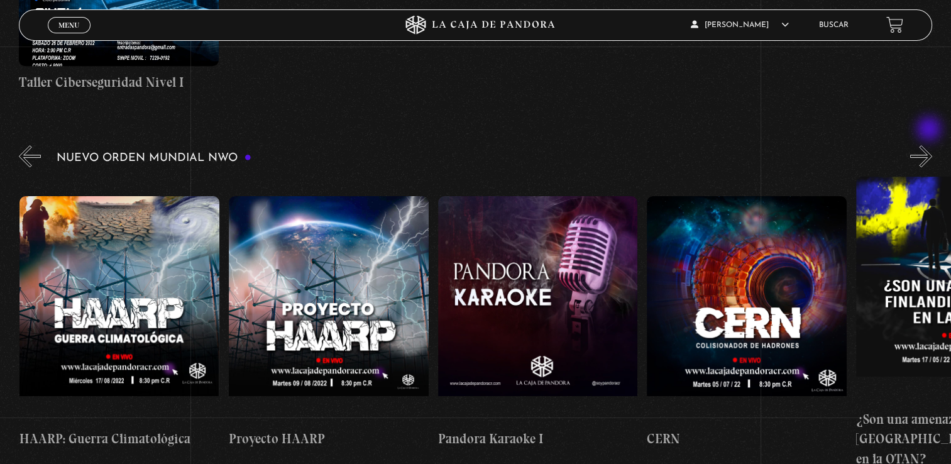
click at [930, 145] on button "»" at bounding box center [921, 156] width 22 height 22
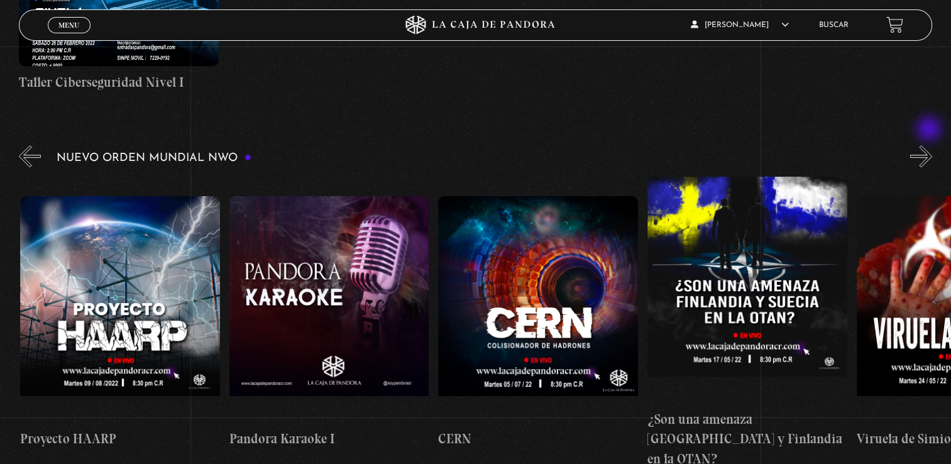
click at [930, 145] on button "»" at bounding box center [921, 156] width 22 height 22
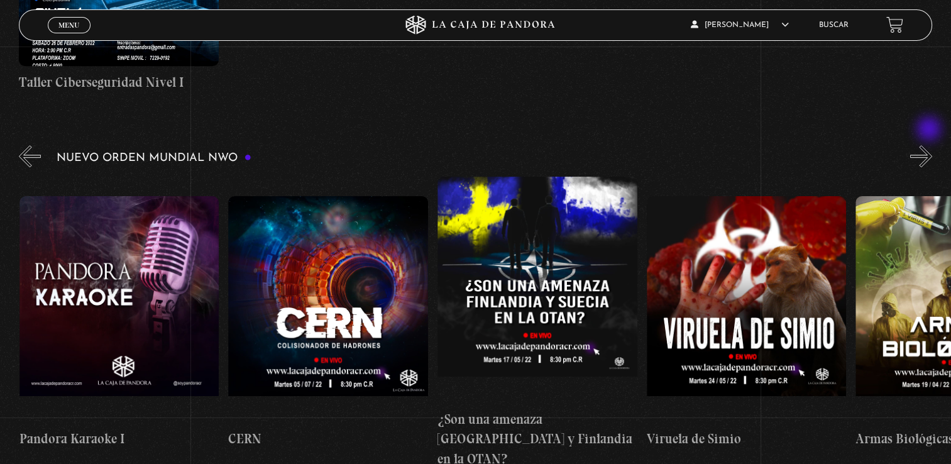
click at [930, 145] on button "»" at bounding box center [921, 156] width 22 height 22
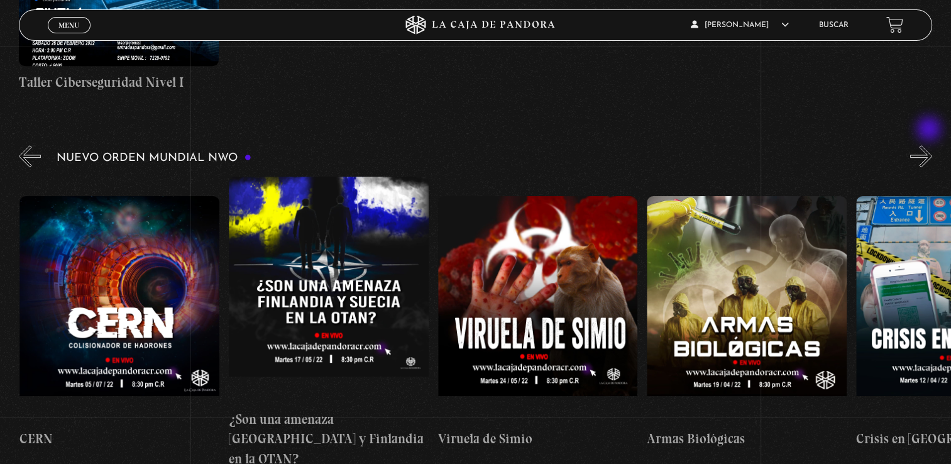
click at [930, 145] on button "»" at bounding box center [921, 156] width 22 height 22
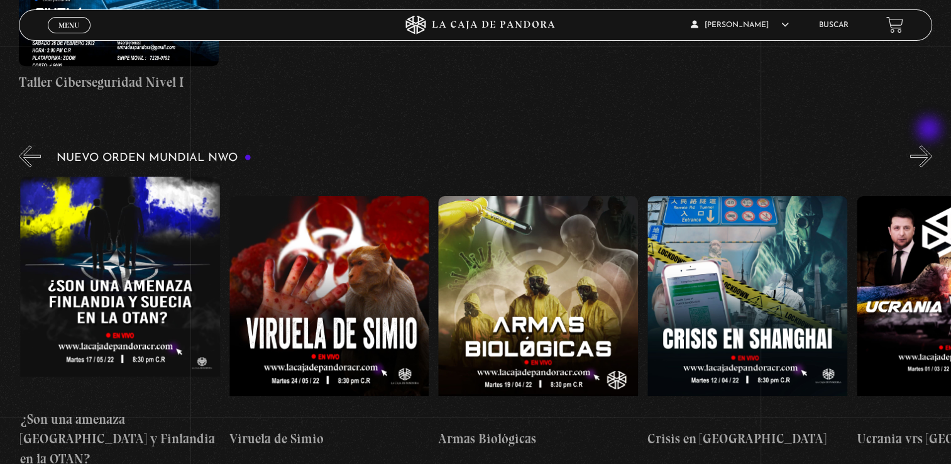
click at [930, 145] on button "»" at bounding box center [921, 156] width 22 height 22
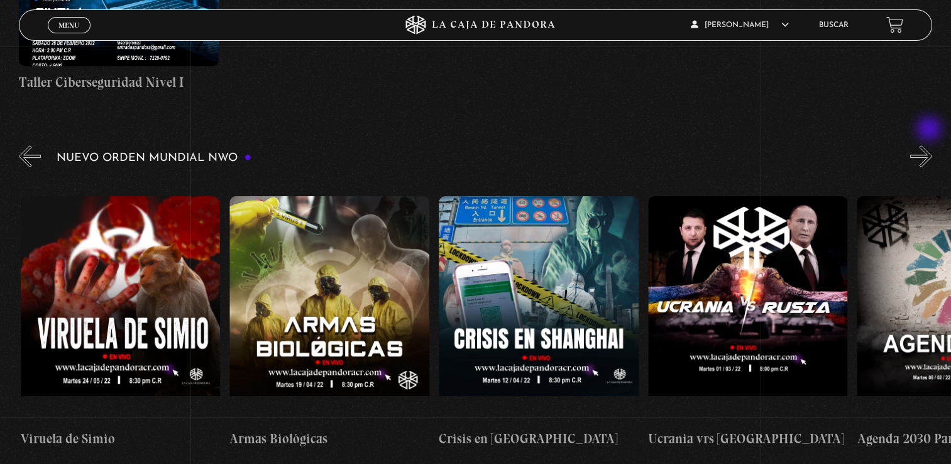
click at [930, 145] on button "»" at bounding box center [921, 156] width 22 height 22
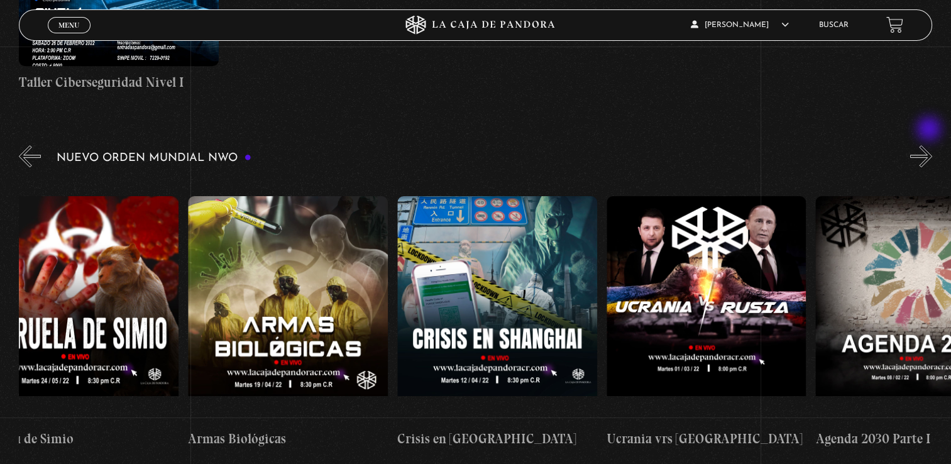
click at [930, 145] on button "»" at bounding box center [921, 156] width 22 height 22
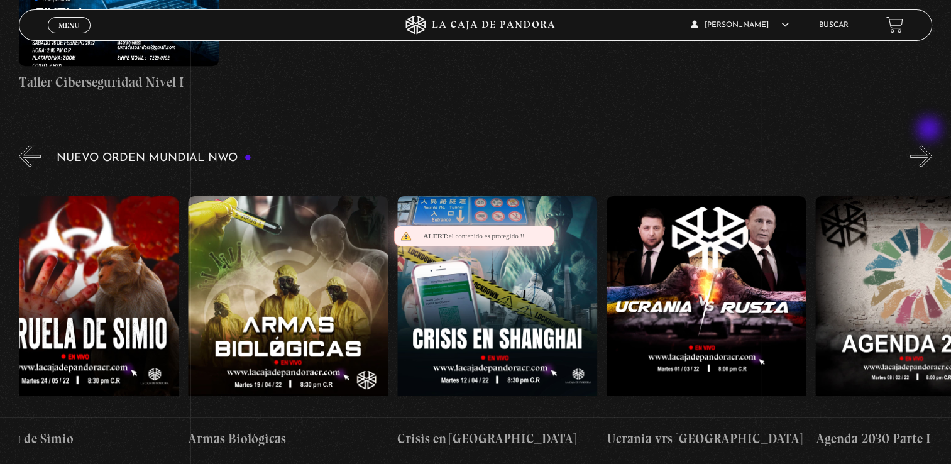
scroll to position [0, 10870]
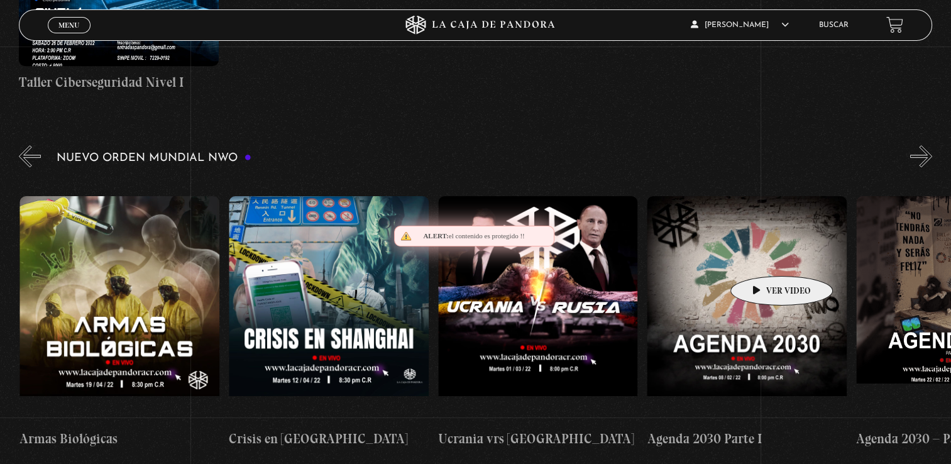
click at [762, 257] on figure at bounding box center [747, 309] width 200 height 226
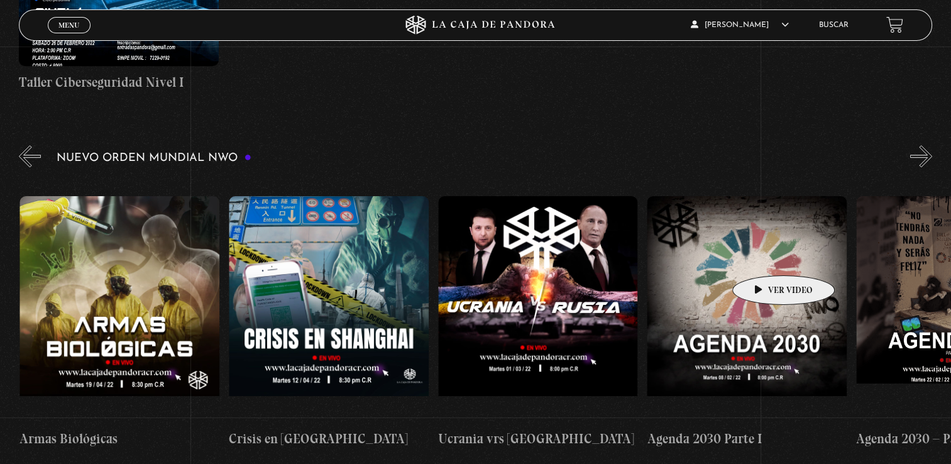
click at [763, 256] on figure at bounding box center [747, 309] width 200 height 226
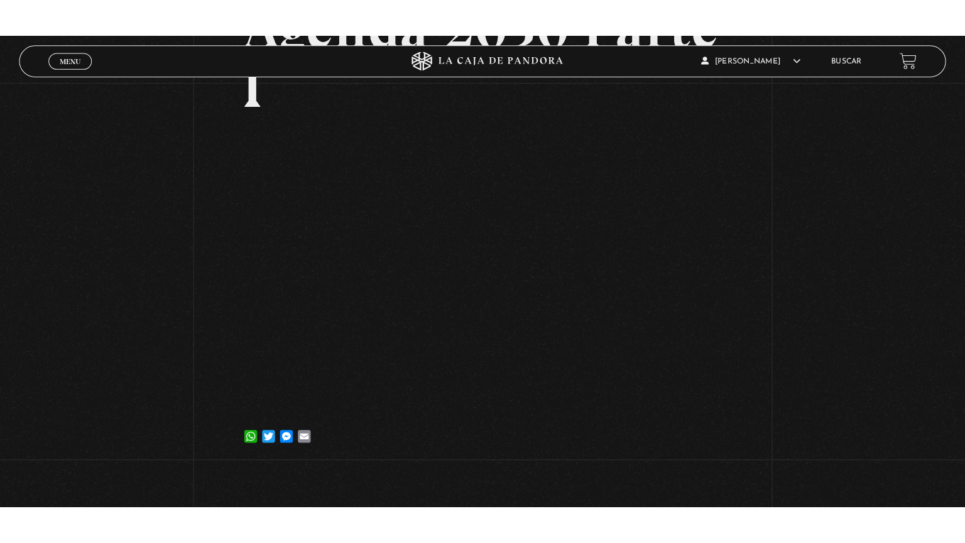
scroll to position [153, 0]
